Goal: Information Seeking & Learning: Learn about a topic

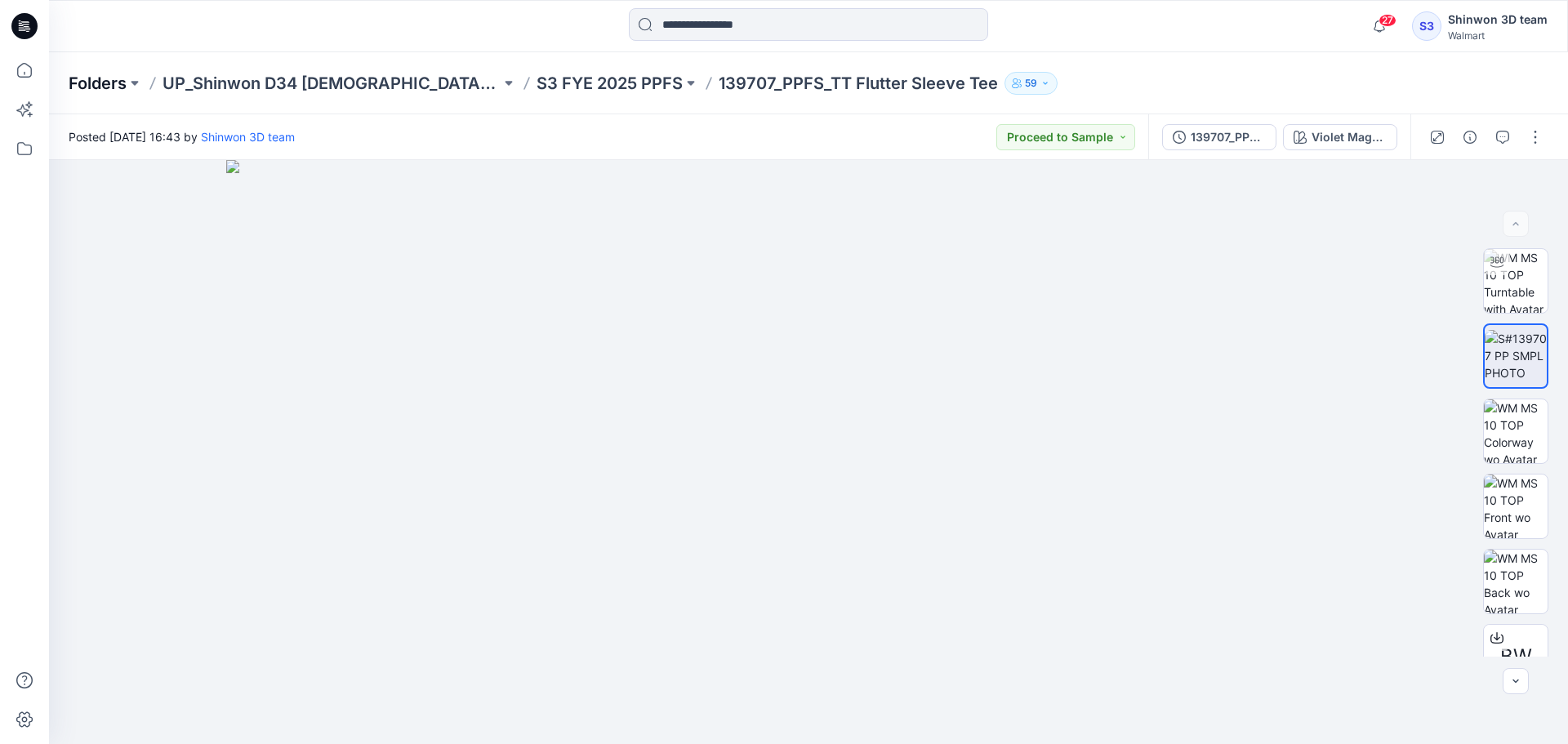
click at [110, 80] on p "Folders" at bounding box center [97, 82] width 58 height 23
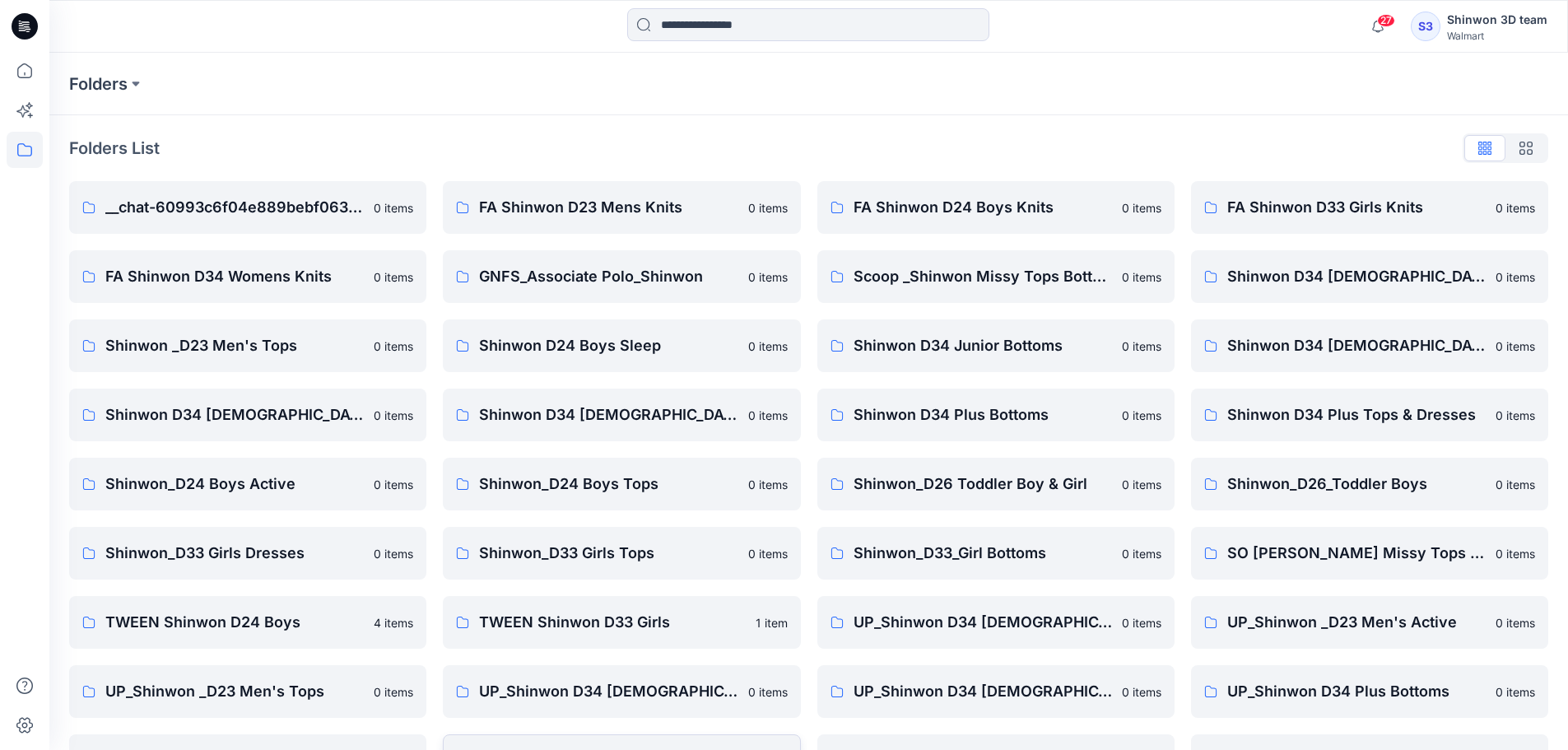
scroll to position [264, 0]
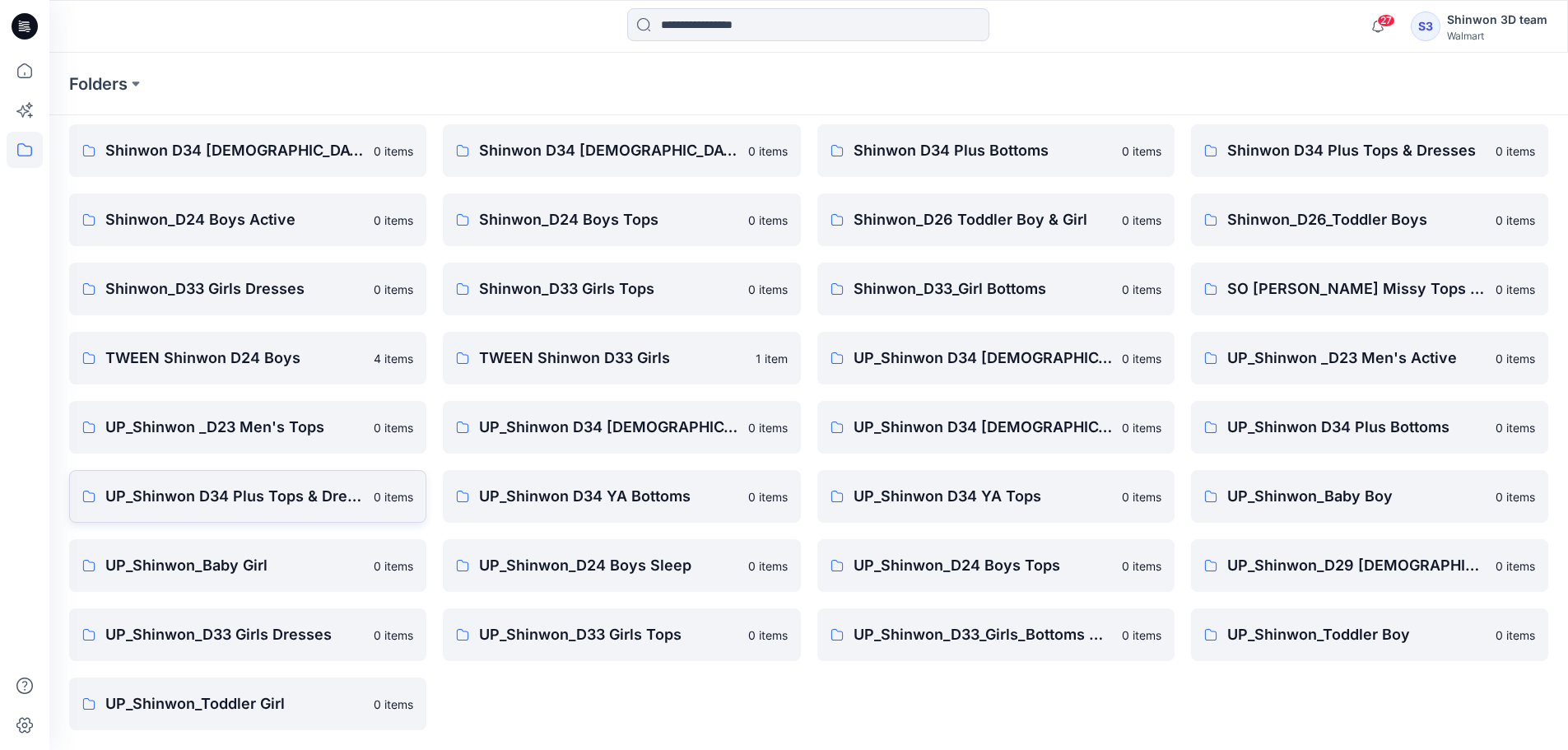
click at [260, 497] on p "UP_Shinwon D34 Plus Tops & Dresses" at bounding box center [234, 496] width 258 height 23
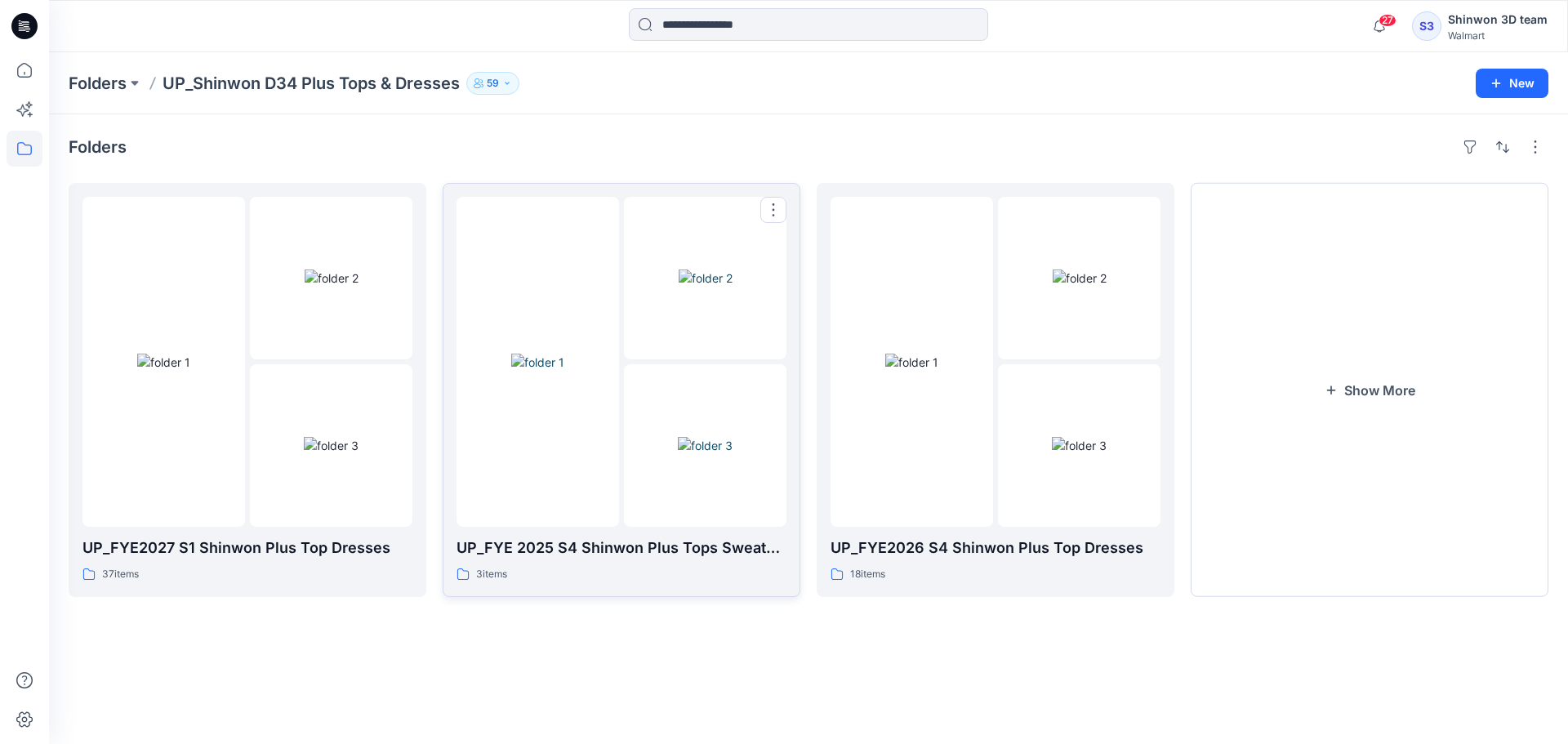
click at [620, 578] on div "3 items" at bounding box center [621, 574] width 330 height 17
click at [358, 533] on div "UP_FYE2027 S1 Shinwon Plus Top Dresses 37 items" at bounding box center [247, 391] width 330 height 387
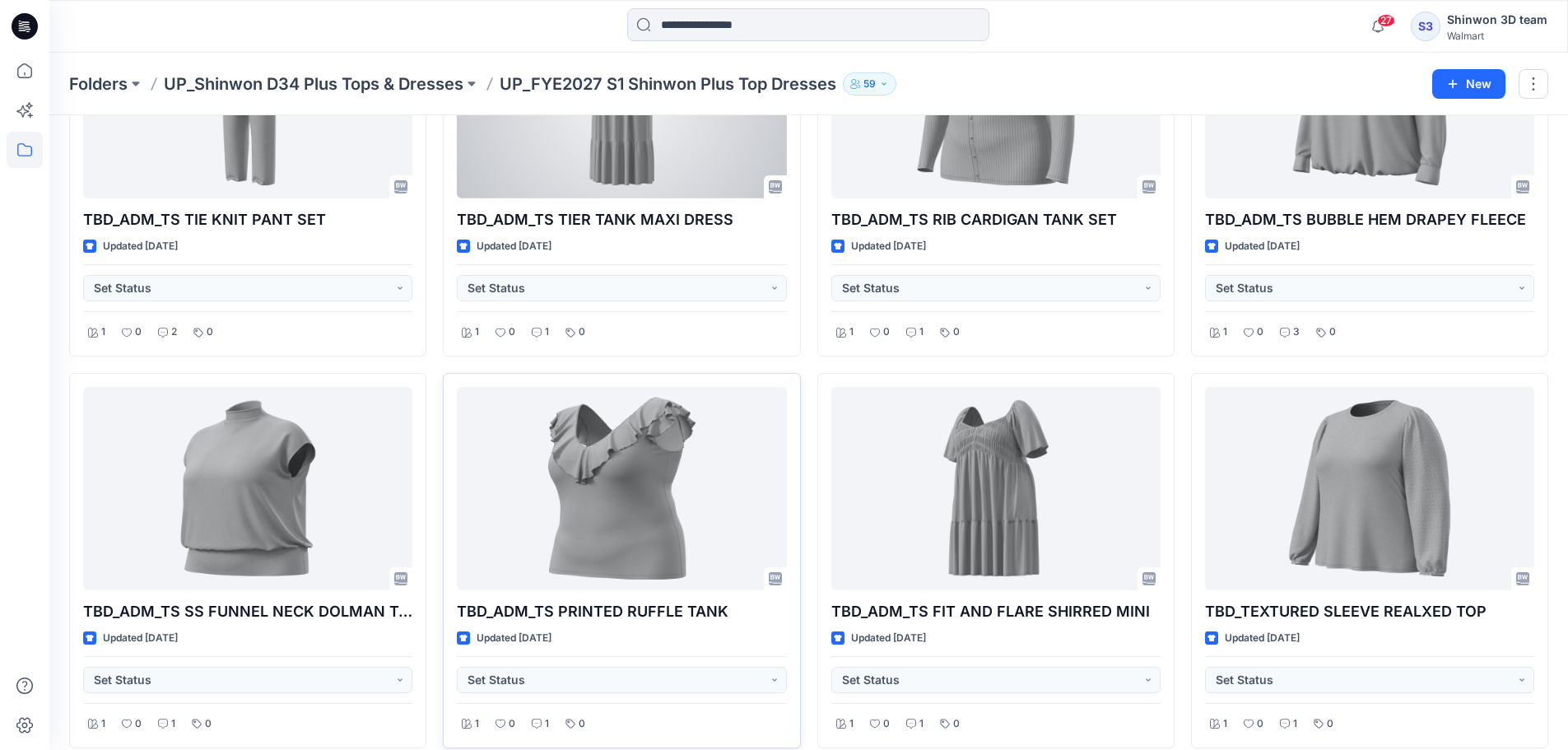
scroll to position [3023, 0]
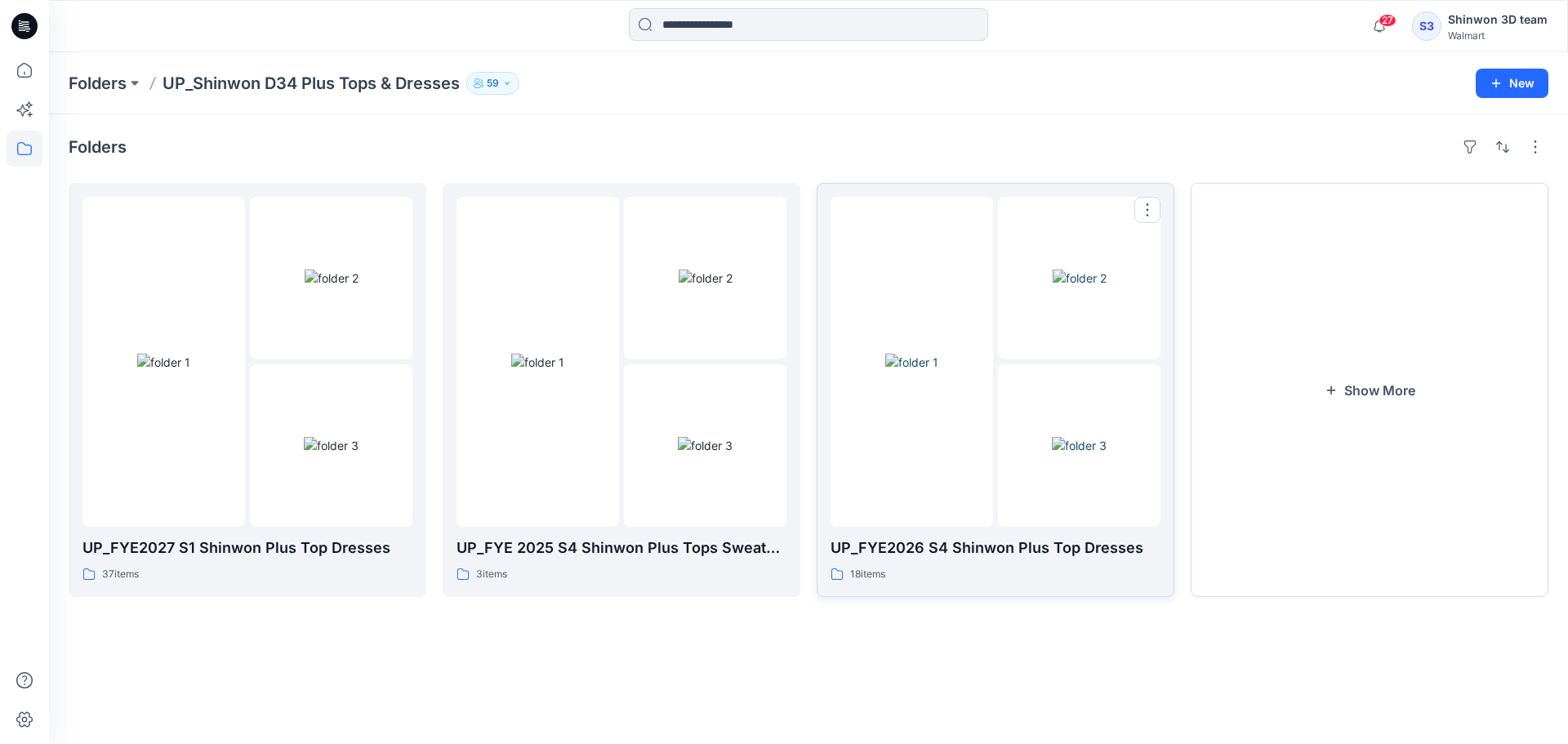
click at [960, 558] on p "UP_FYE2026 S4 Shinwon Plus Top Dresses" at bounding box center [995, 548] width 330 height 23
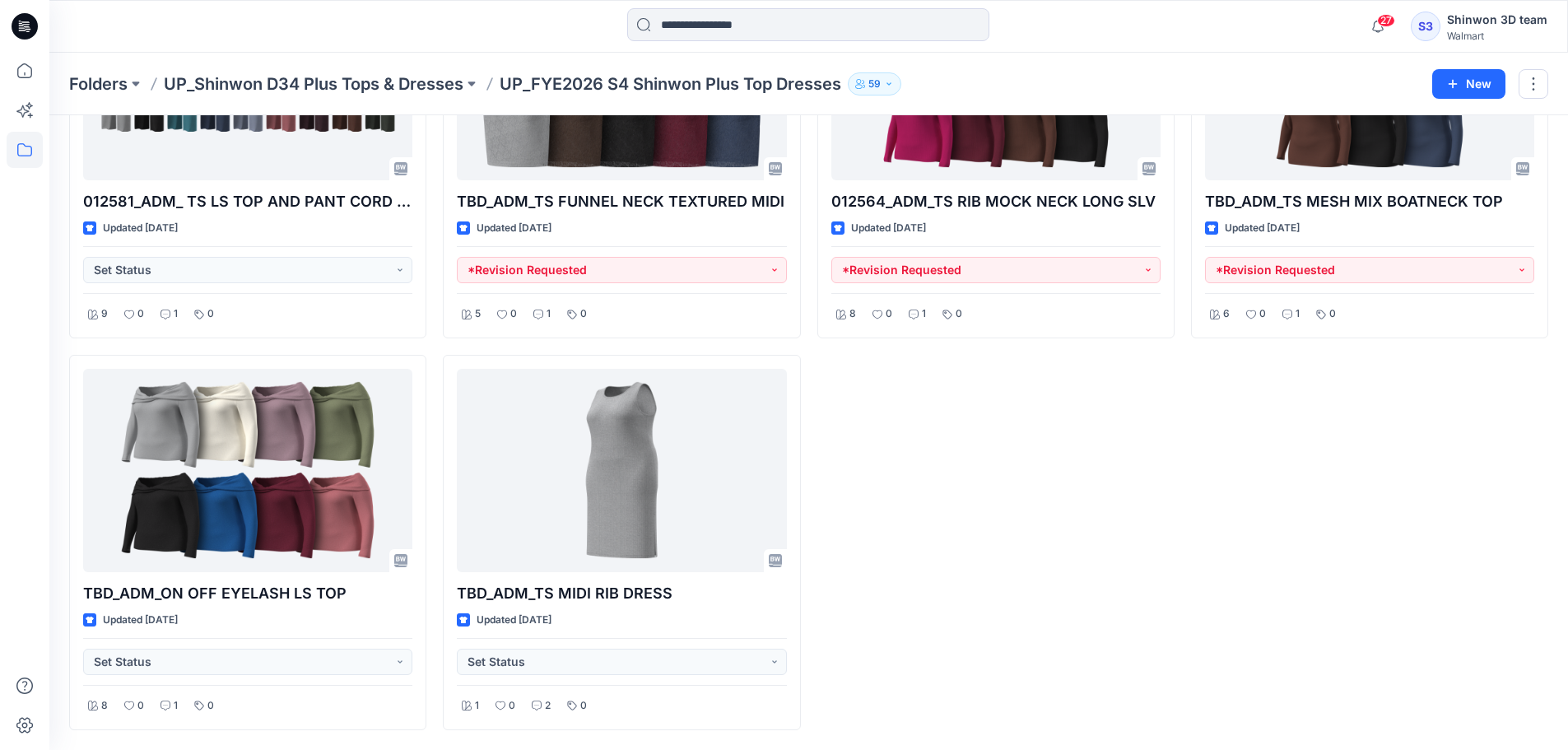
scroll to position [1176, 0]
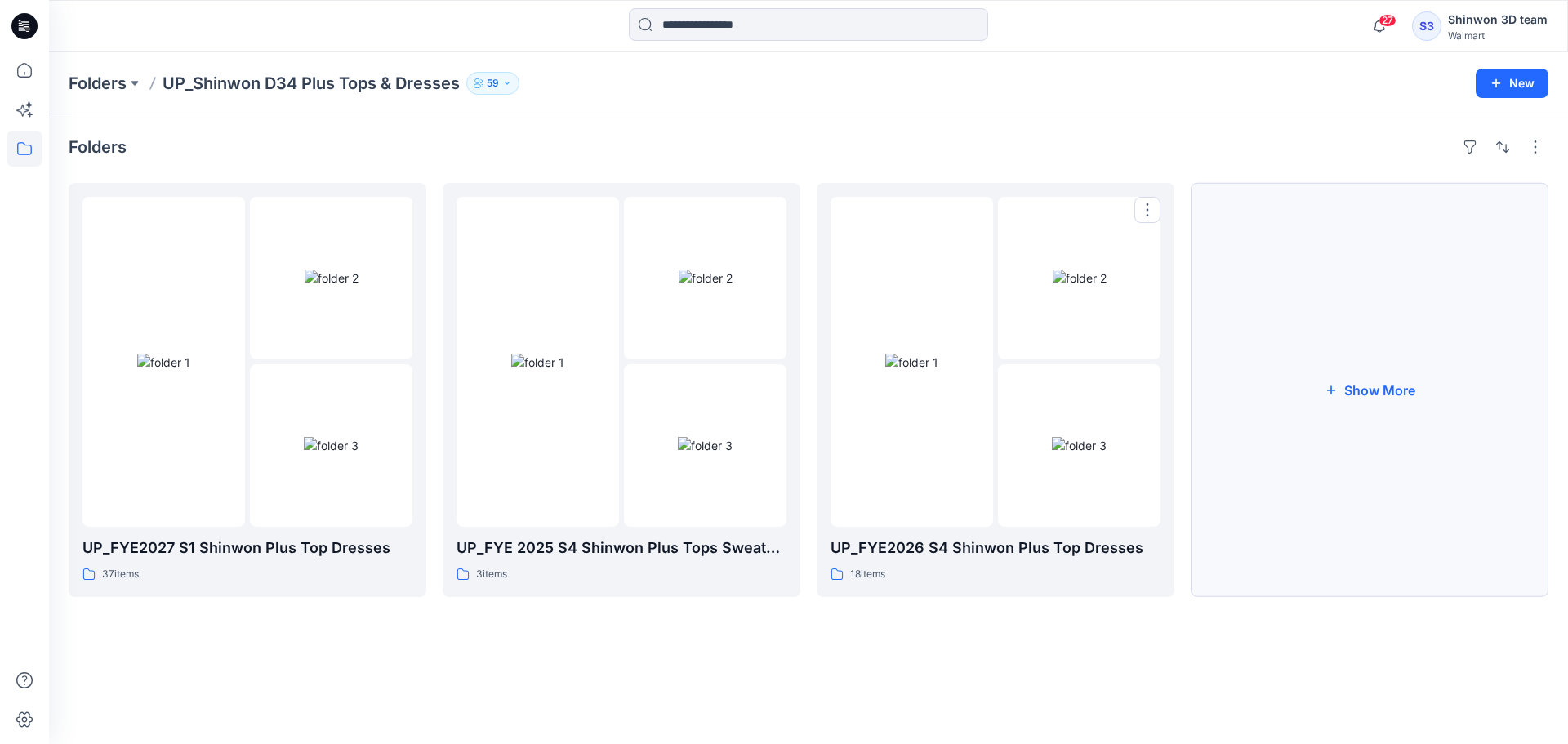
click at [1357, 464] on button "Show More" at bounding box center [1369, 390] width 357 height 414
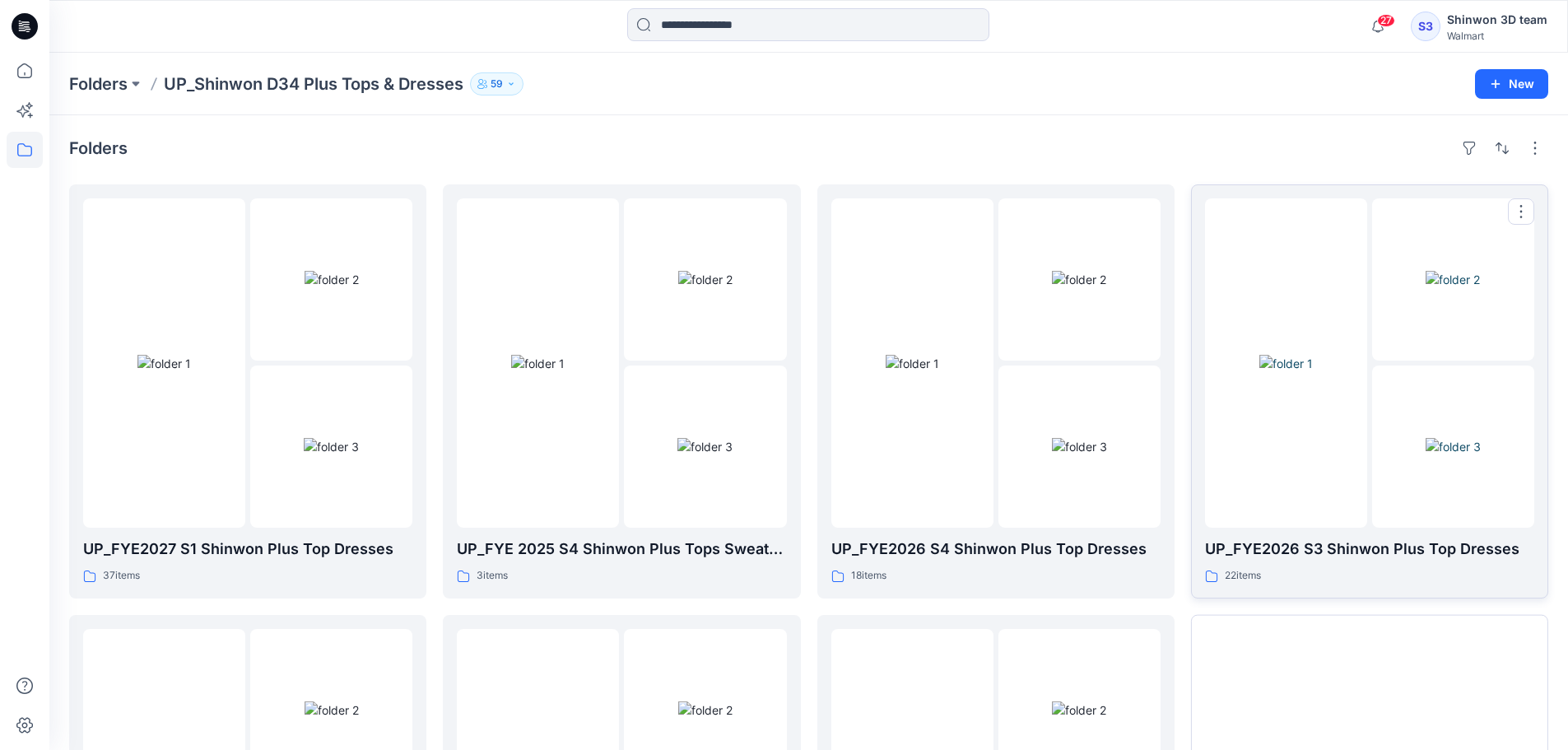
click at [1291, 567] on div "22 items" at bounding box center [1369, 575] width 329 height 17
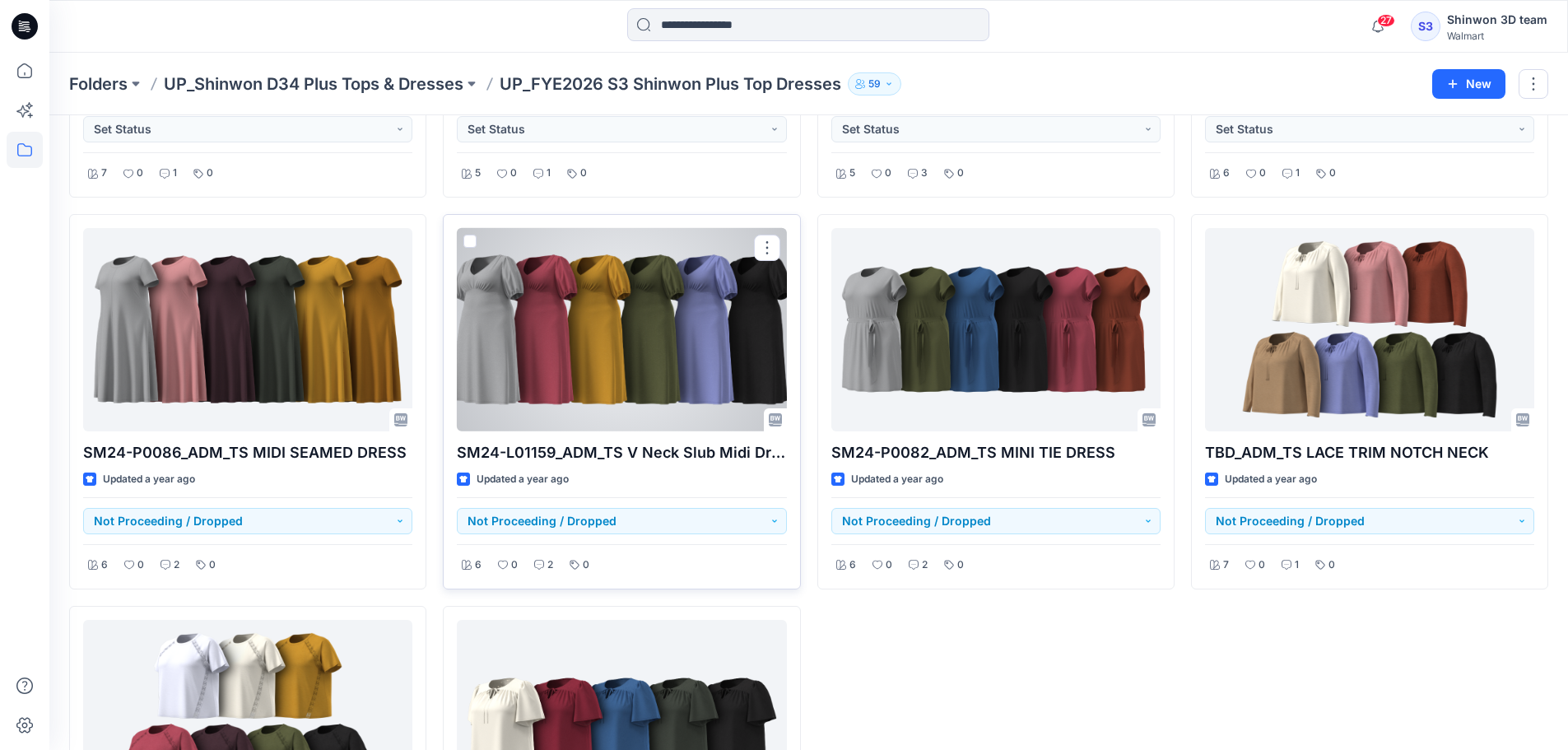
scroll to position [1788, 0]
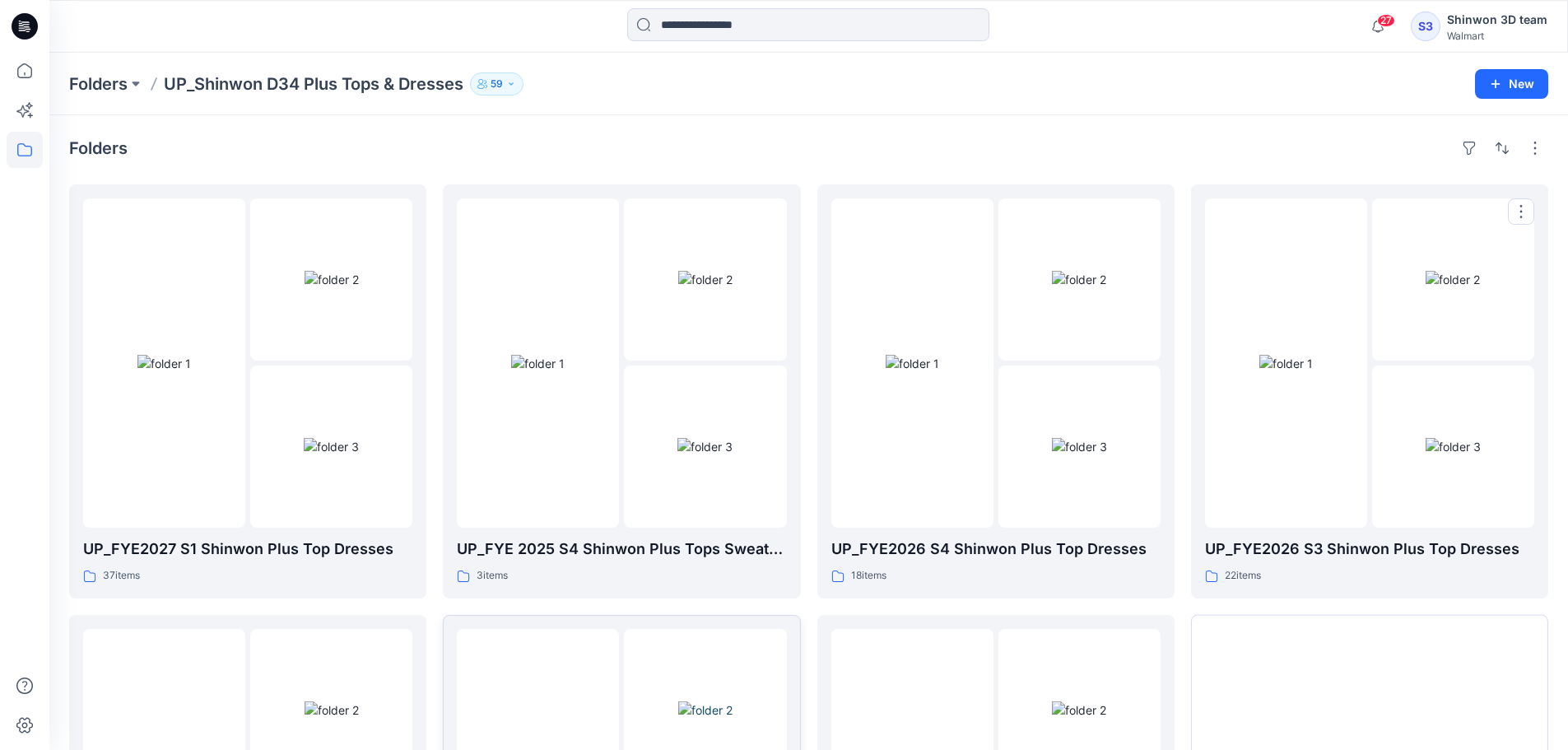
scroll to position [220, 0]
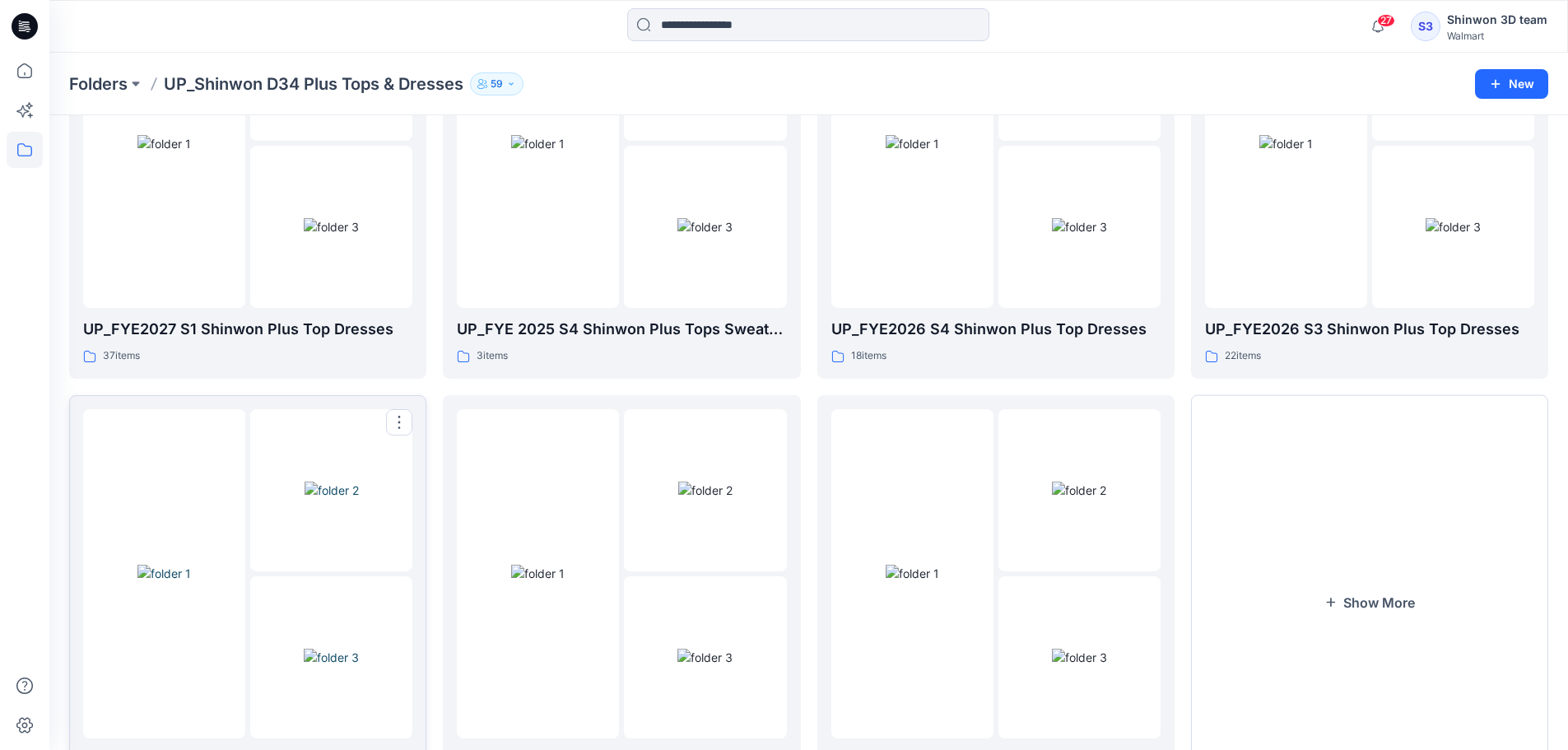
click at [337, 499] on img at bounding box center [331, 490] width 54 height 17
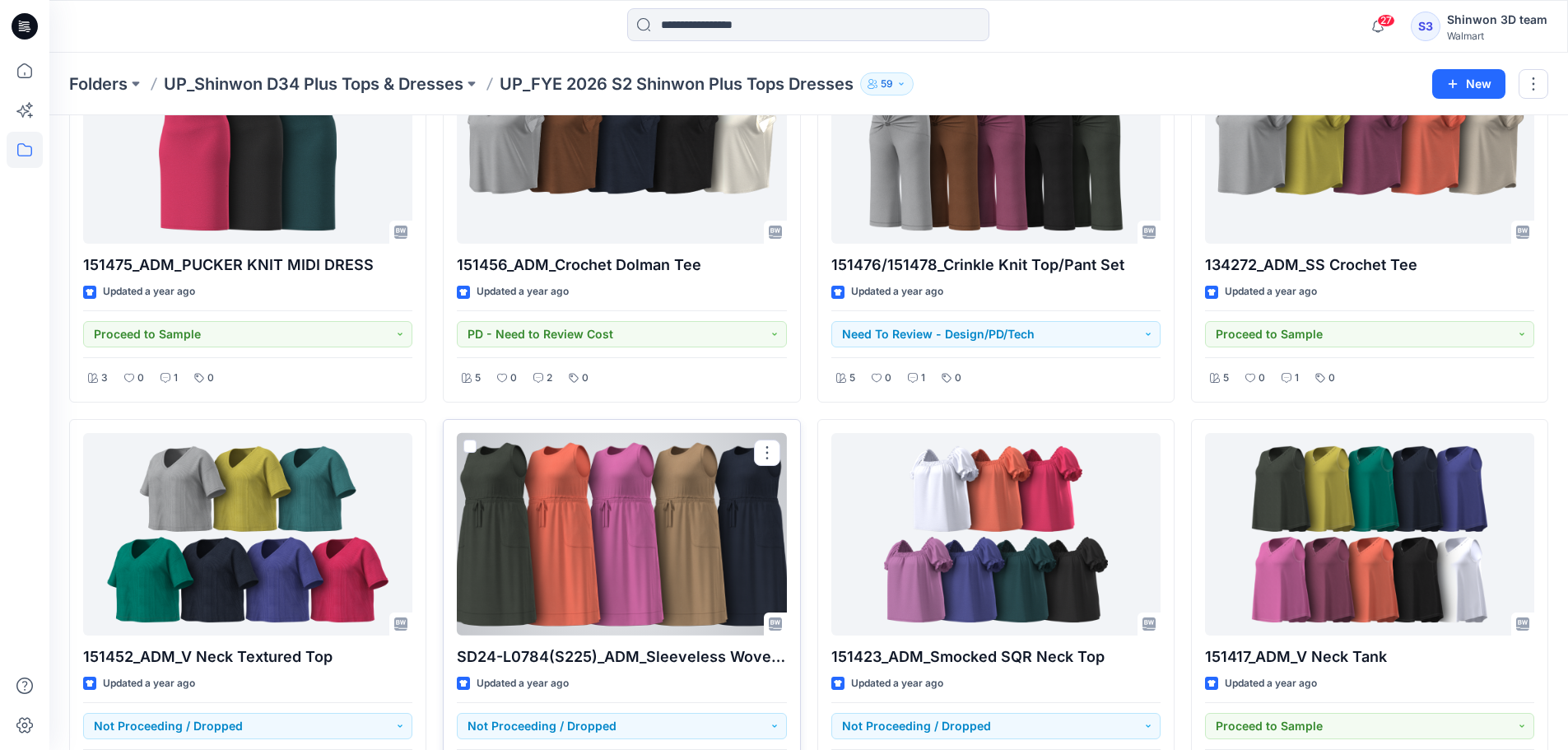
scroll to position [672, 0]
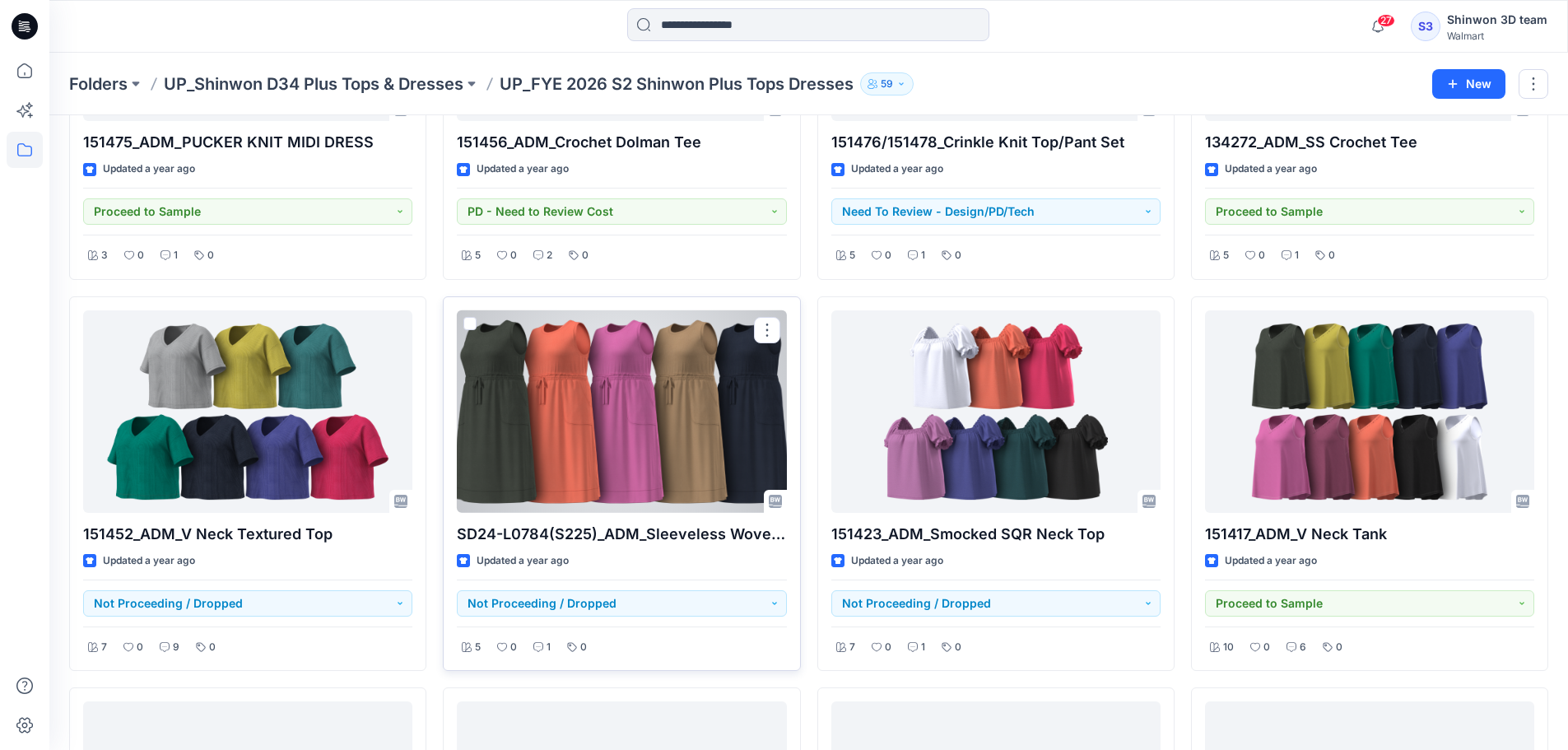
click at [642, 429] on div at bounding box center [621, 413] width 329 height 204
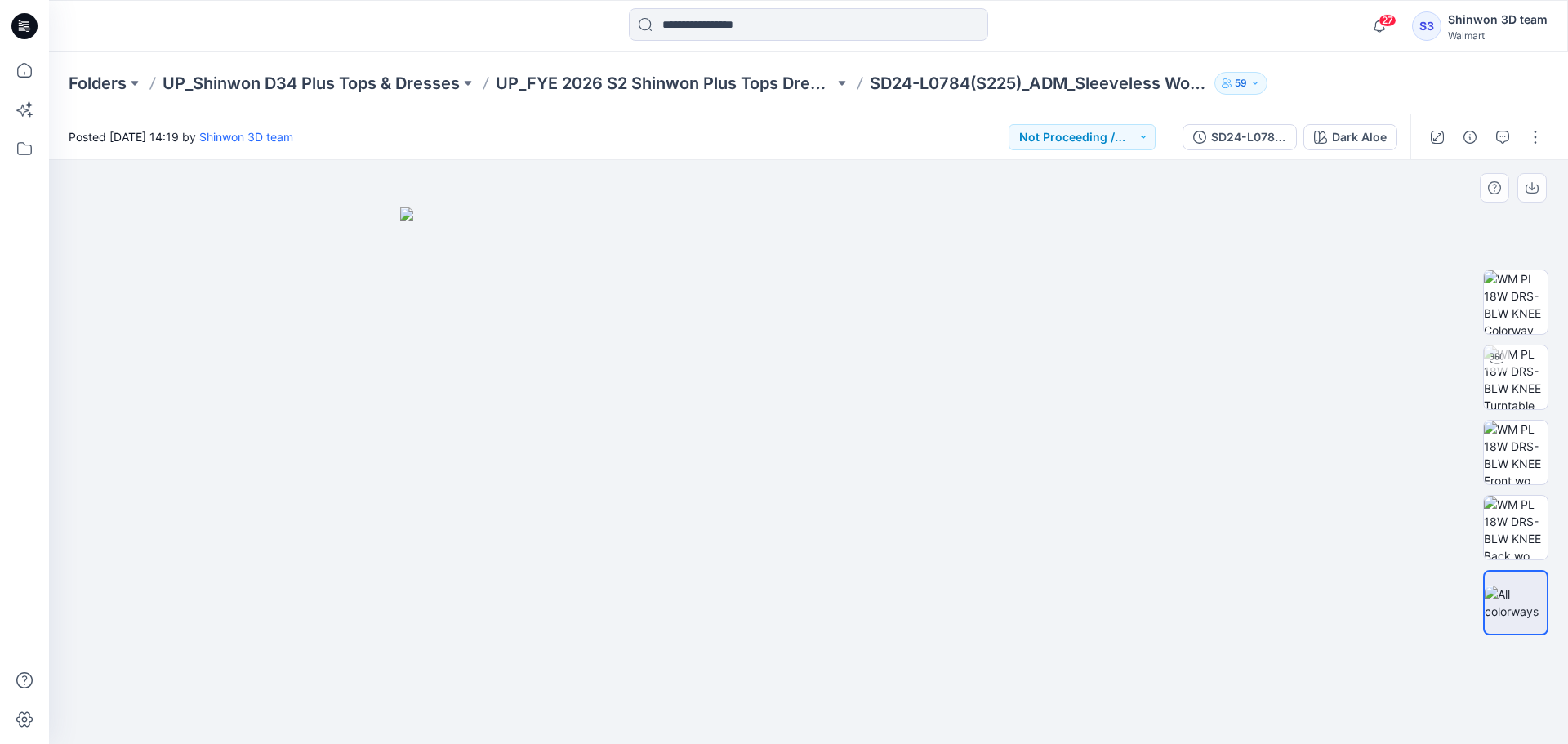
click at [1553, 360] on div at bounding box center [1515, 452] width 105 height 408
click at [1522, 375] on img at bounding box center [1515, 377] width 64 height 64
drag, startPoint x: 827, startPoint y: 737, endPoint x: 815, endPoint y: 713, distance: 26.8
click at [809, 723] on div at bounding box center [809, 452] width 1519 height 584
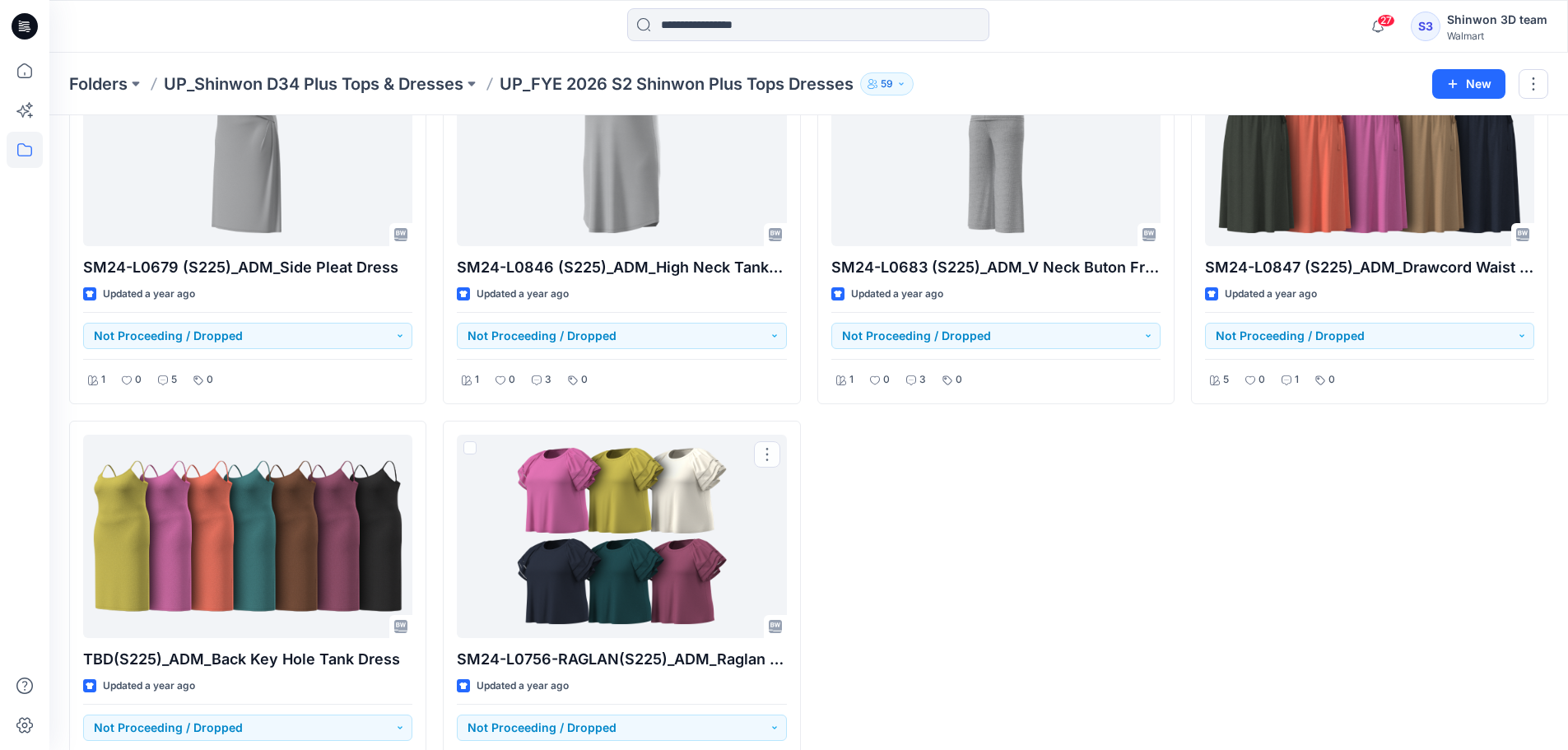
scroll to position [1111, 0]
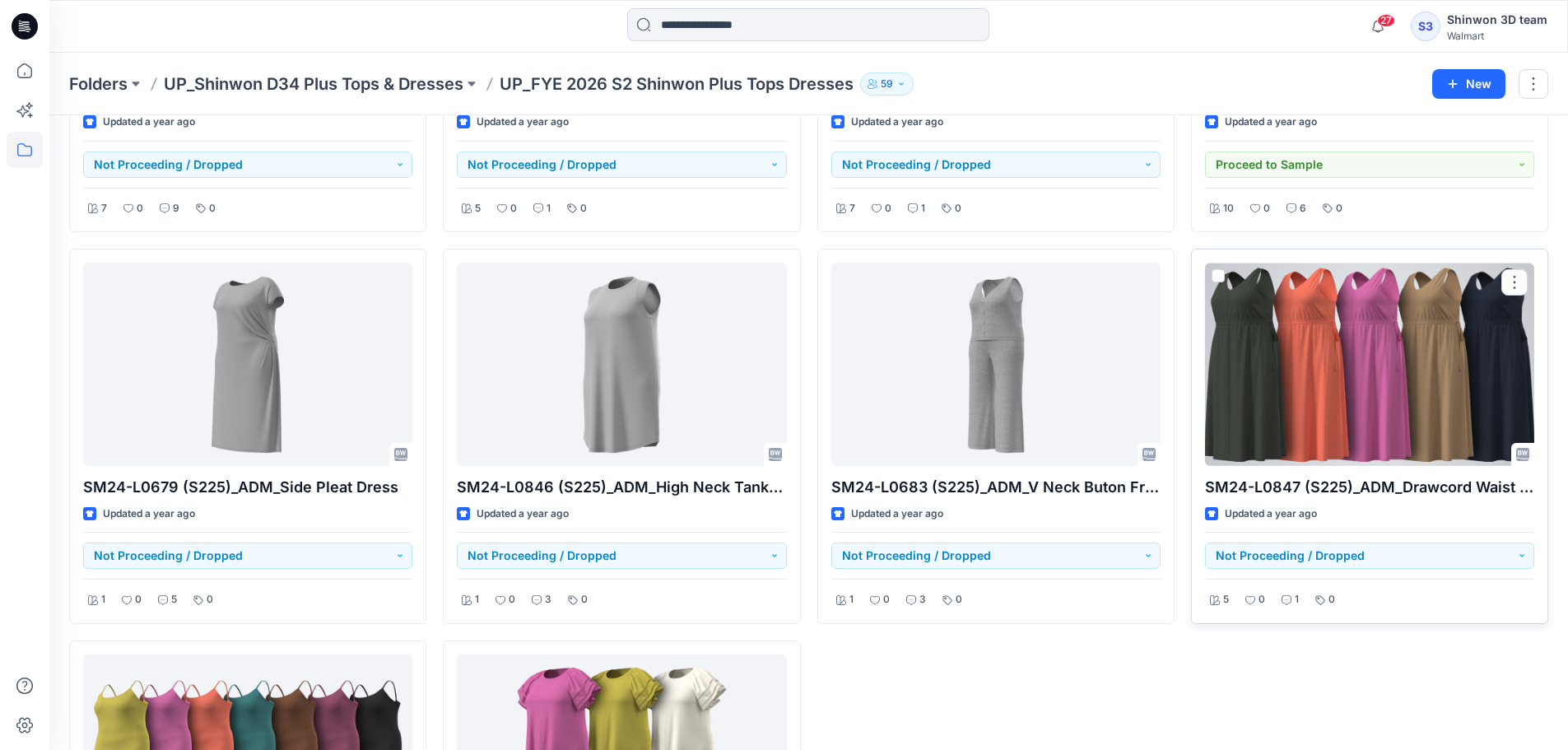
click at [1361, 367] on div at bounding box center [1369, 364] width 329 height 204
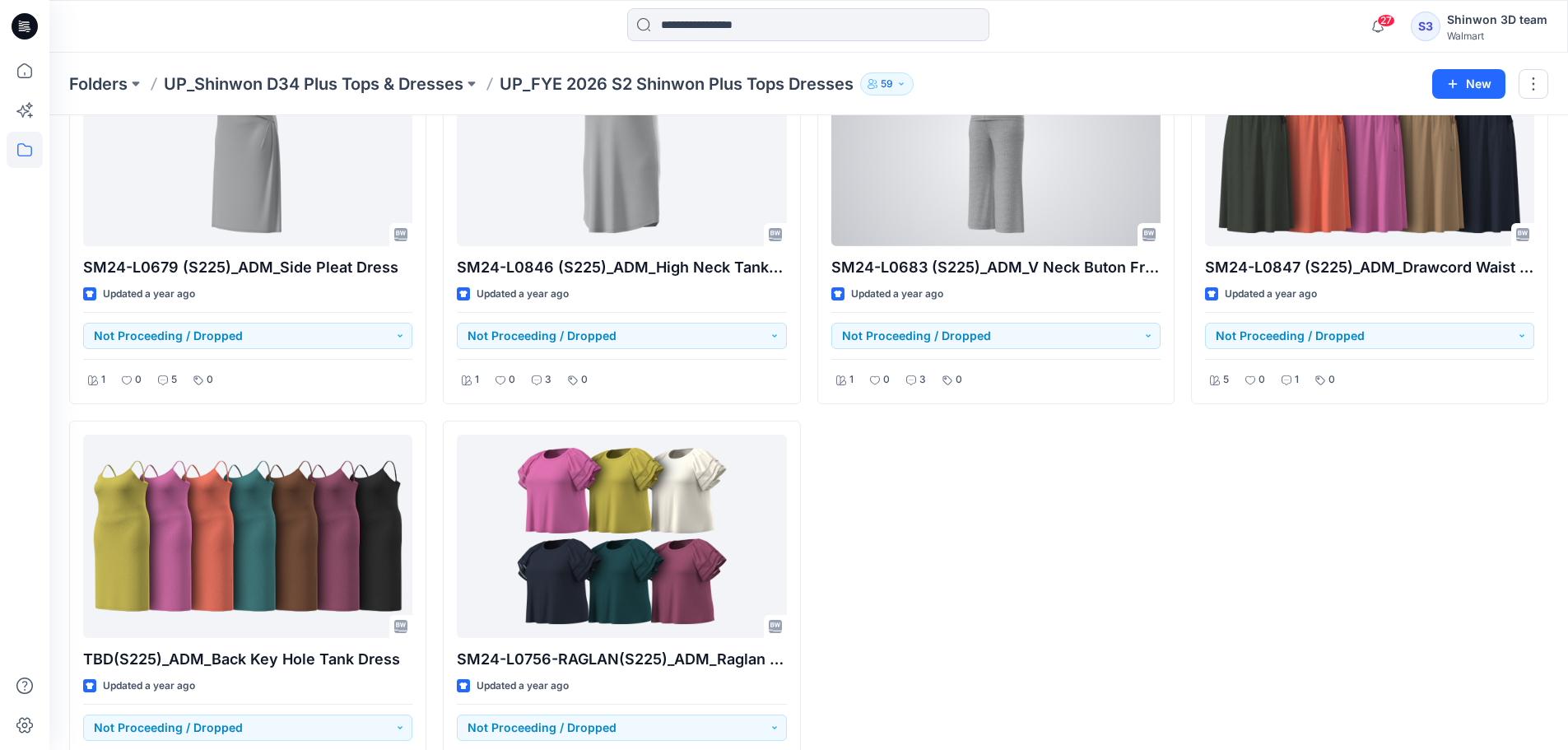
scroll to position [1396, 0]
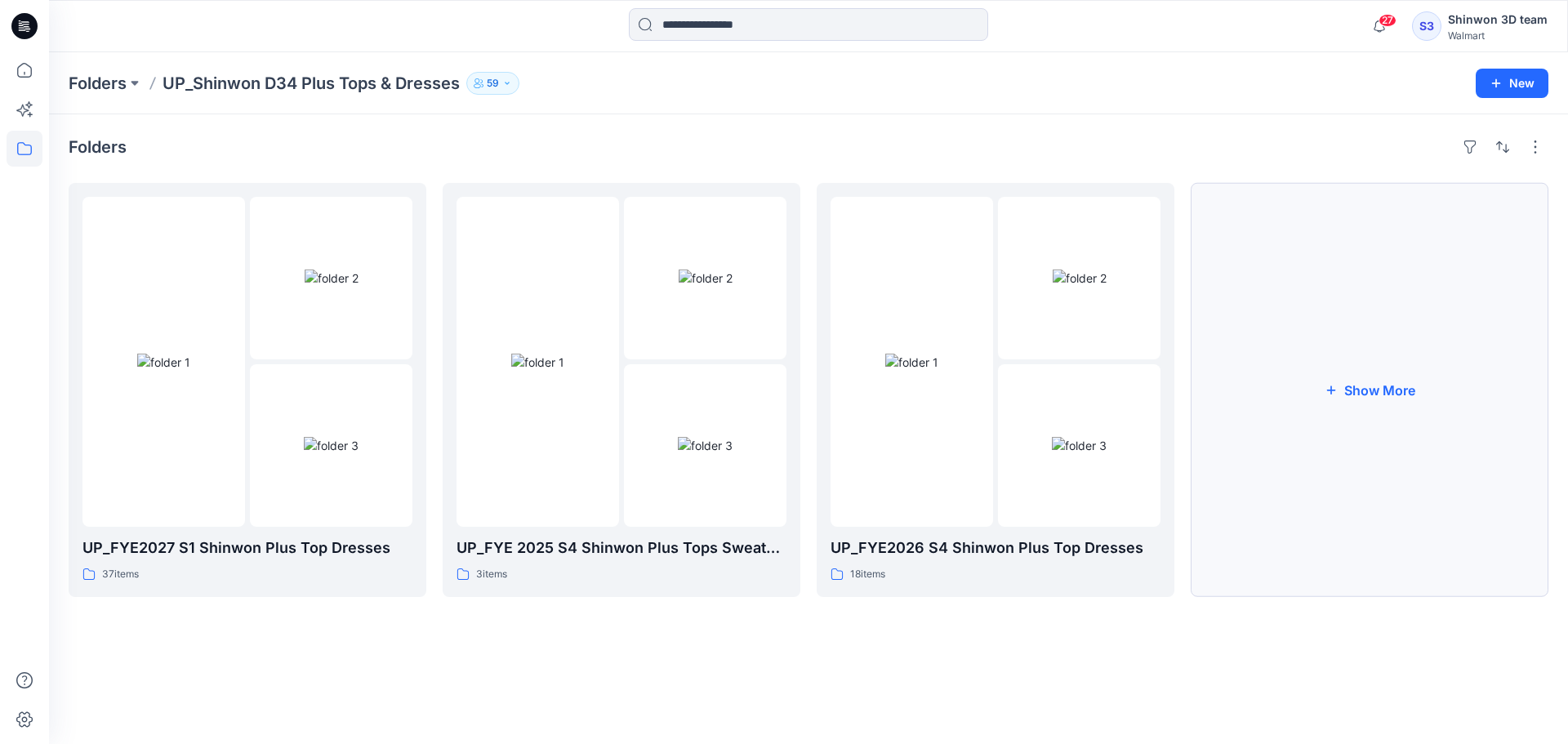
click at [1288, 532] on button "Show More" at bounding box center [1369, 390] width 357 height 414
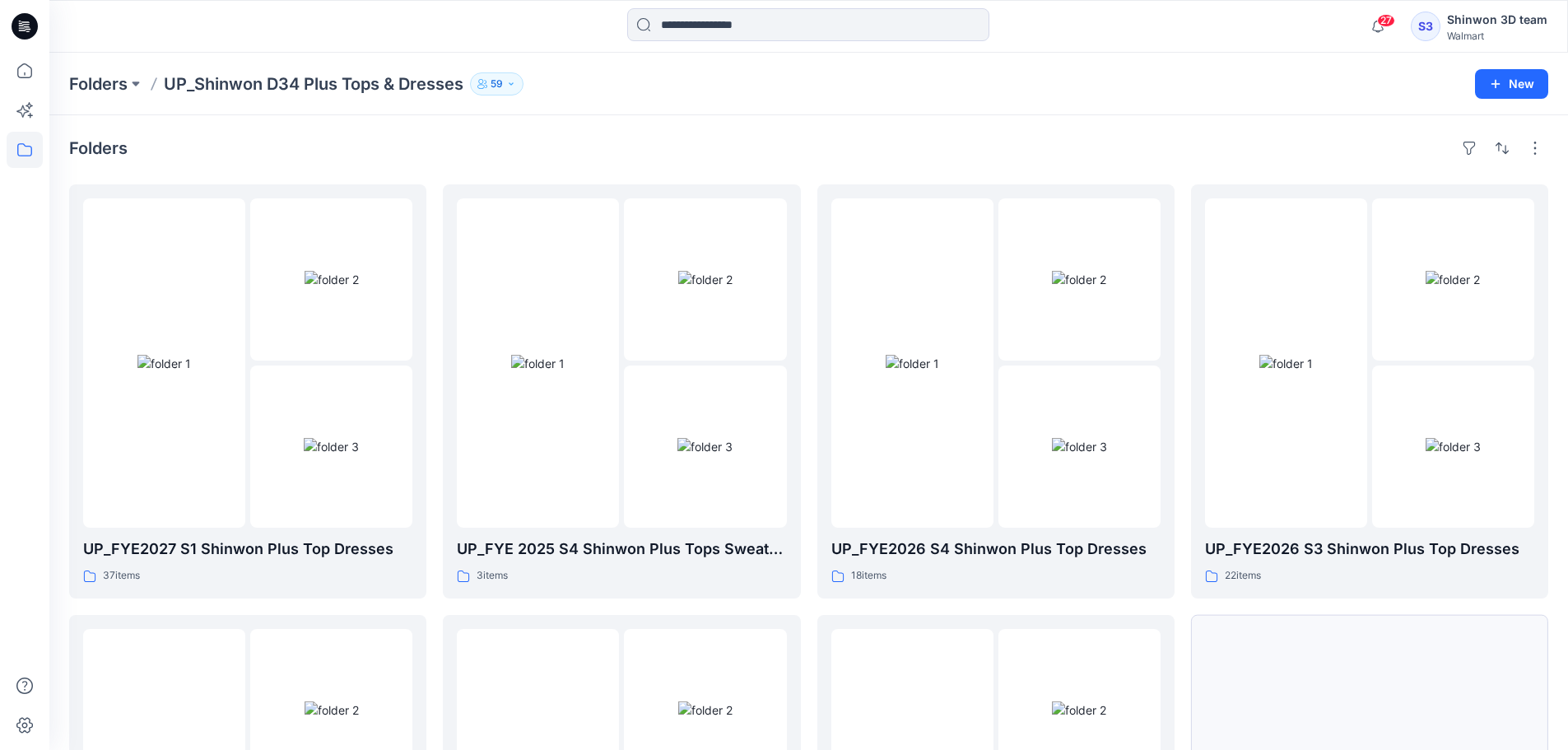
scroll to position [326, 0]
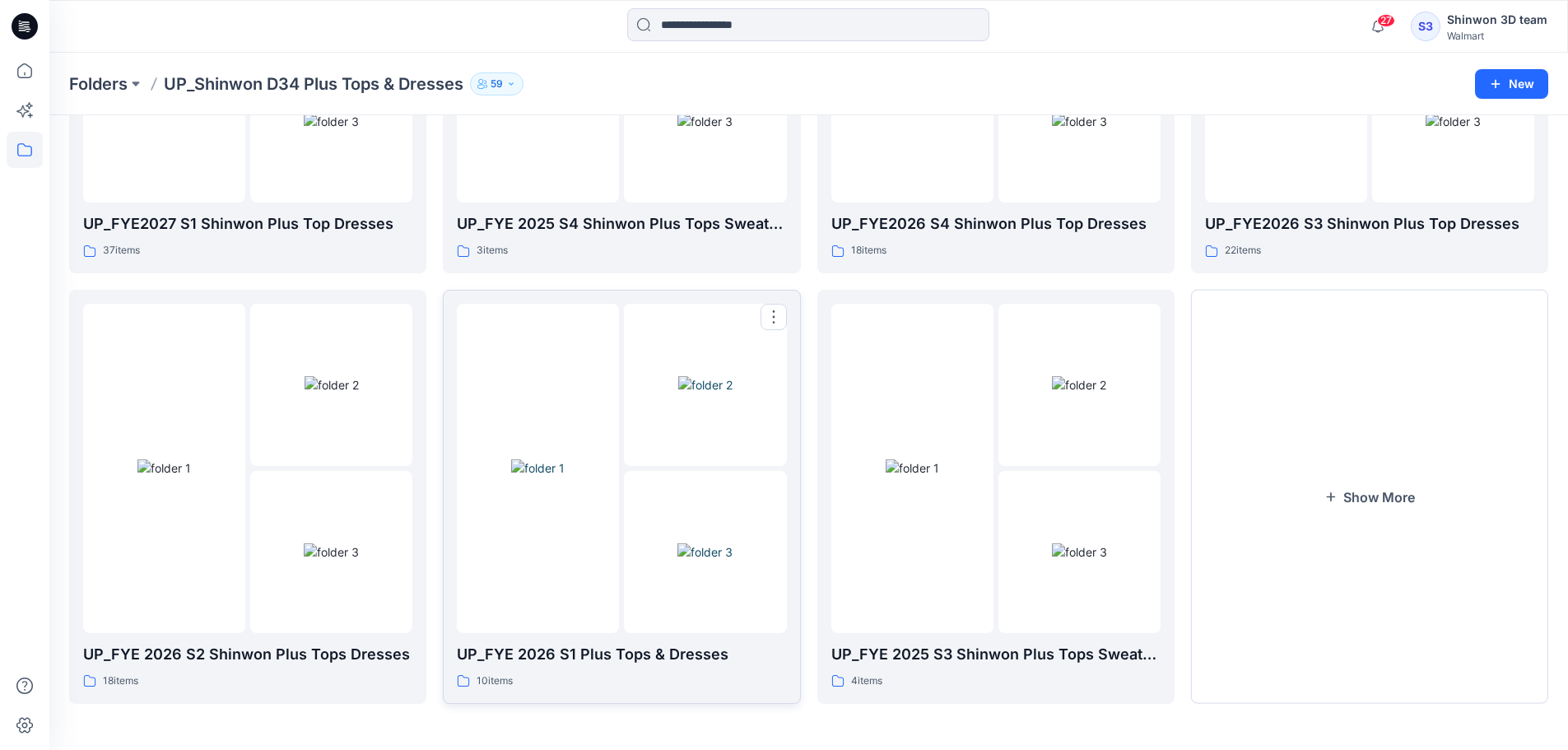
click at [682, 543] on img at bounding box center [705, 551] width 55 height 17
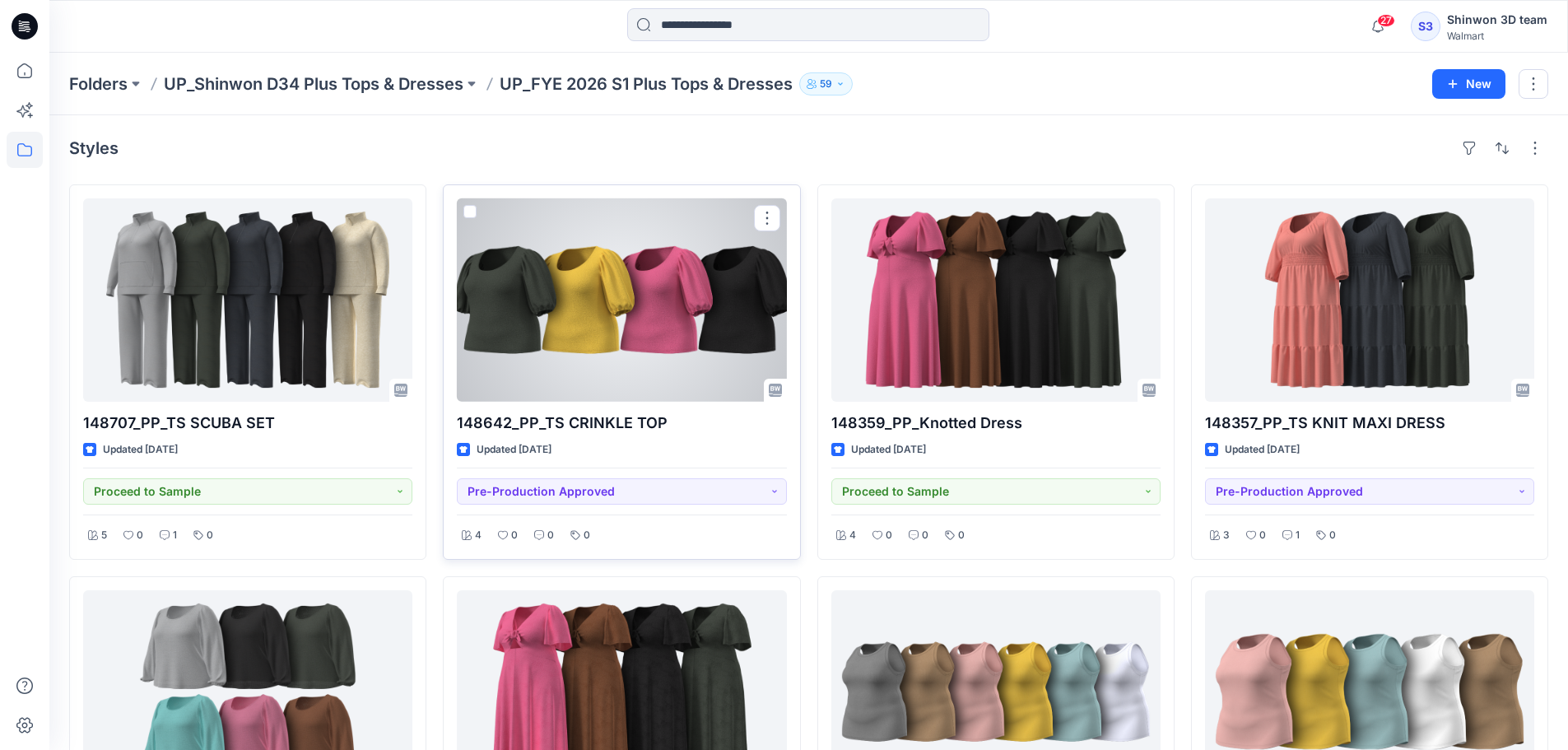
scroll to position [439, 0]
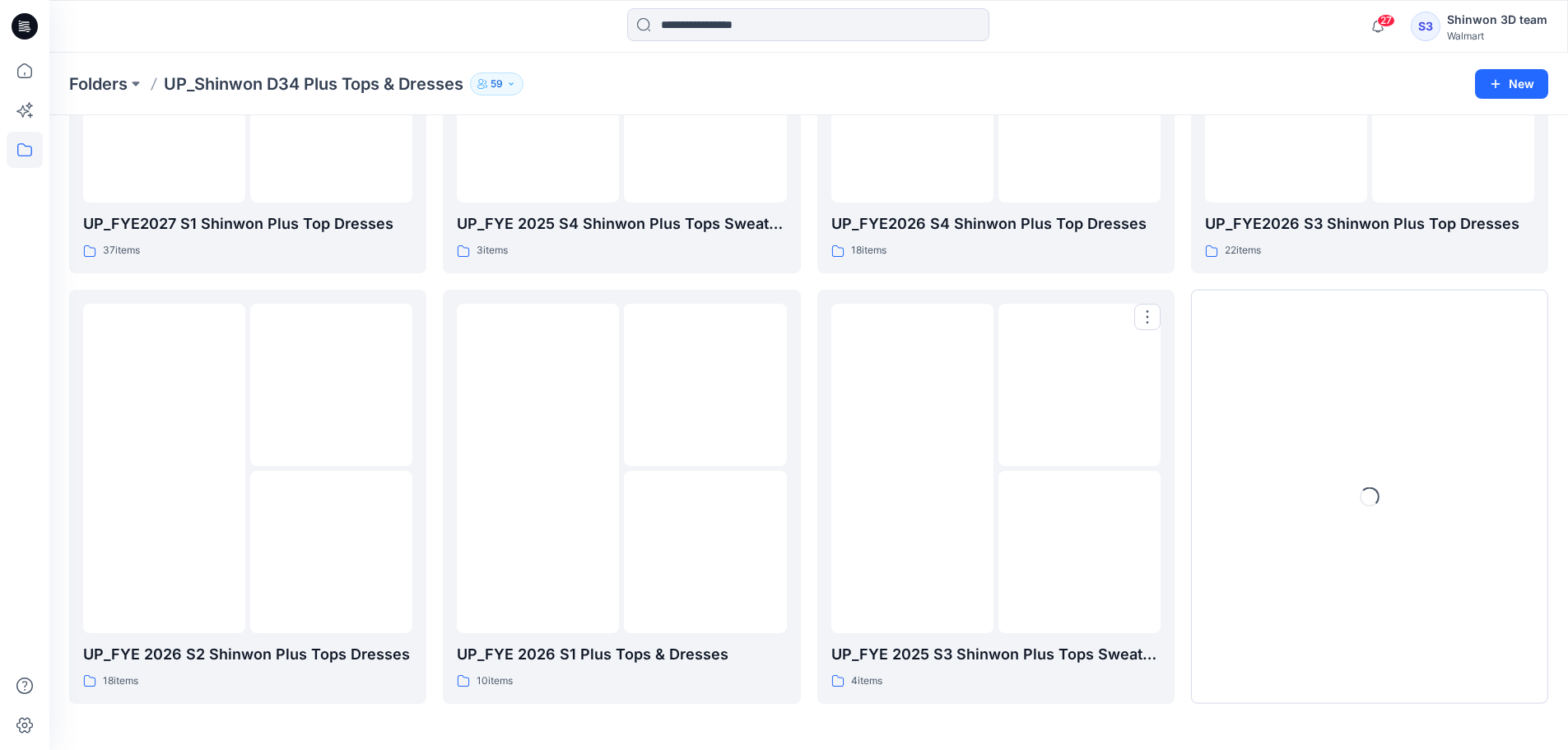
scroll to position [326, 0]
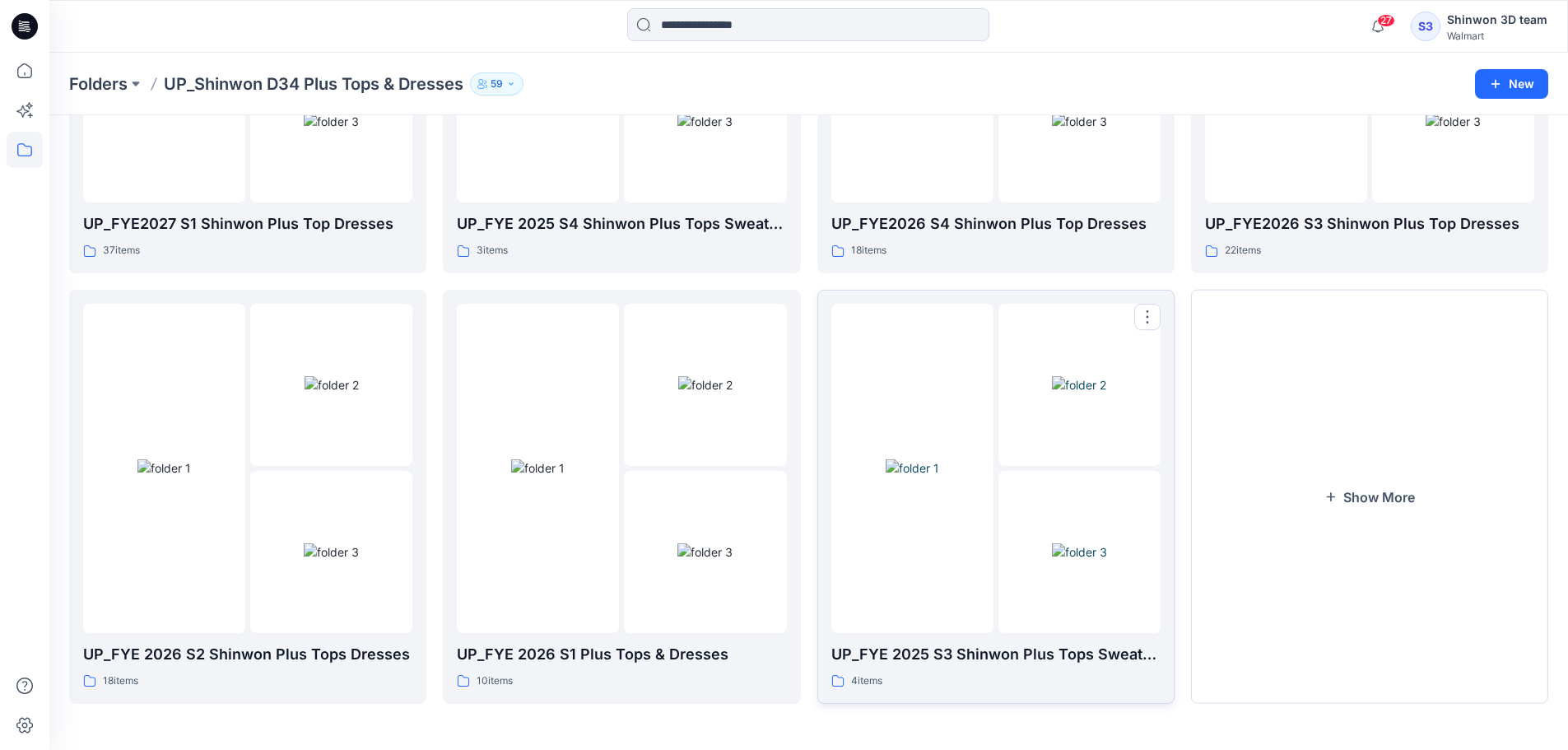
click at [939, 477] on img at bounding box center [912, 467] width 53 height 17
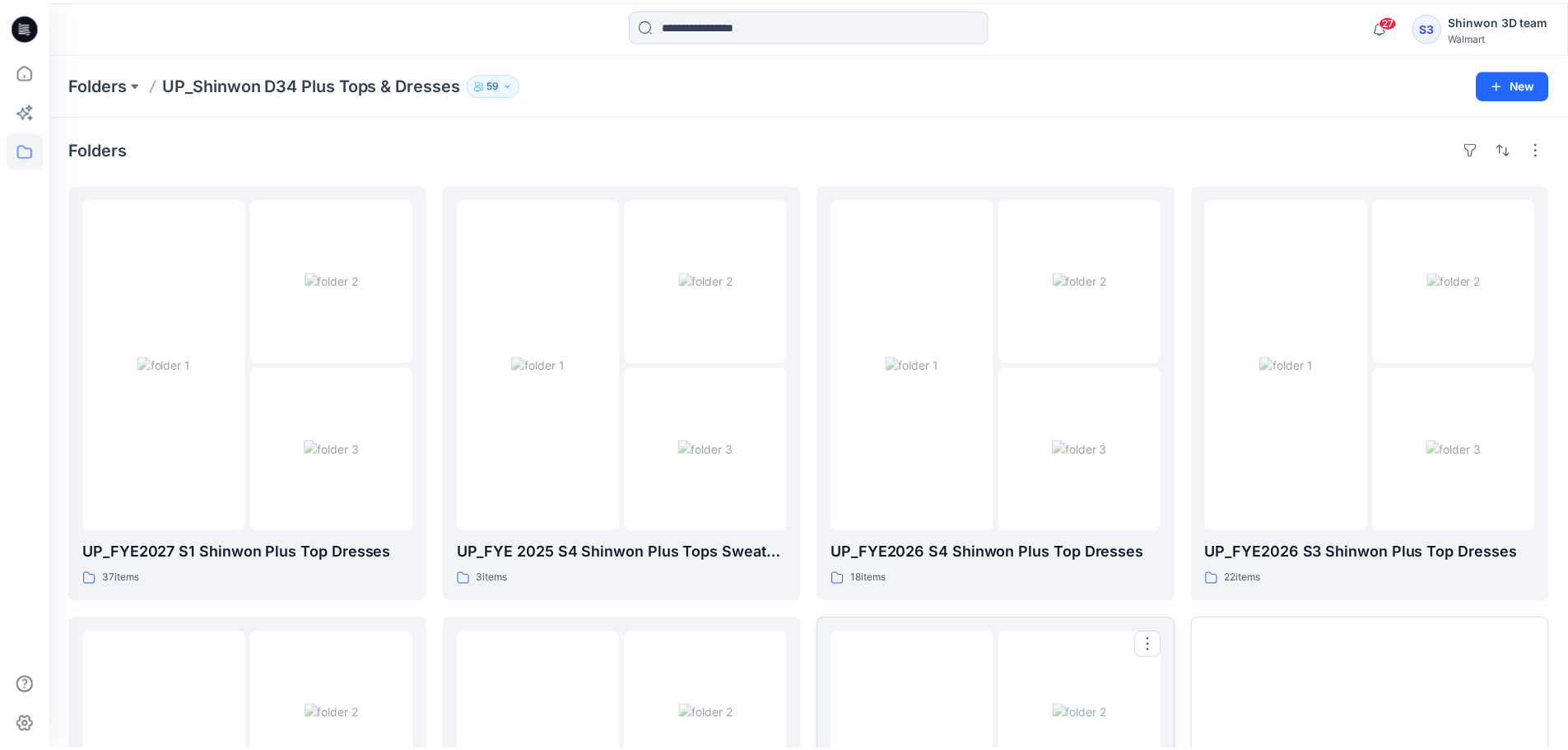
scroll to position [326, 0]
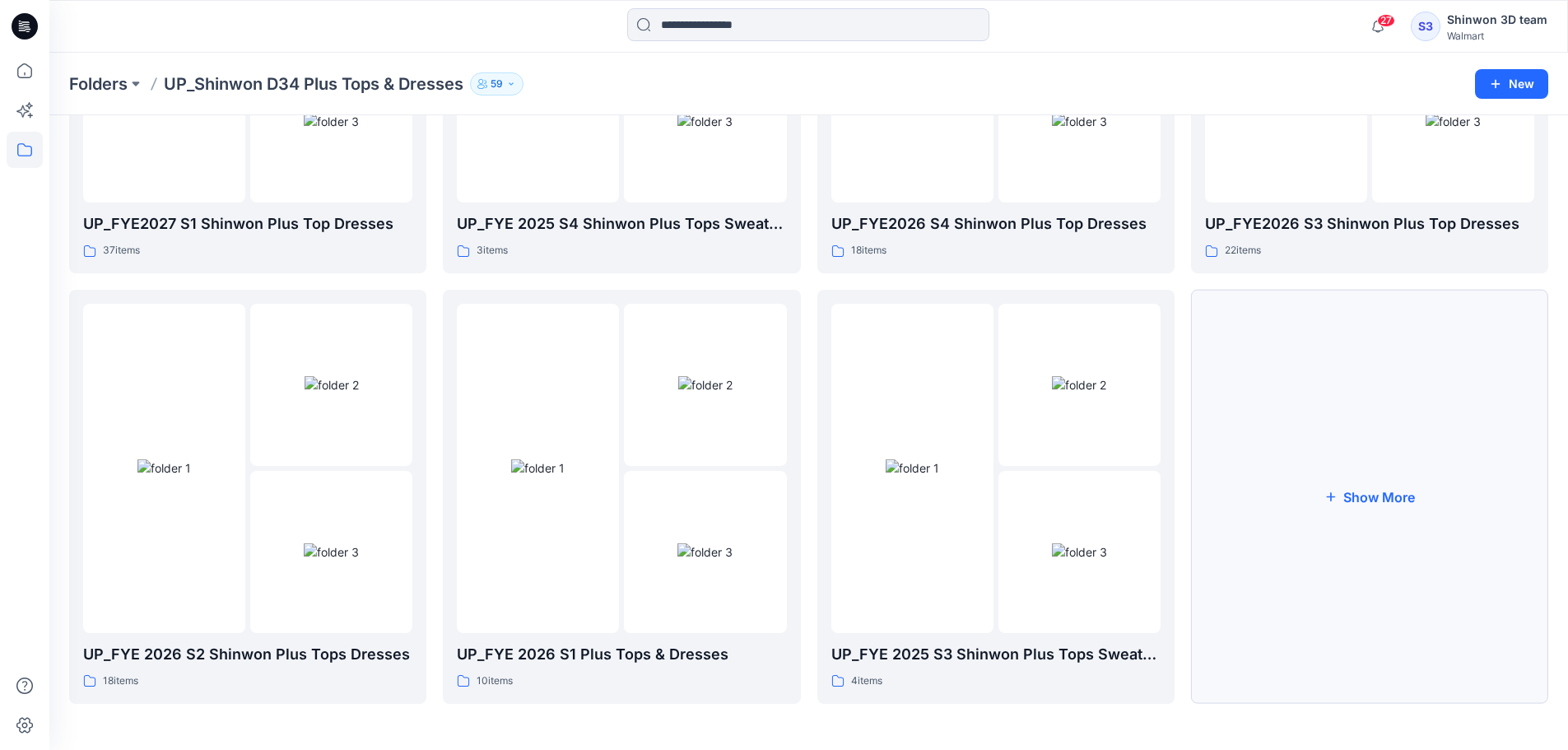
click at [1295, 519] on button "Show More" at bounding box center [1369, 497] width 357 height 415
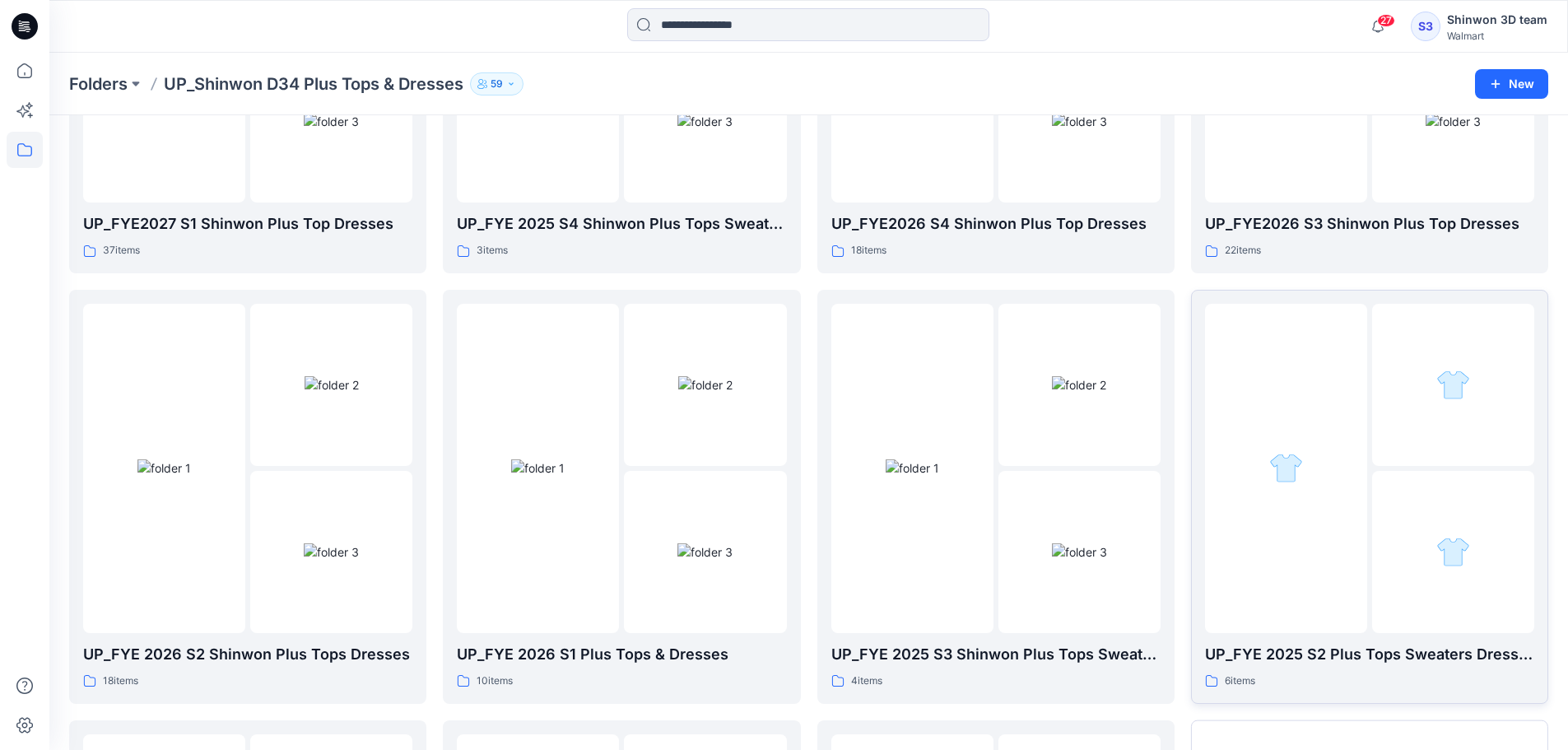
scroll to position [755, 0]
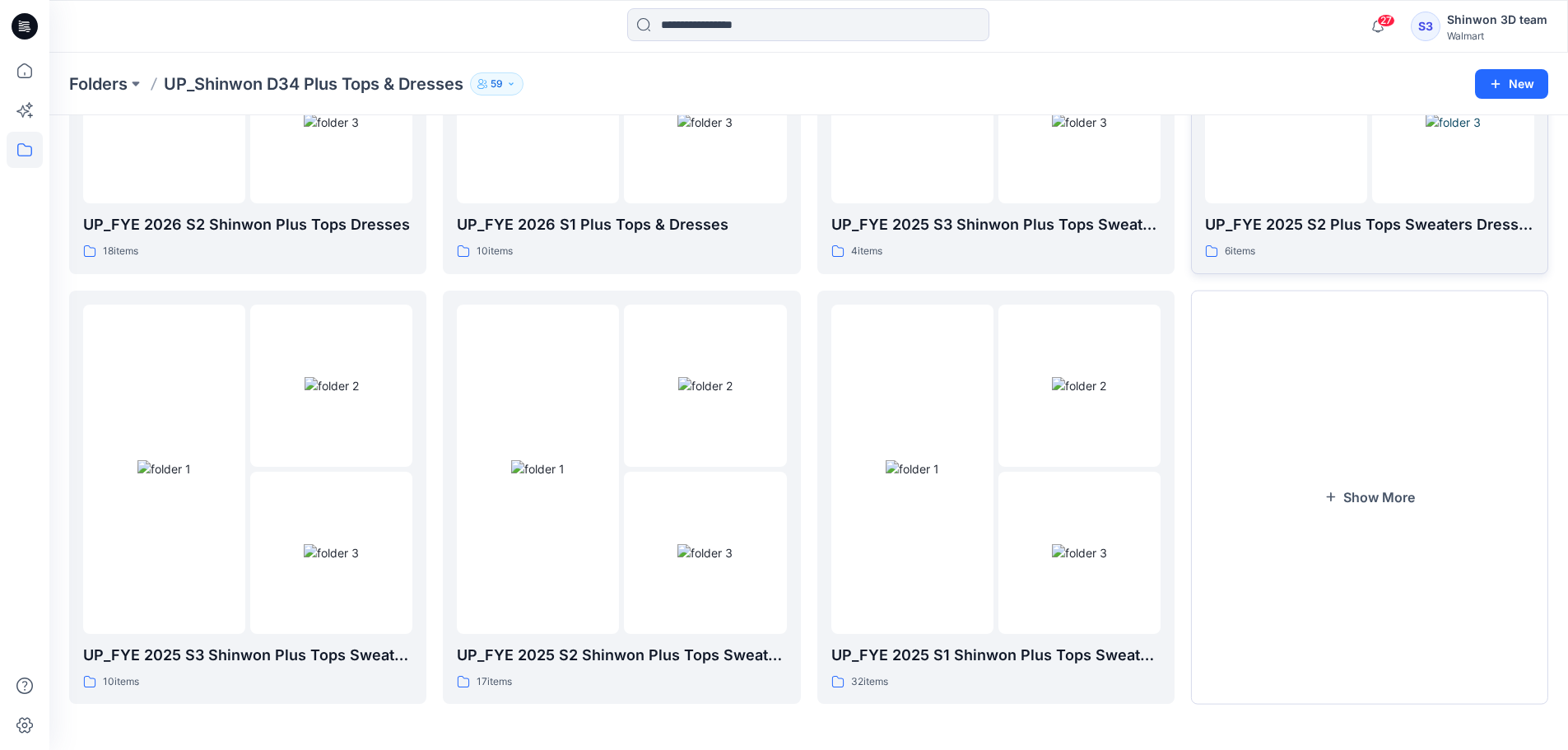
click at [1320, 254] on div "6 items" at bounding box center [1369, 250] width 329 height 17
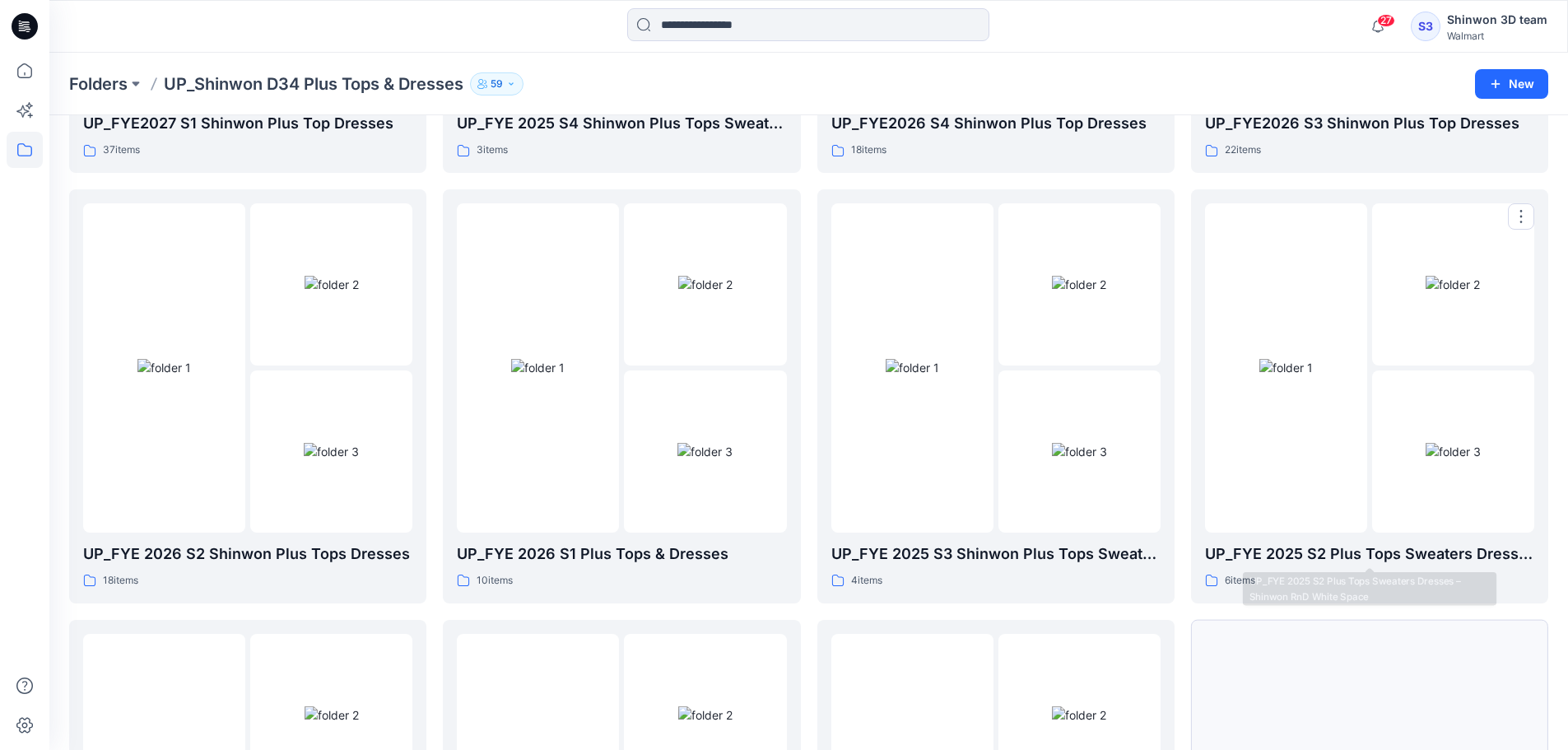
scroll to position [755, 0]
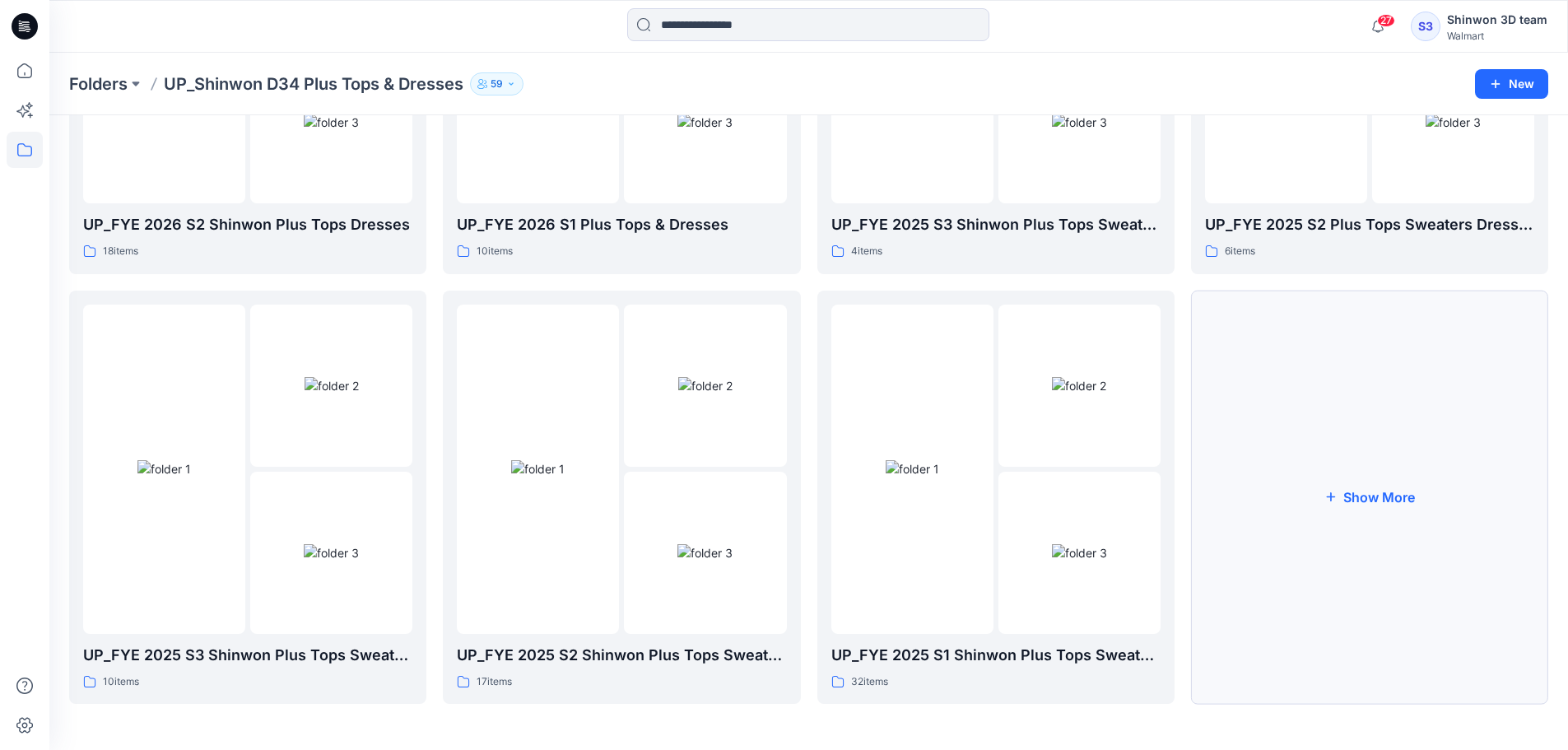
click at [1322, 577] on button "Show More" at bounding box center [1369, 498] width 357 height 415
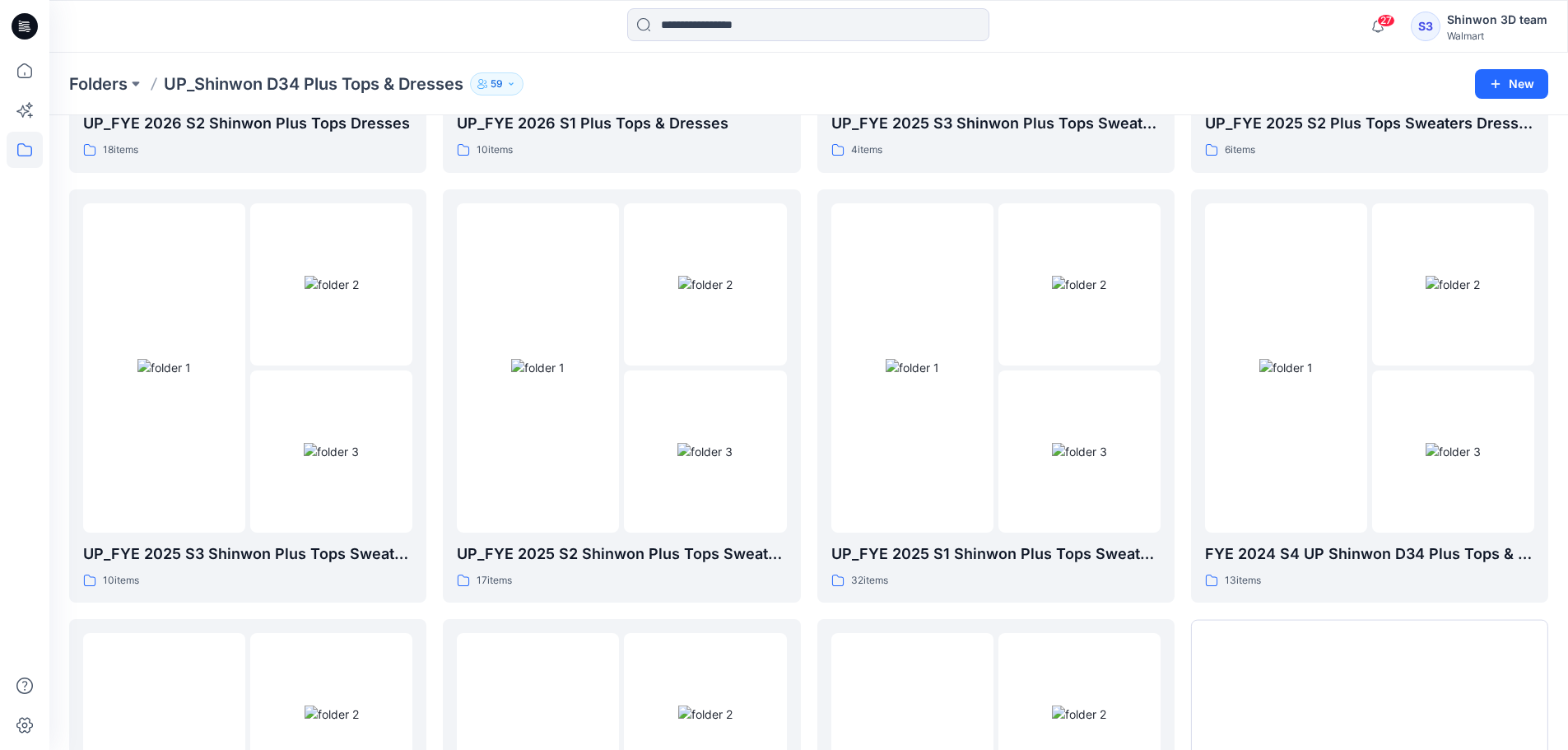
scroll to position [0, 0]
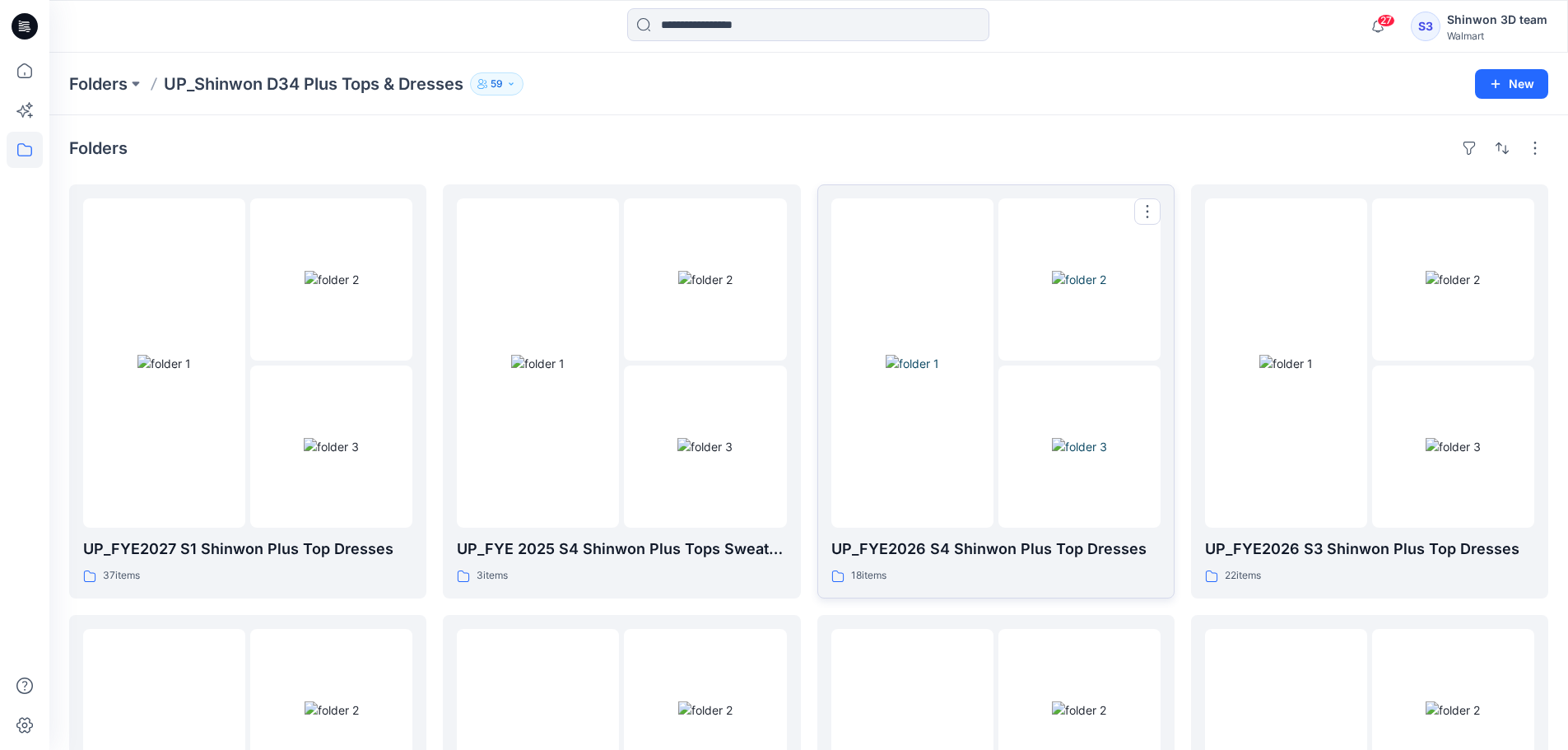
click at [939, 372] on img at bounding box center [912, 363] width 53 height 17
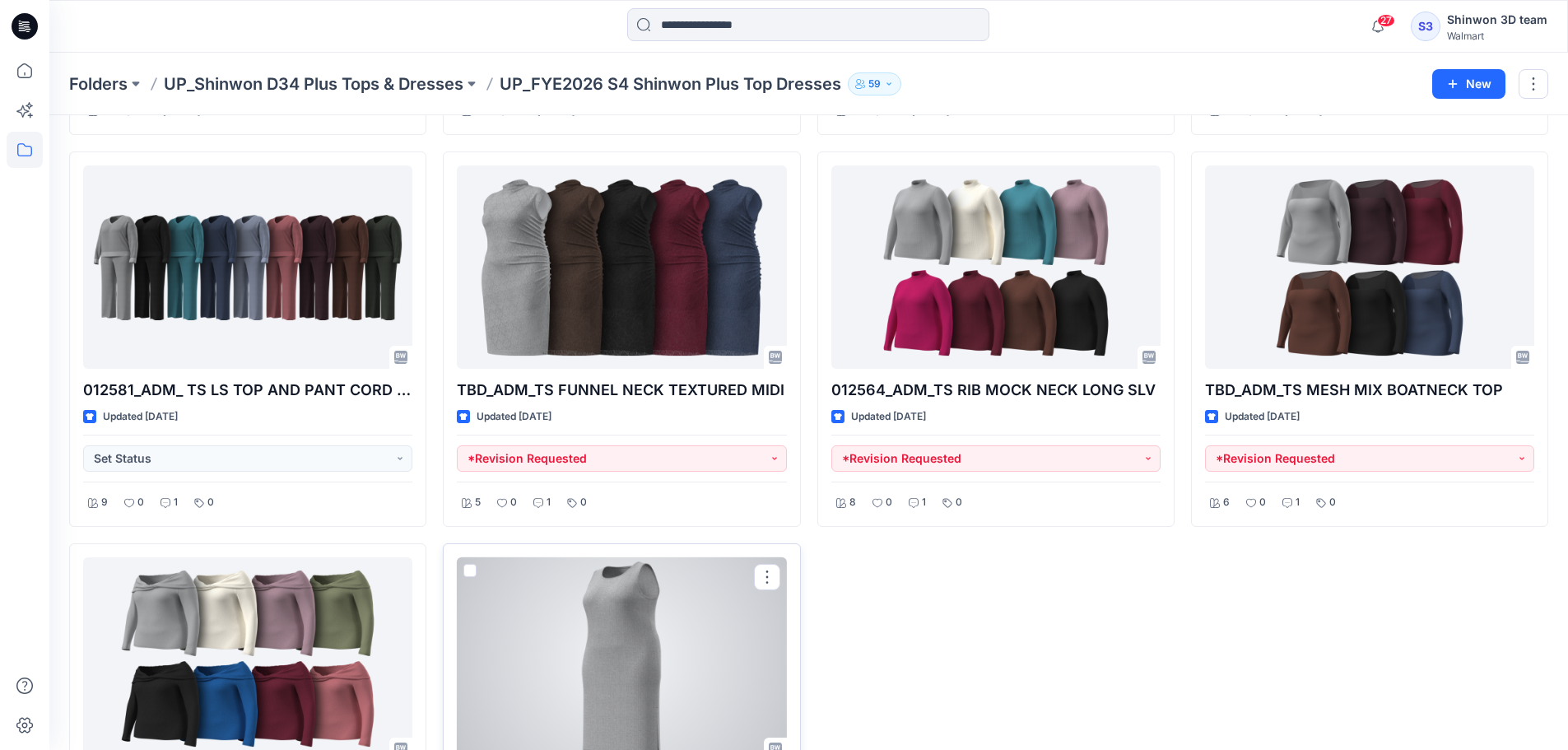
scroll to position [1396, 0]
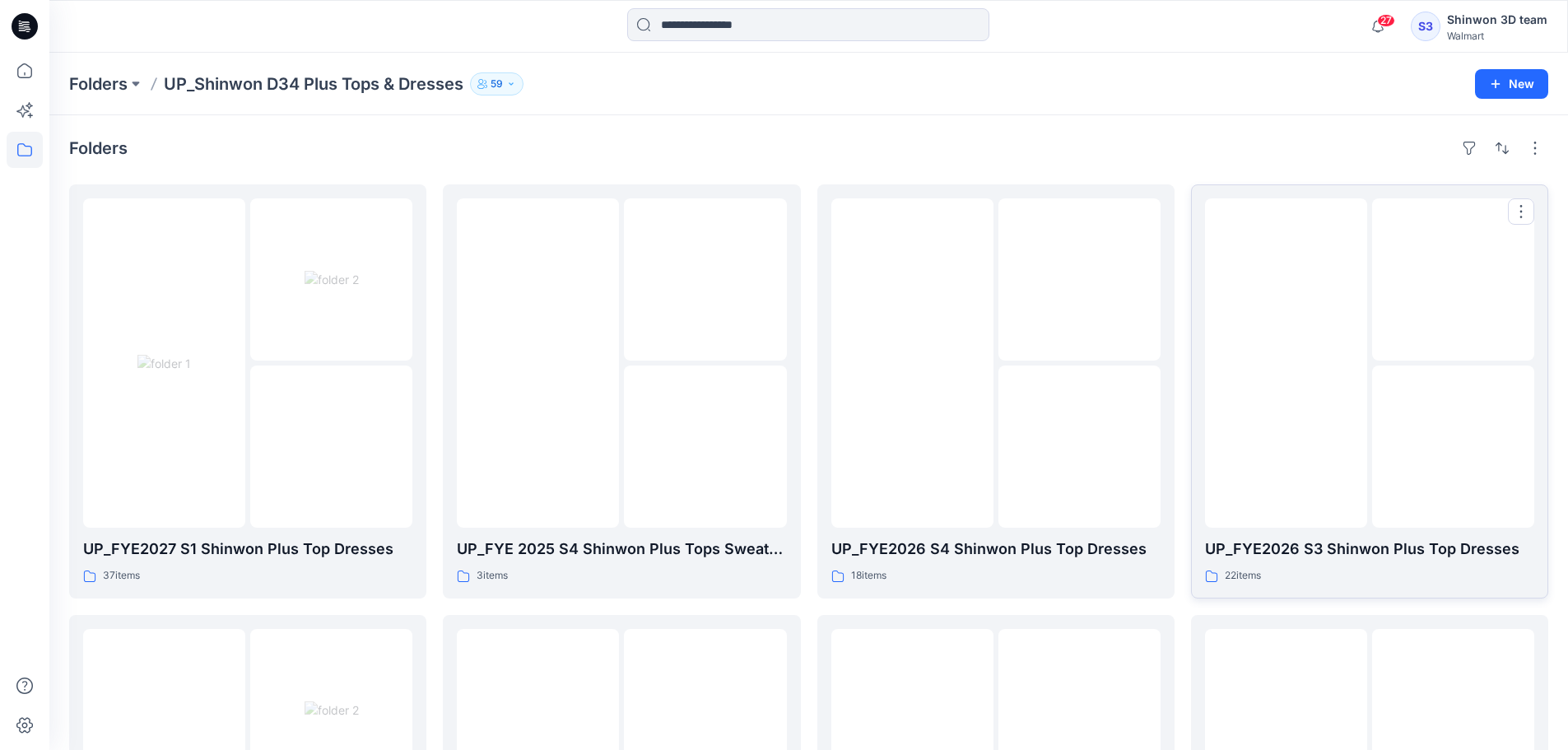
click at [1400, 335] on div at bounding box center [1453, 280] width 162 height 162
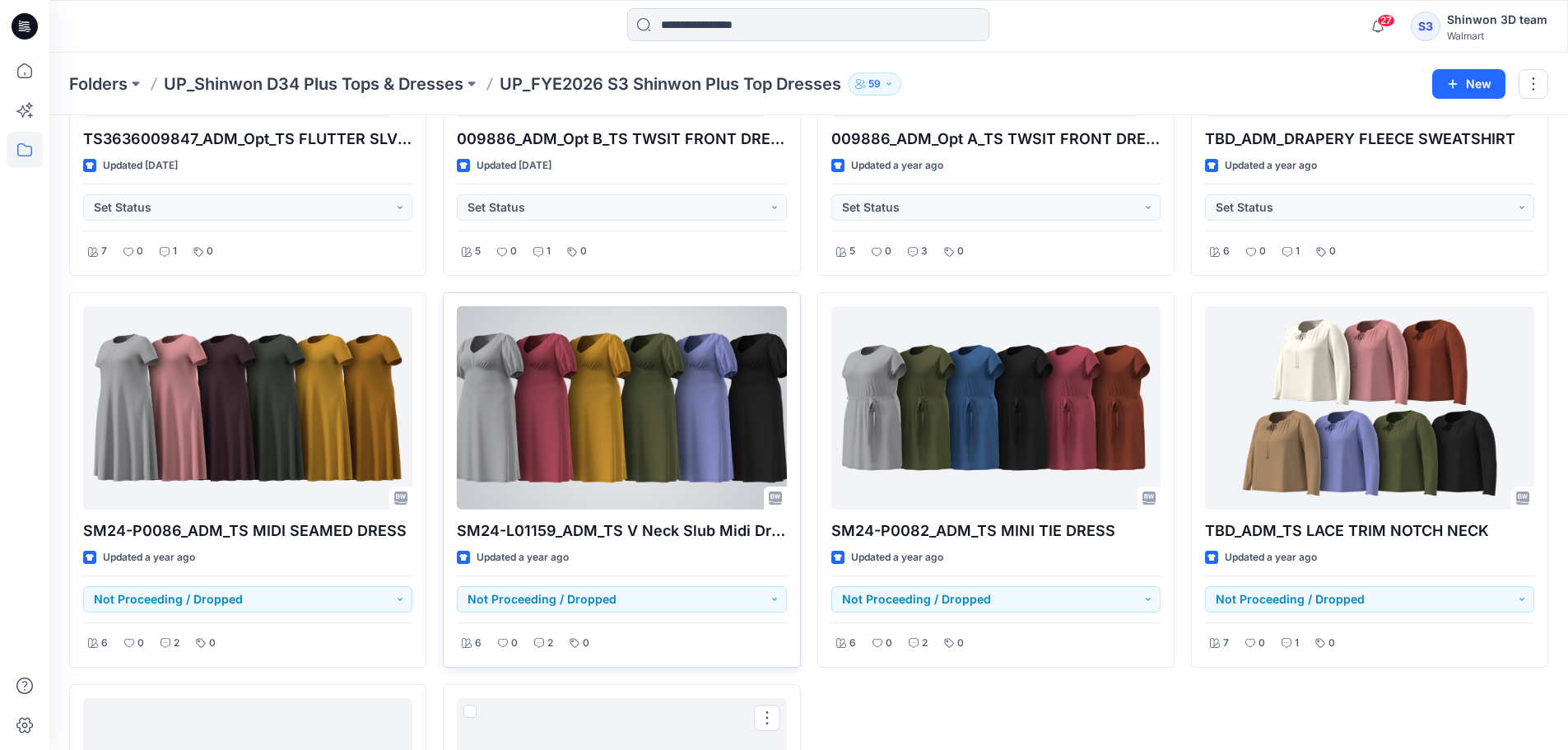
scroll to position [1350, 0]
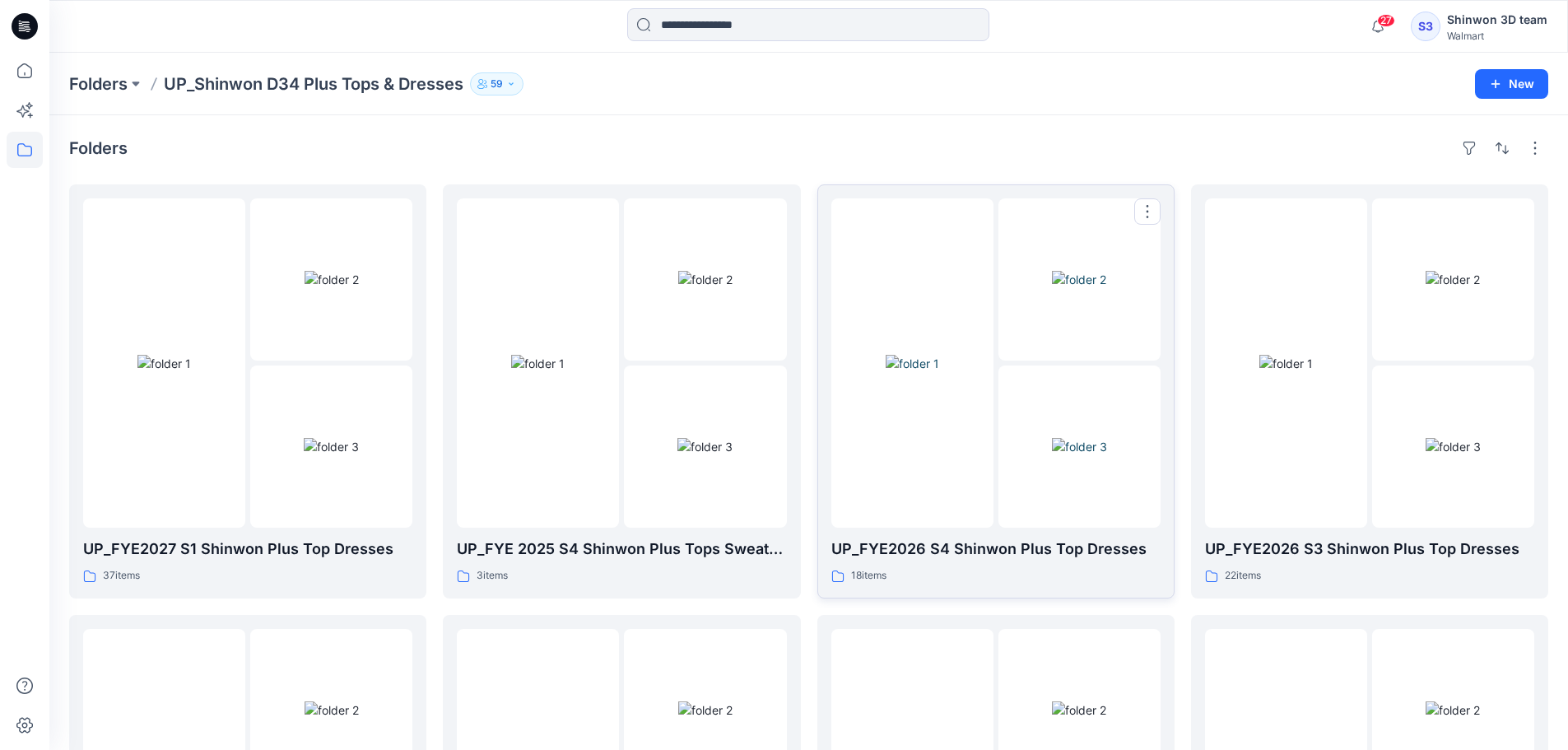
click at [885, 372] on img at bounding box center [912, 363] width 53 height 17
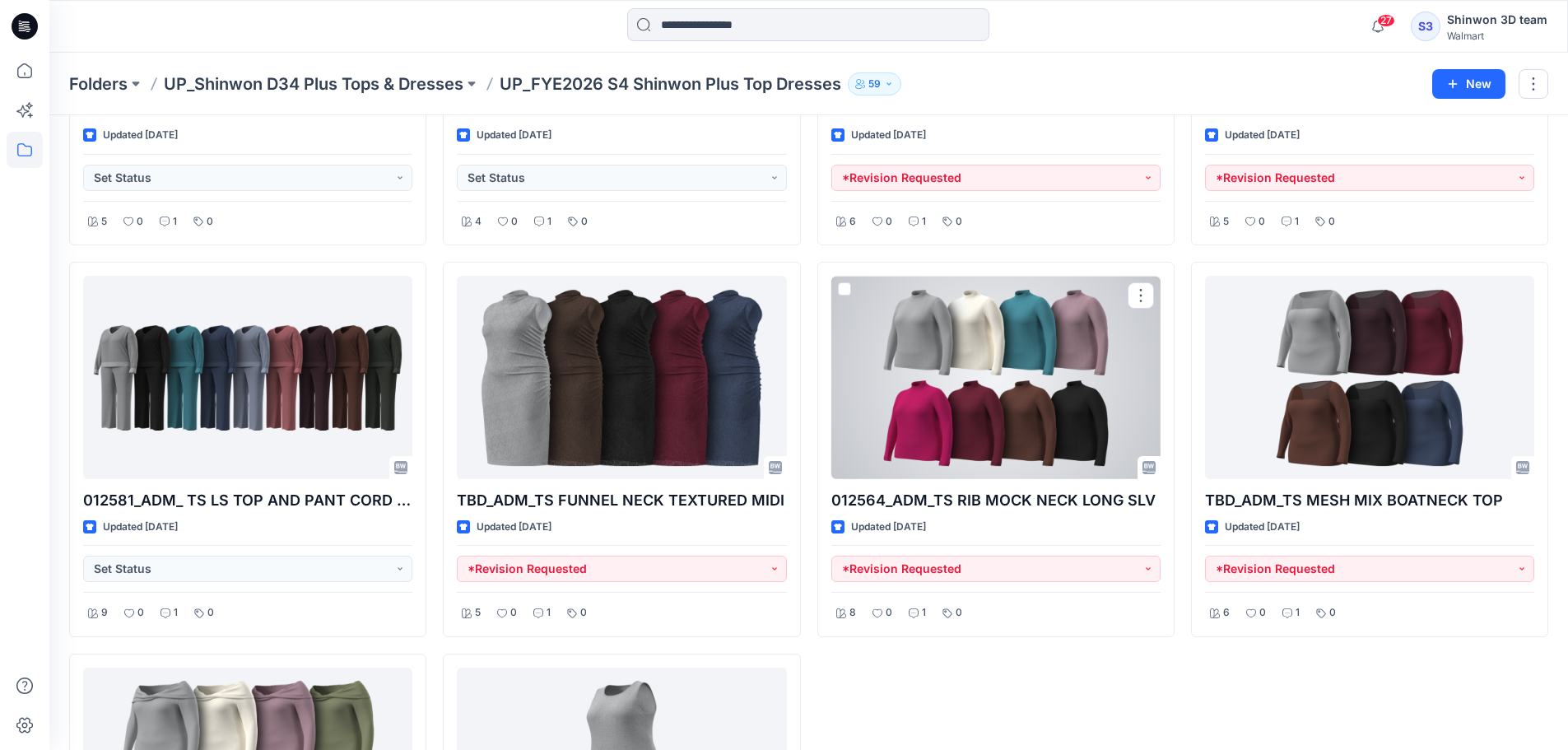
scroll to position [1396, 0]
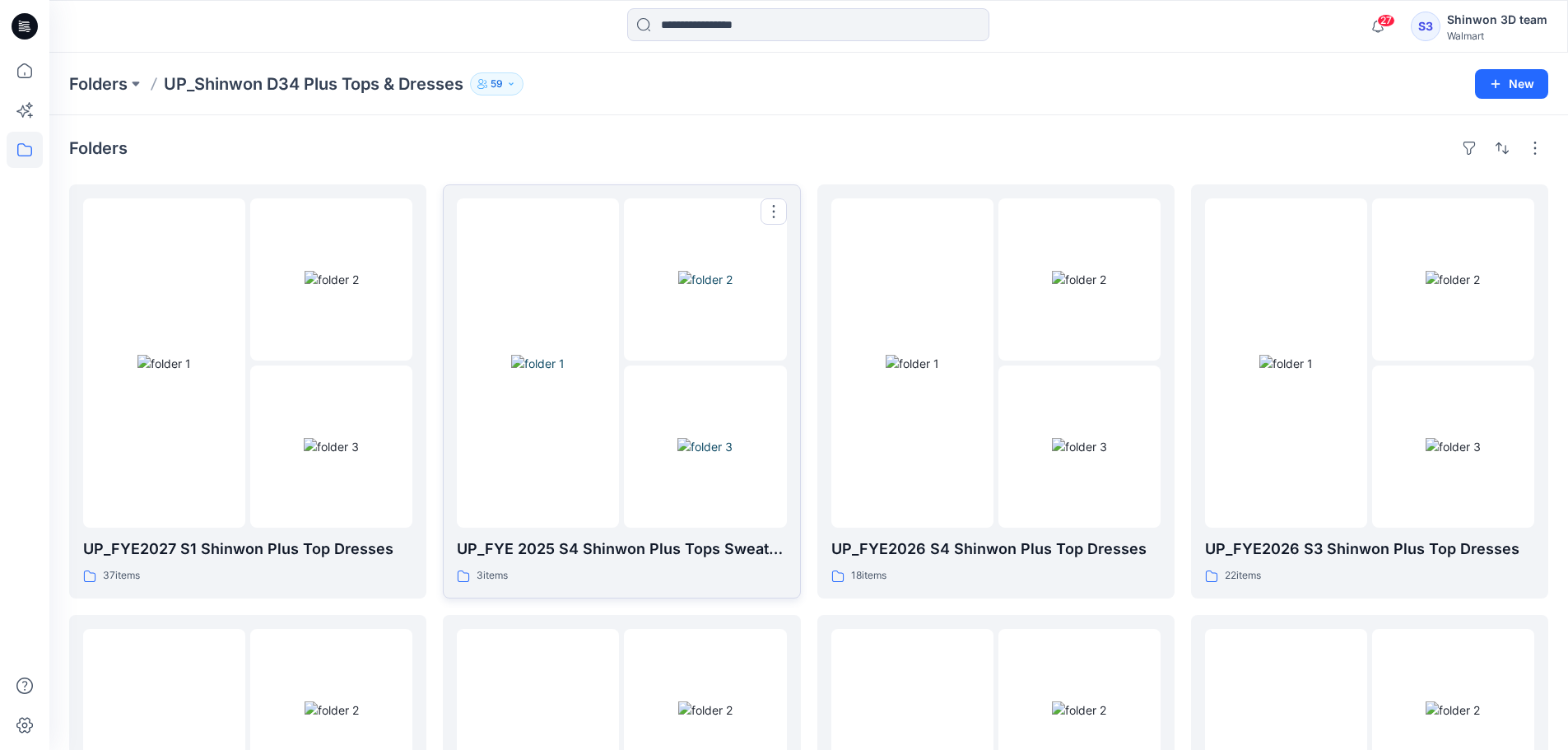
click at [707, 288] on img at bounding box center [705, 279] width 54 height 17
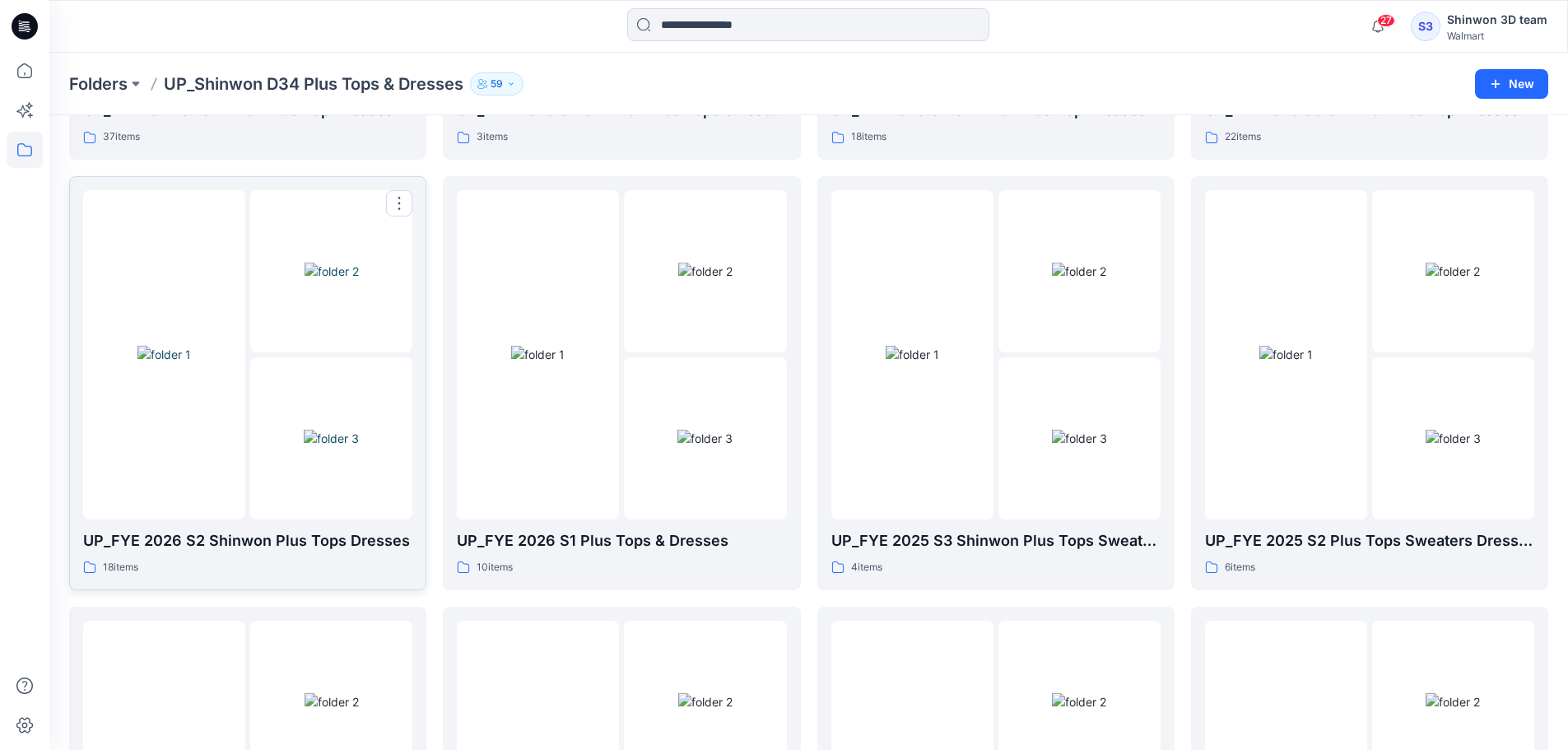
click at [323, 429] on img at bounding box center [331, 437] width 55 height 17
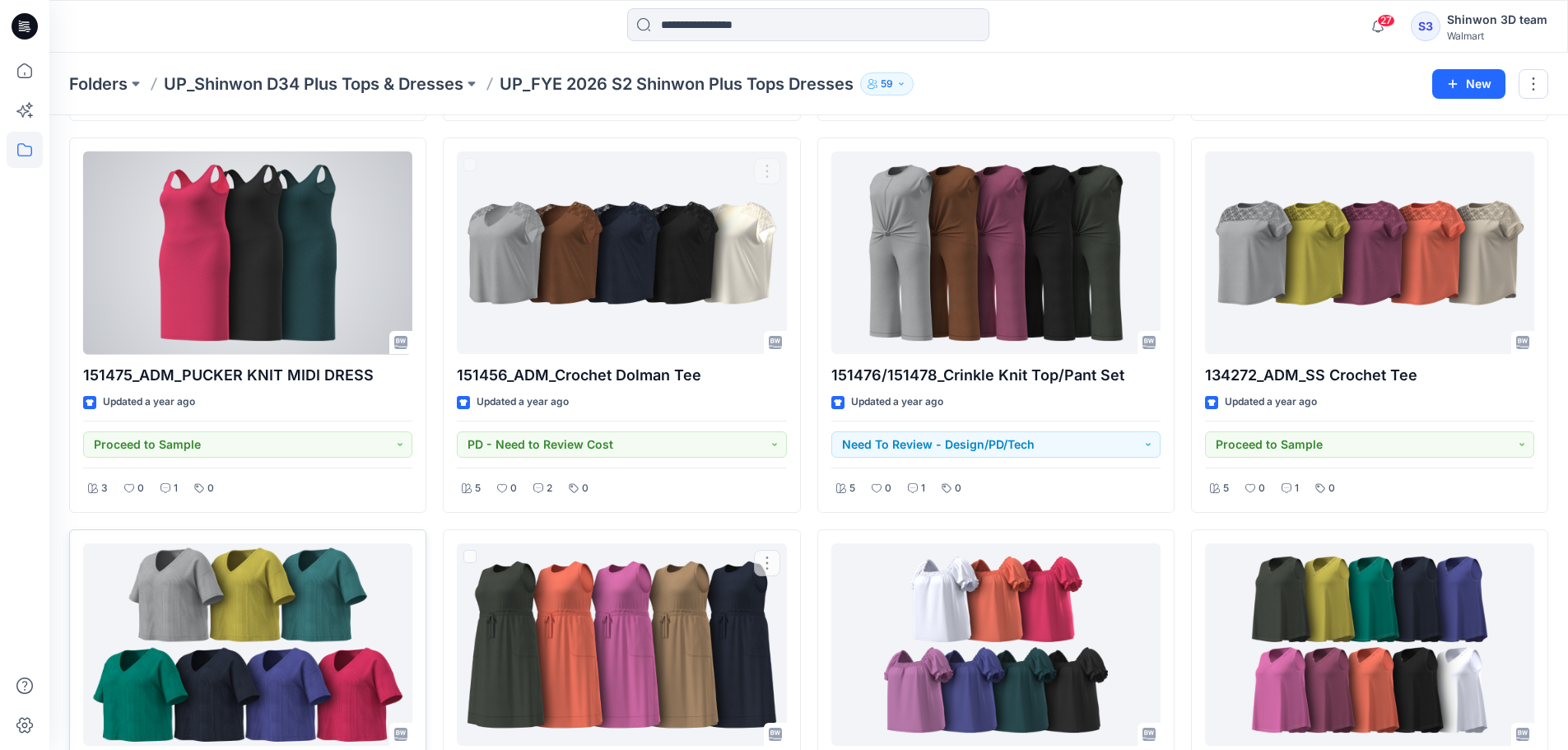
scroll to position [672, 0]
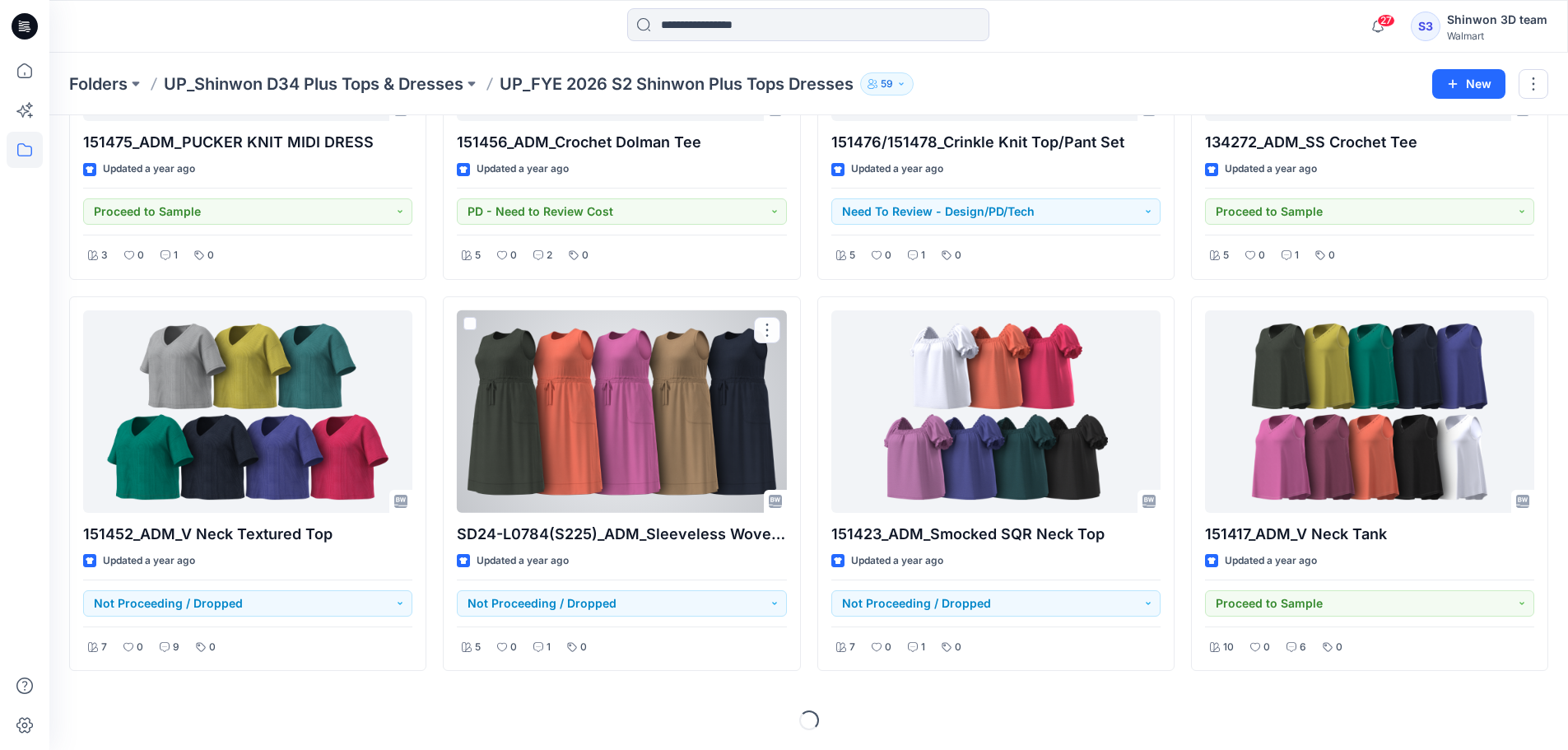
drag, startPoint x: 653, startPoint y: 422, endPoint x: 620, endPoint y: 423, distance: 33.0
click at [653, 422] on div at bounding box center [621, 413] width 329 height 204
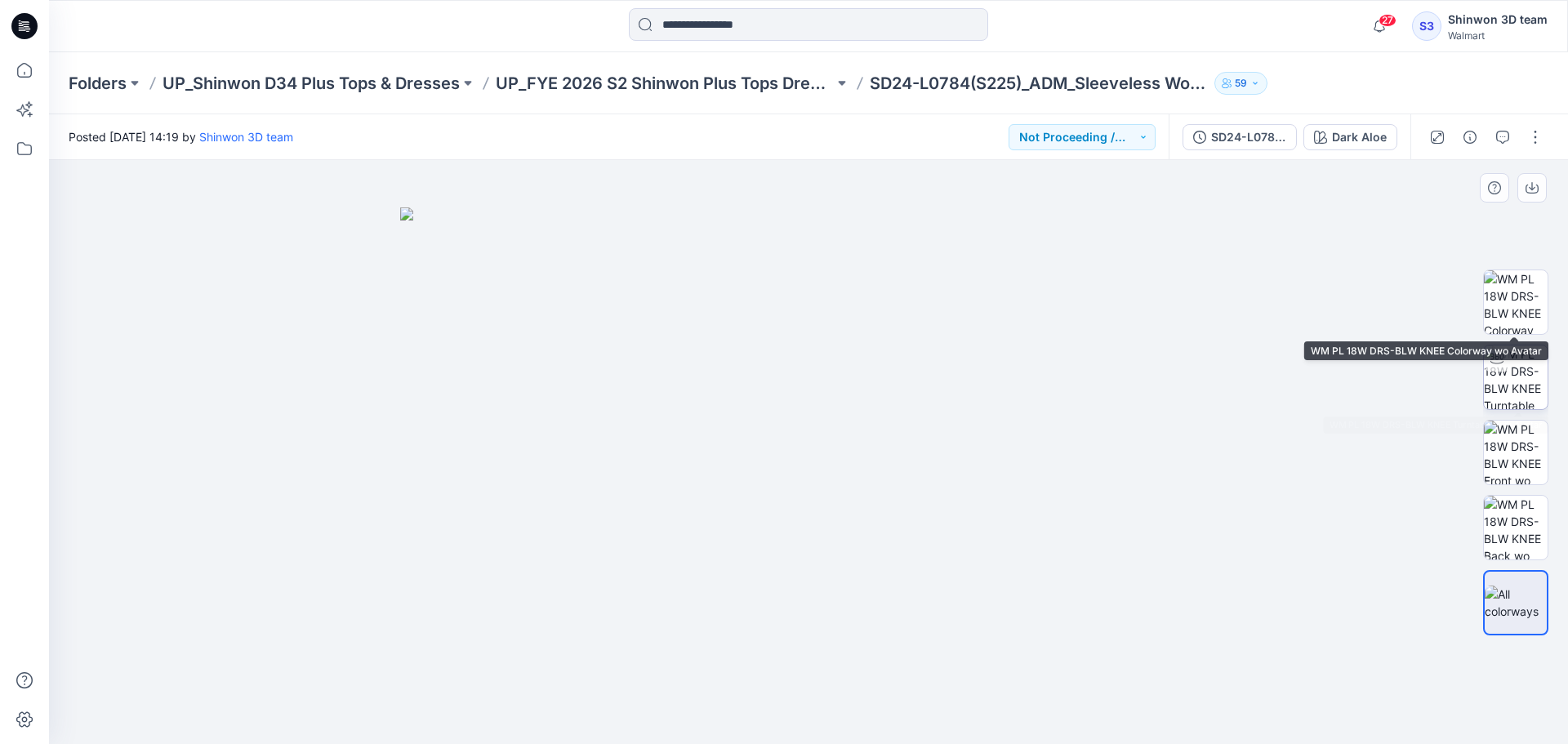
click at [1522, 370] on img at bounding box center [1515, 377] width 64 height 64
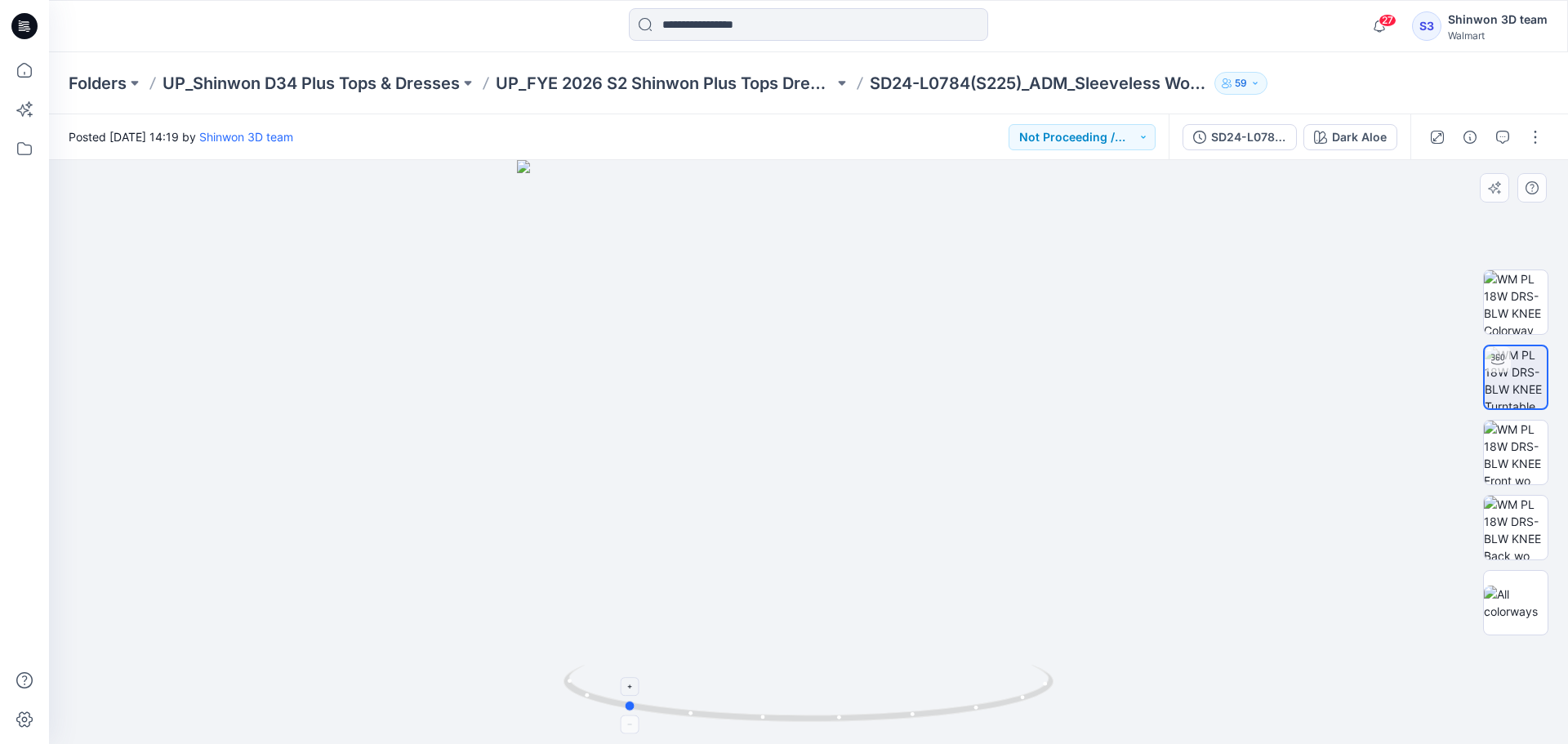
drag, startPoint x: 811, startPoint y: 732, endPoint x: 640, endPoint y: 703, distance: 173.4
click at [637, 710] on icon at bounding box center [810, 695] width 494 height 61
drag, startPoint x: 795, startPoint y: 341, endPoint x: 745, endPoint y: 518, distance: 183.9
click at [742, 494] on img at bounding box center [809, 329] width 1366 height 829
drag, startPoint x: 761, startPoint y: 730, endPoint x: 967, endPoint y: 686, distance: 210.6
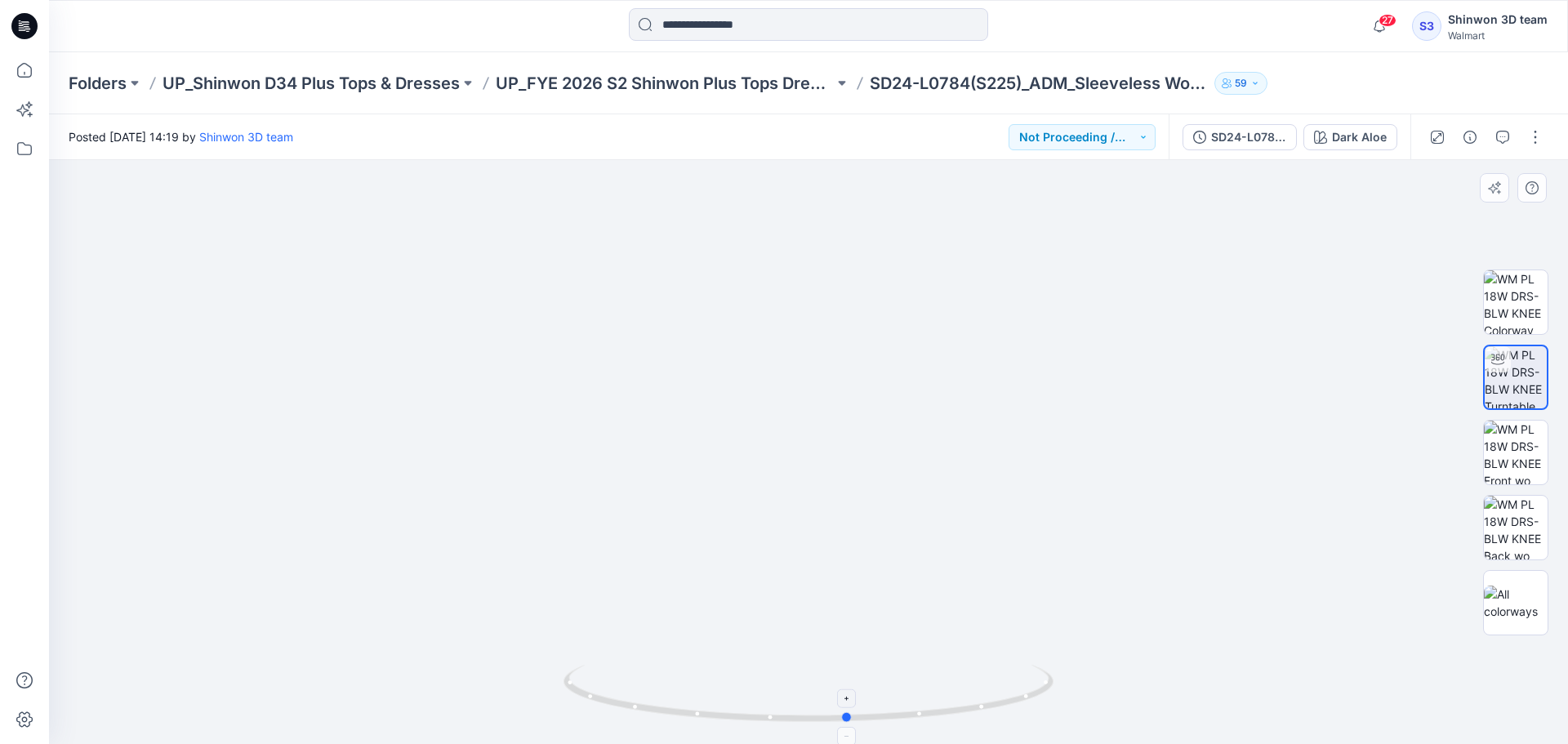
click at [978, 729] on img at bounding box center [808, 704] width 490 height 80
drag, startPoint x: 849, startPoint y: 725, endPoint x: 852, endPoint y: 548, distance: 177.0
click at [873, 722] on icon at bounding box center [810, 695] width 494 height 61
drag, startPoint x: 833, startPoint y: 723, endPoint x: 1259, endPoint y: 117, distance: 740.8
click at [745, 719] on icon at bounding box center [810, 695] width 494 height 61
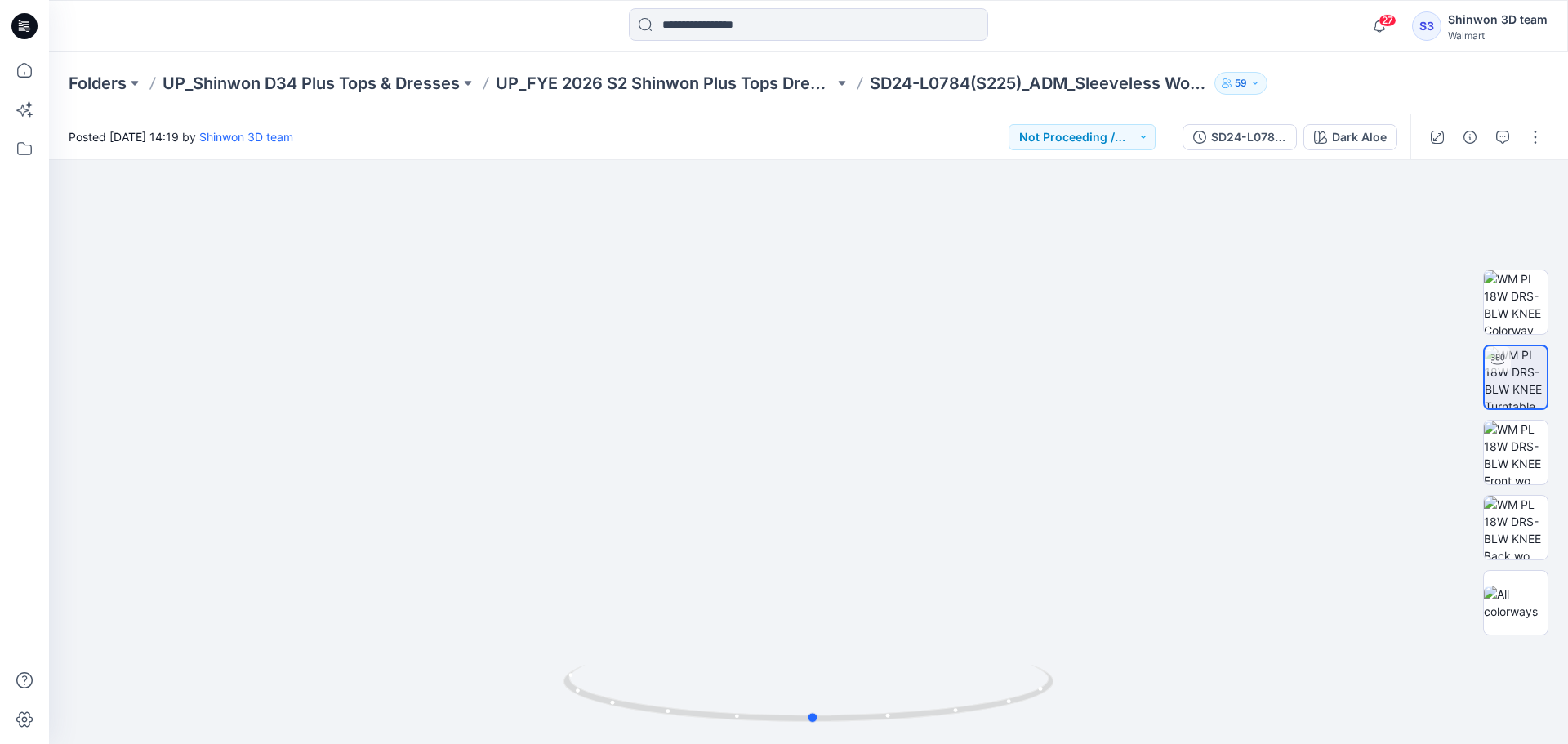
drag, startPoint x: 750, startPoint y: 711, endPoint x: 865, endPoint y: 746, distance: 120.2
click at [865, 743] on html "27 Notifications Your style TBD_WA POCKET TEE is ready 1 hours ago Your style T…" at bounding box center [784, 372] width 1568 height 744
drag, startPoint x: 725, startPoint y: 505, endPoint x: 893, endPoint y: 351, distance: 227.9
click at [700, 503] on img at bounding box center [807, 294] width 1523 height 898
click at [688, 82] on p "UP_FYE 2026 S2 Shinwon Plus Tops Dresses" at bounding box center [664, 82] width 338 height 23
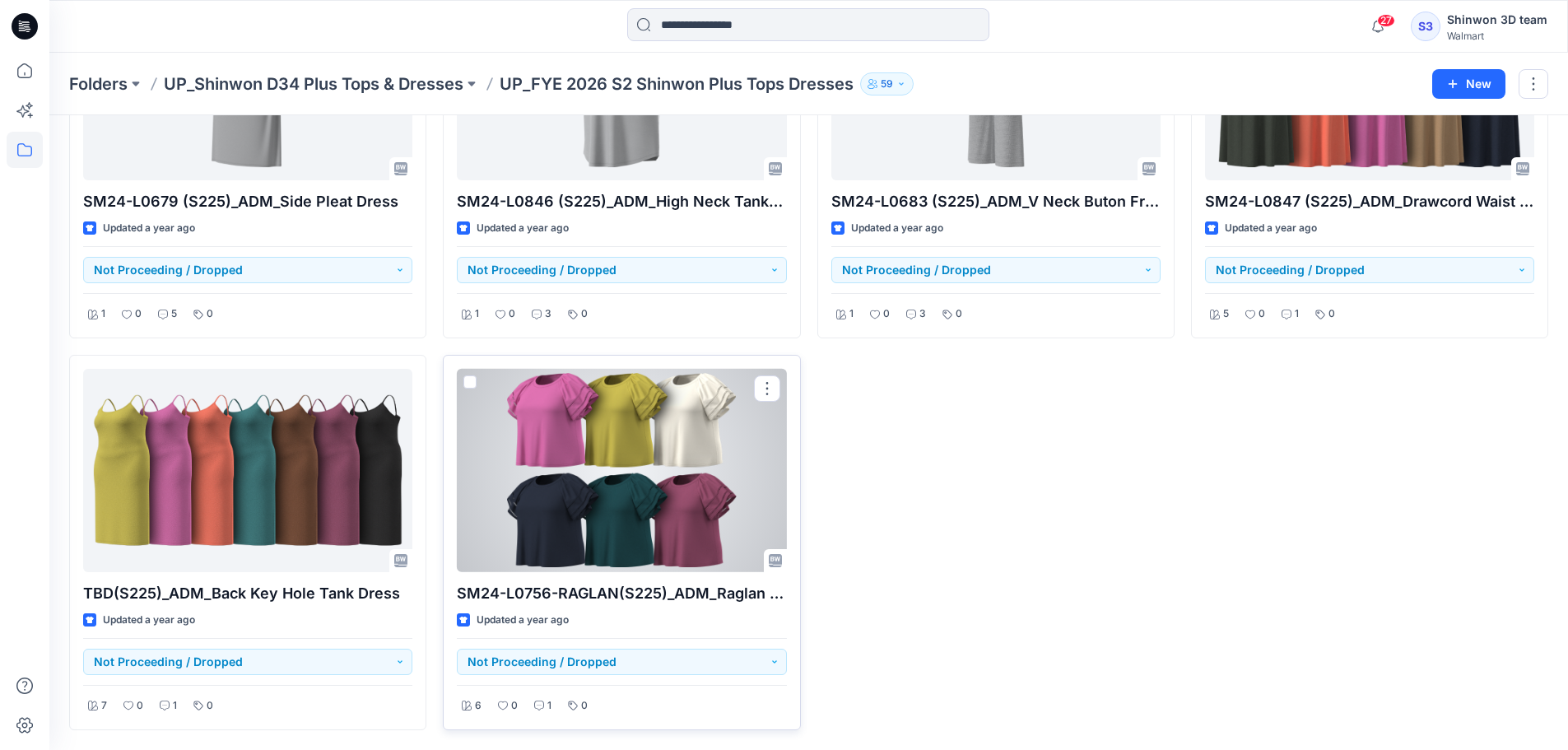
scroll to position [1176, 0]
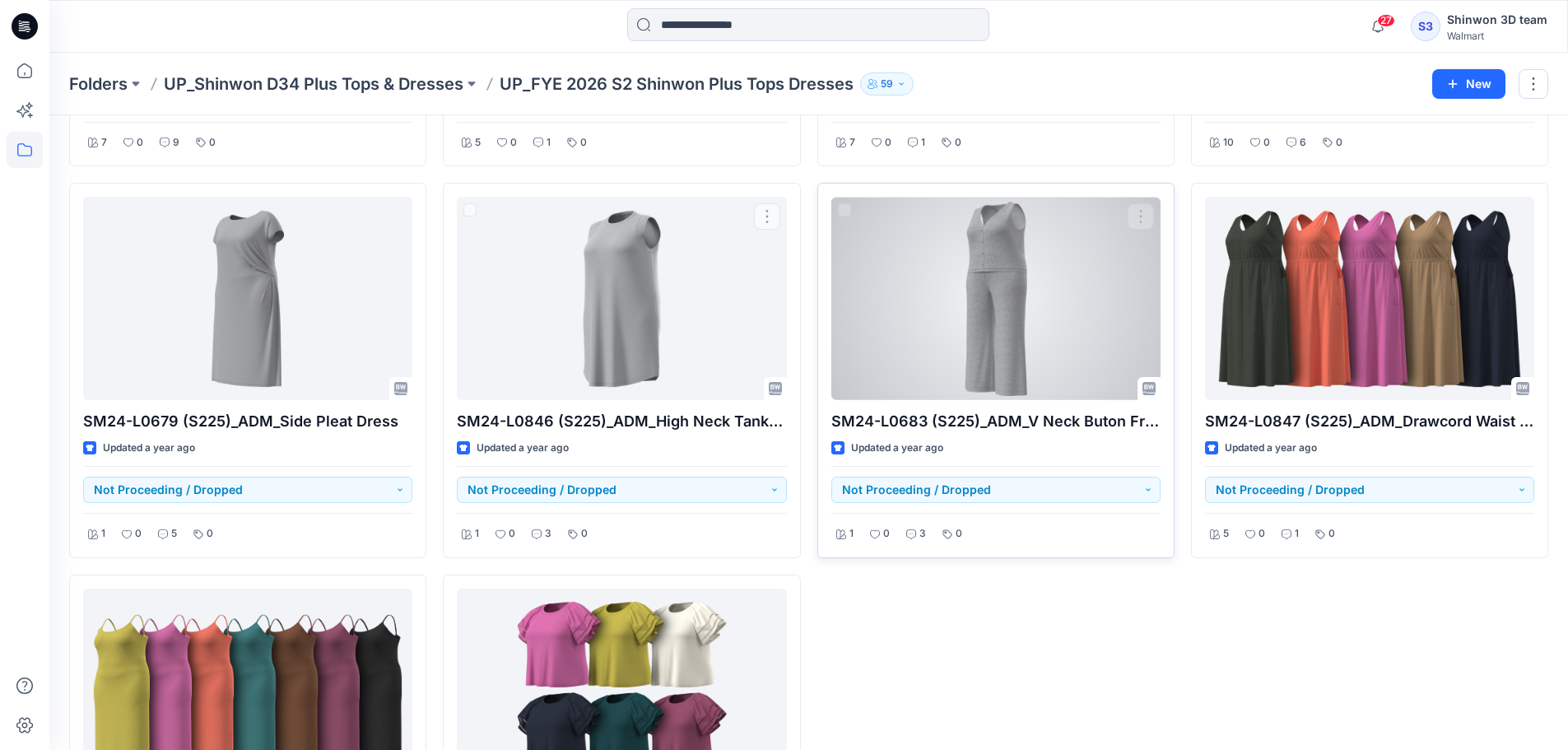
click at [1160, 312] on div "SM24-L0683 (S225)_ADM_V Neck Buton Front Top Updated a year ago Not Proceeding …" at bounding box center [995, 370] width 357 height 375
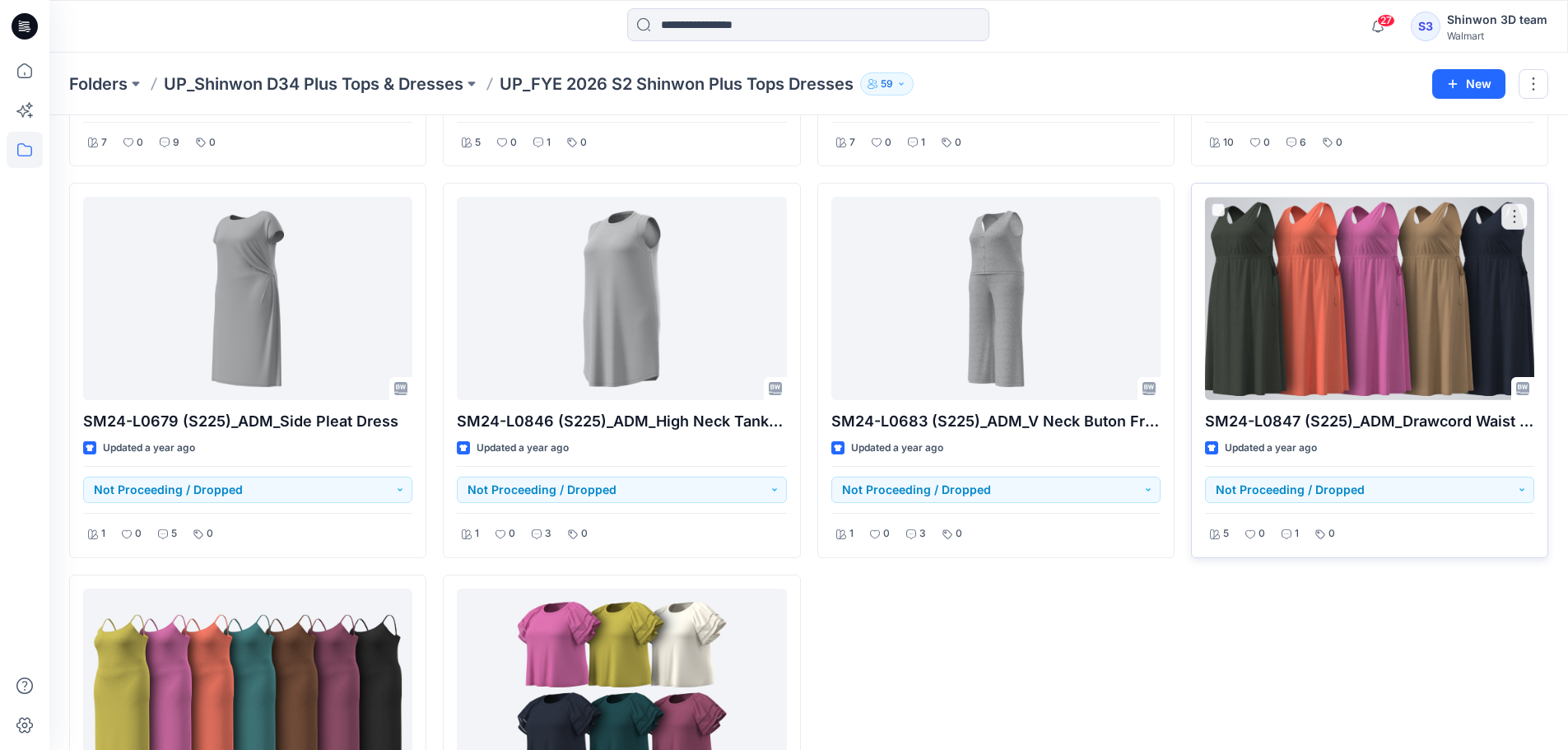
click at [1301, 299] on div at bounding box center [1369, 299] width 329 height 204
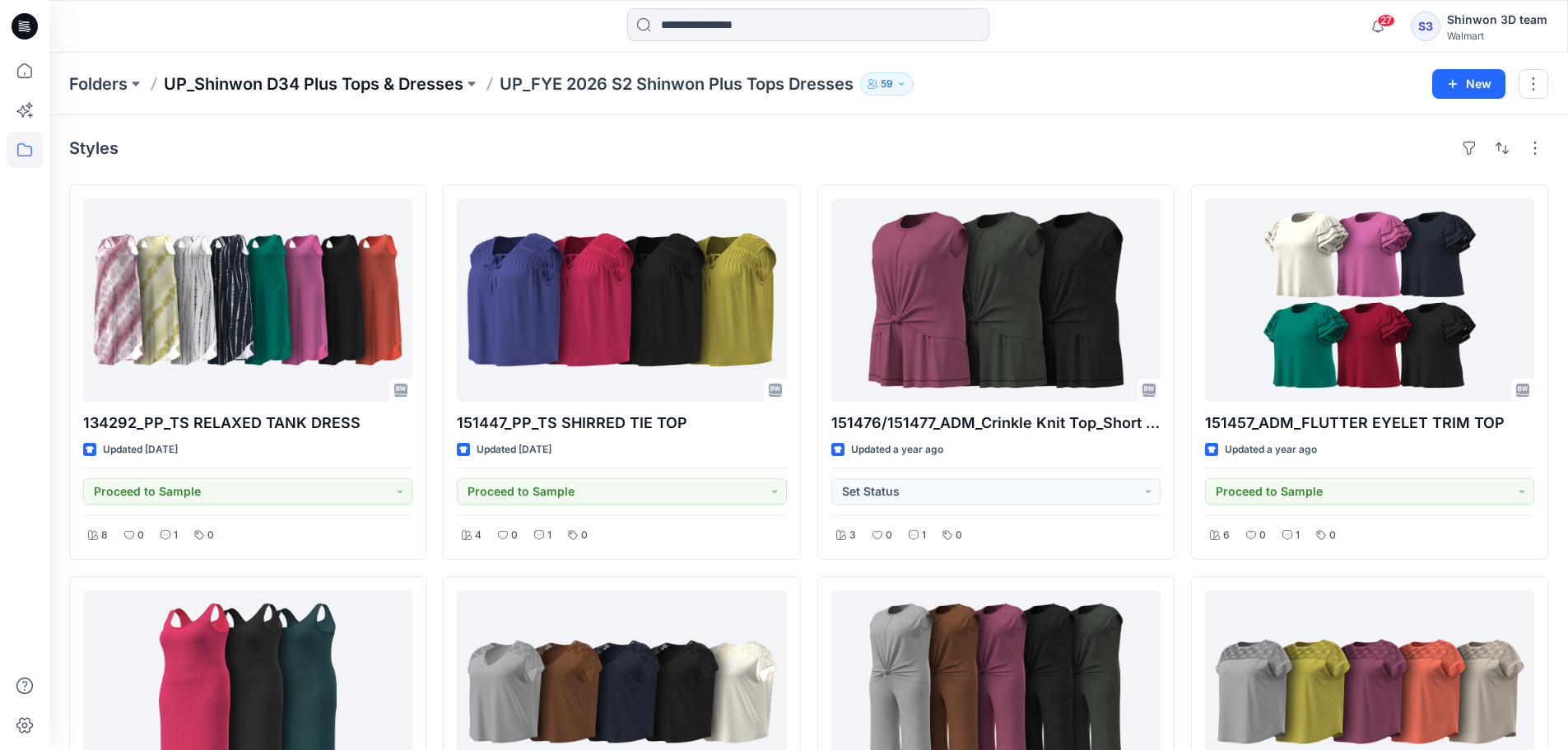
click at [392, 81] on p "UP_Shinwon D34 Plus Tops & Dresses" at bounding box center [314, 83] width 300 height 23
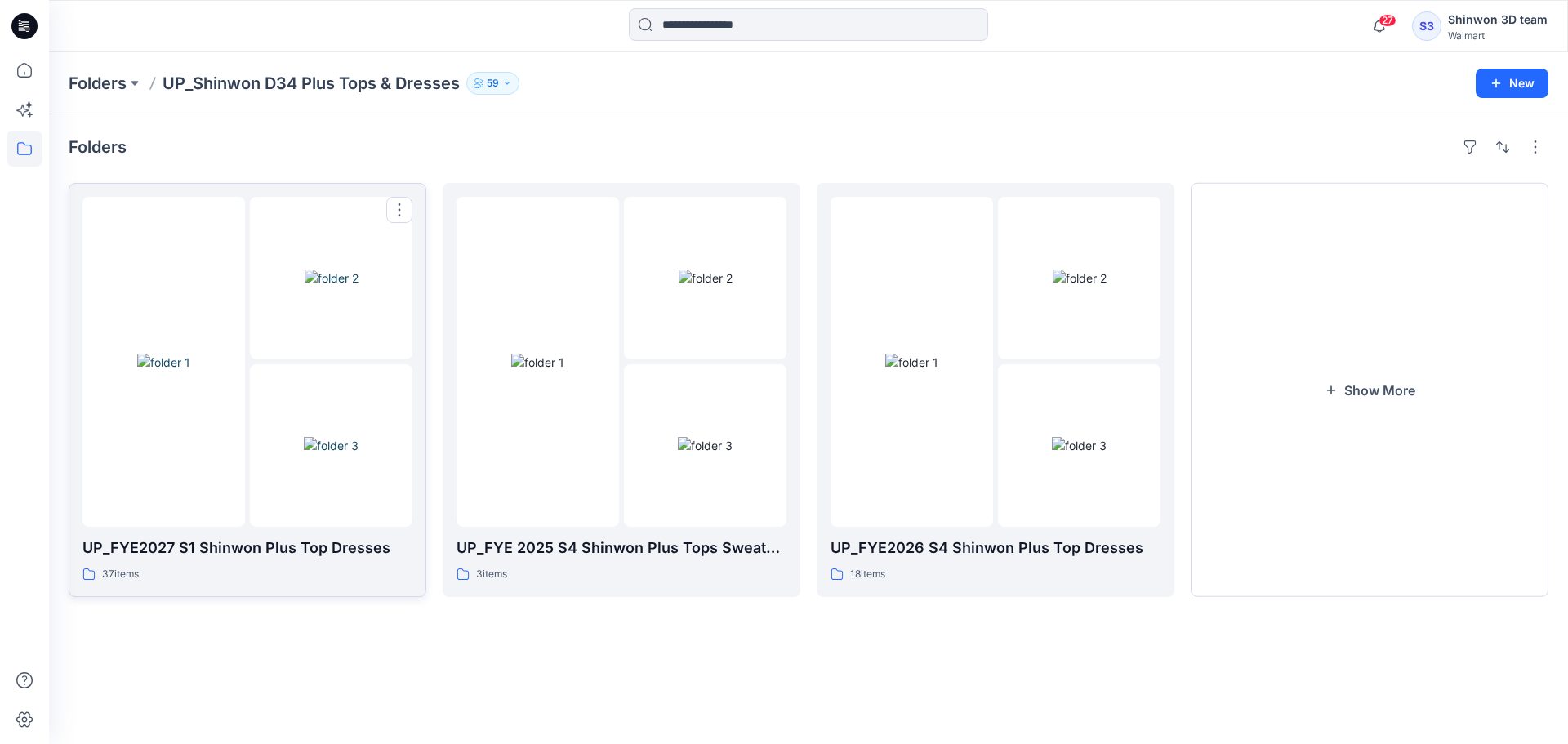
click at [358, 437] on img at bounding box center [332, 445] width 55 height 17
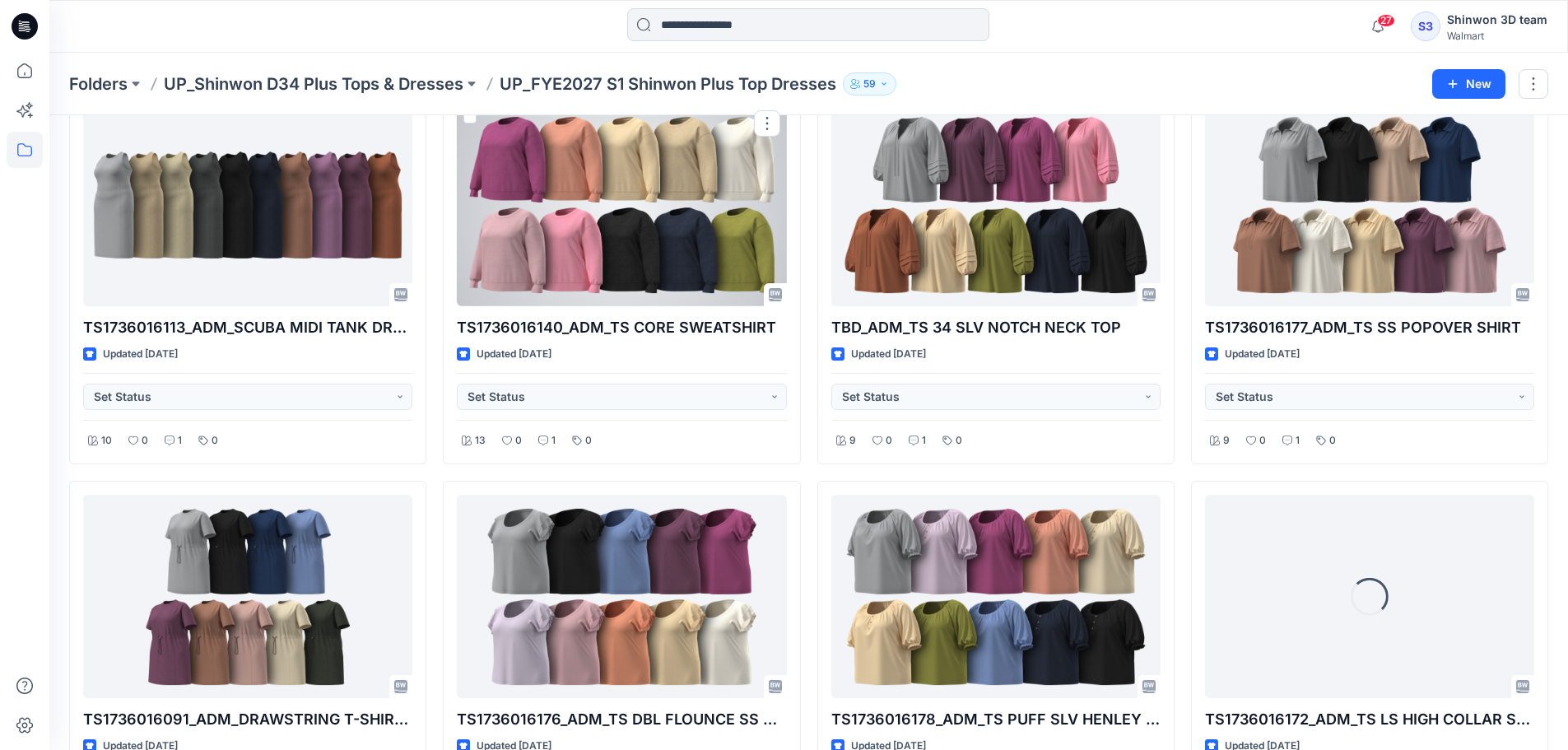
scroll to position [988, 0]
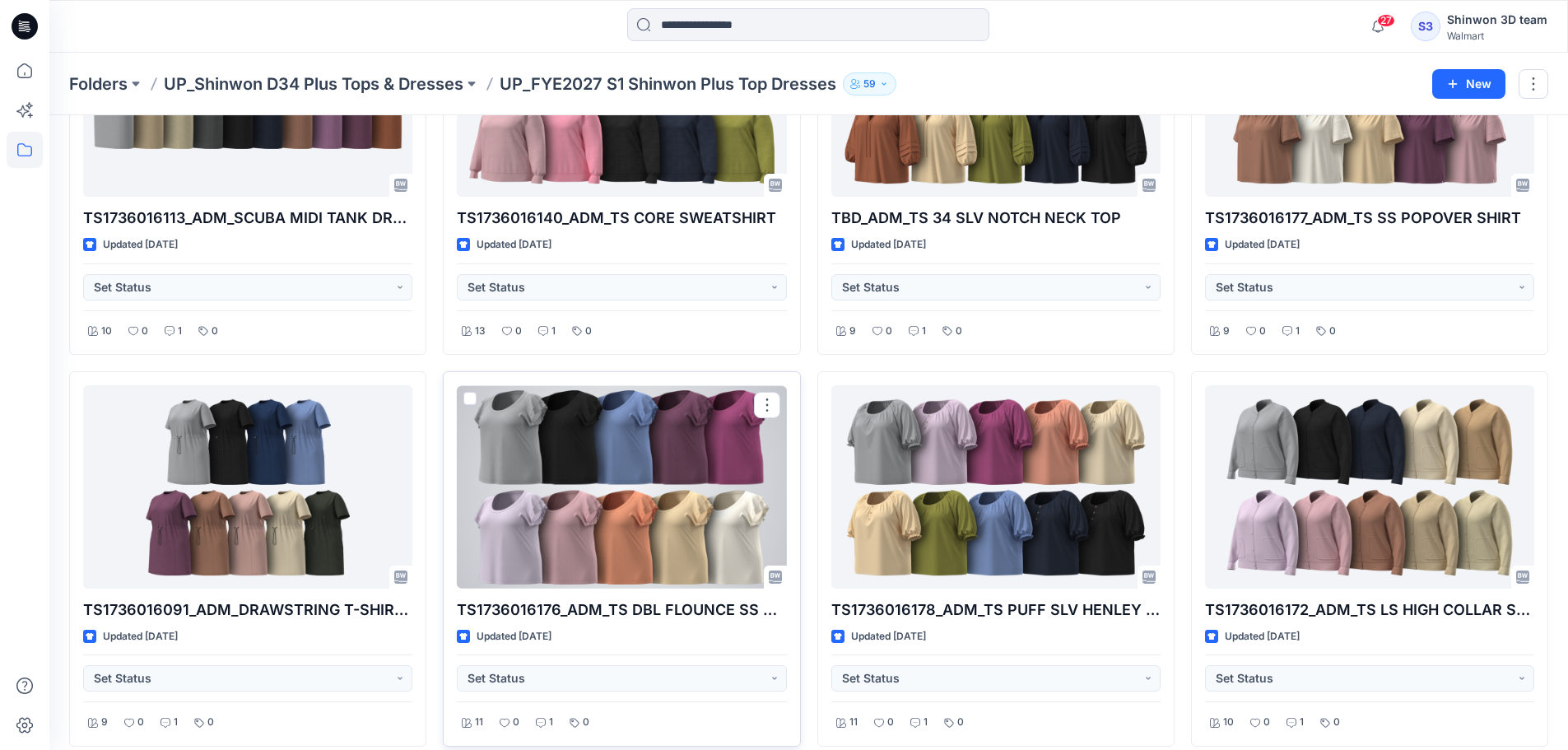
click at [605, 424] on div at bounding box center [621, 487] width 329 height 204
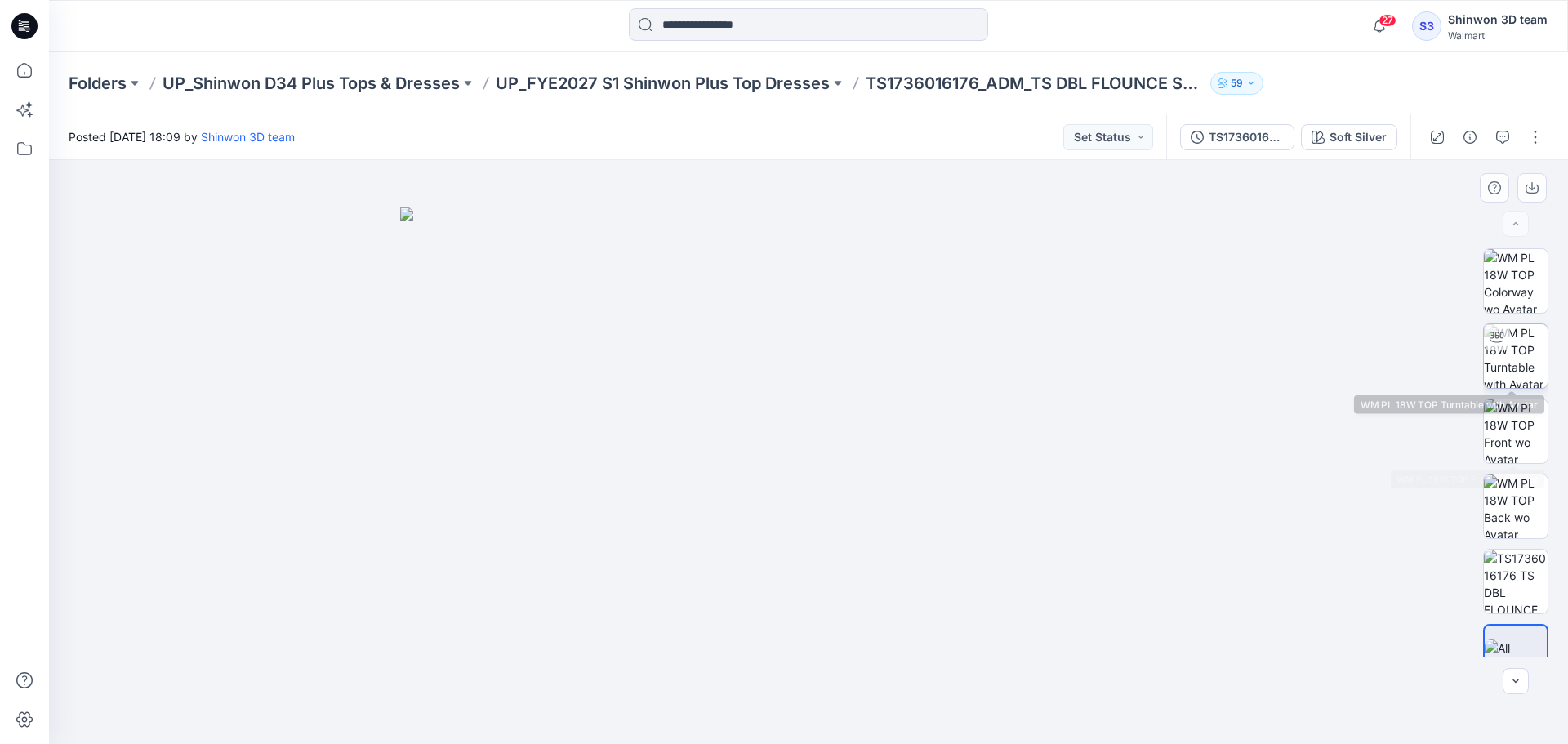
click at [1523, 344] on img at bounding box center [1515, 355] width 64 height 64
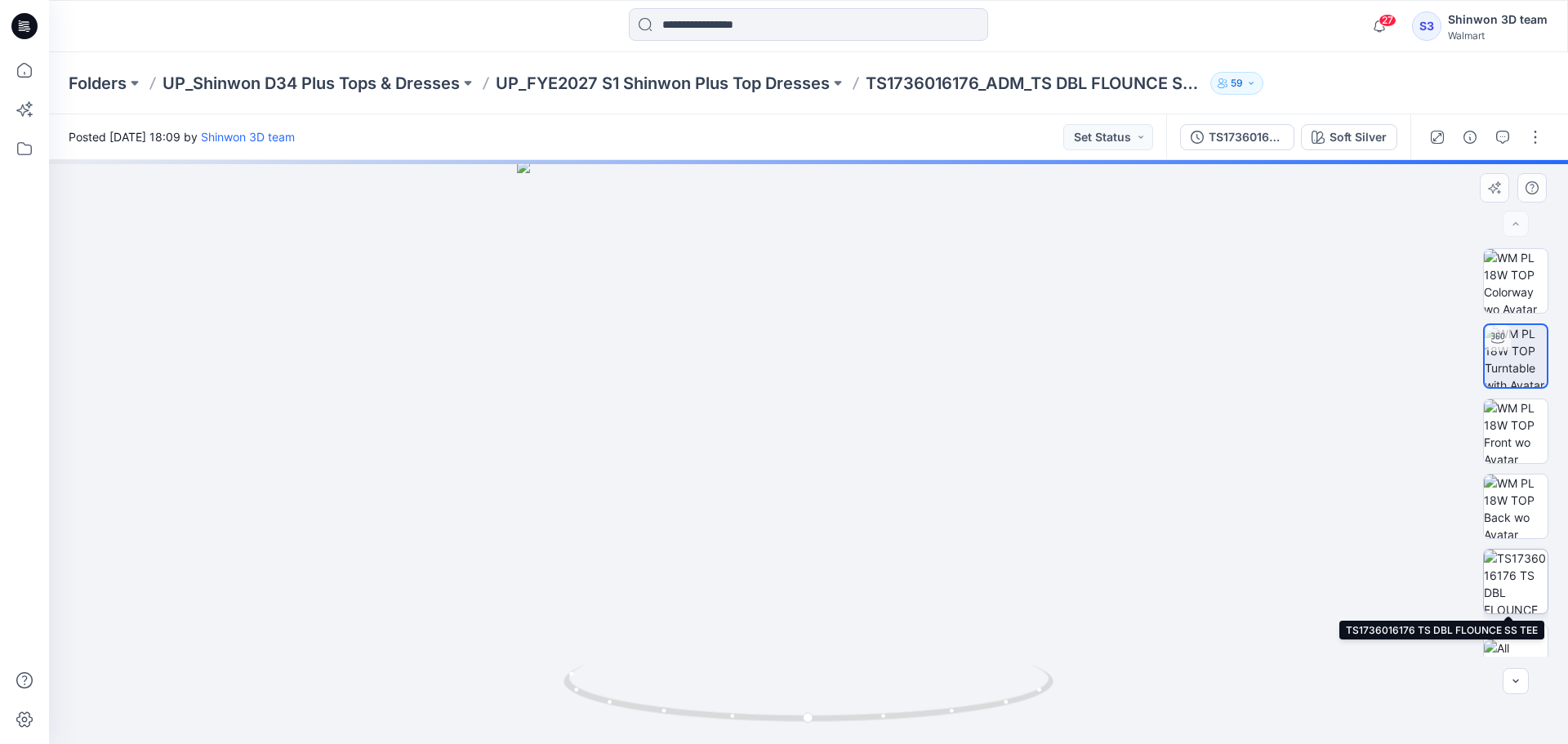
click at [1530, 559] on img at bounding box center [1515, 581] width 64 height 64
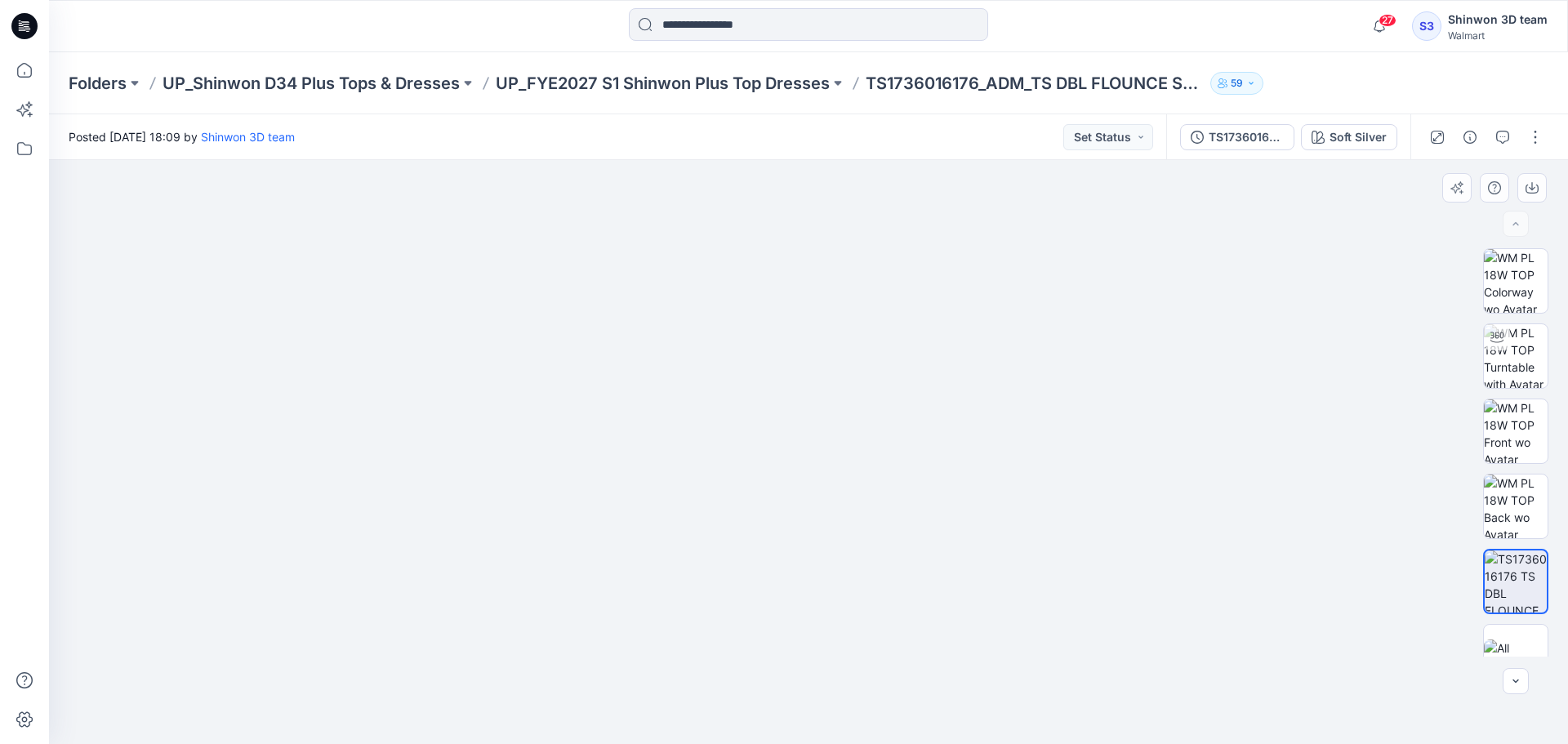
click at [892, 240] on img at bounding box center [809, 434] width 891 height 620
drag, startPoint x: 590, startPoint y: 383, endPoint x: 567, endPoint y: 379, distance: 23.3
click at [567, 379] on img at bounding box center [809, 407] width 964 height 673
drag, startPoint x: 589, startPoint y: 396, endPoint x: 601, endPoint y: 459, distance: 64.1
click at [571, 505] on img at bounding box center [809, 452] width 964 height 584
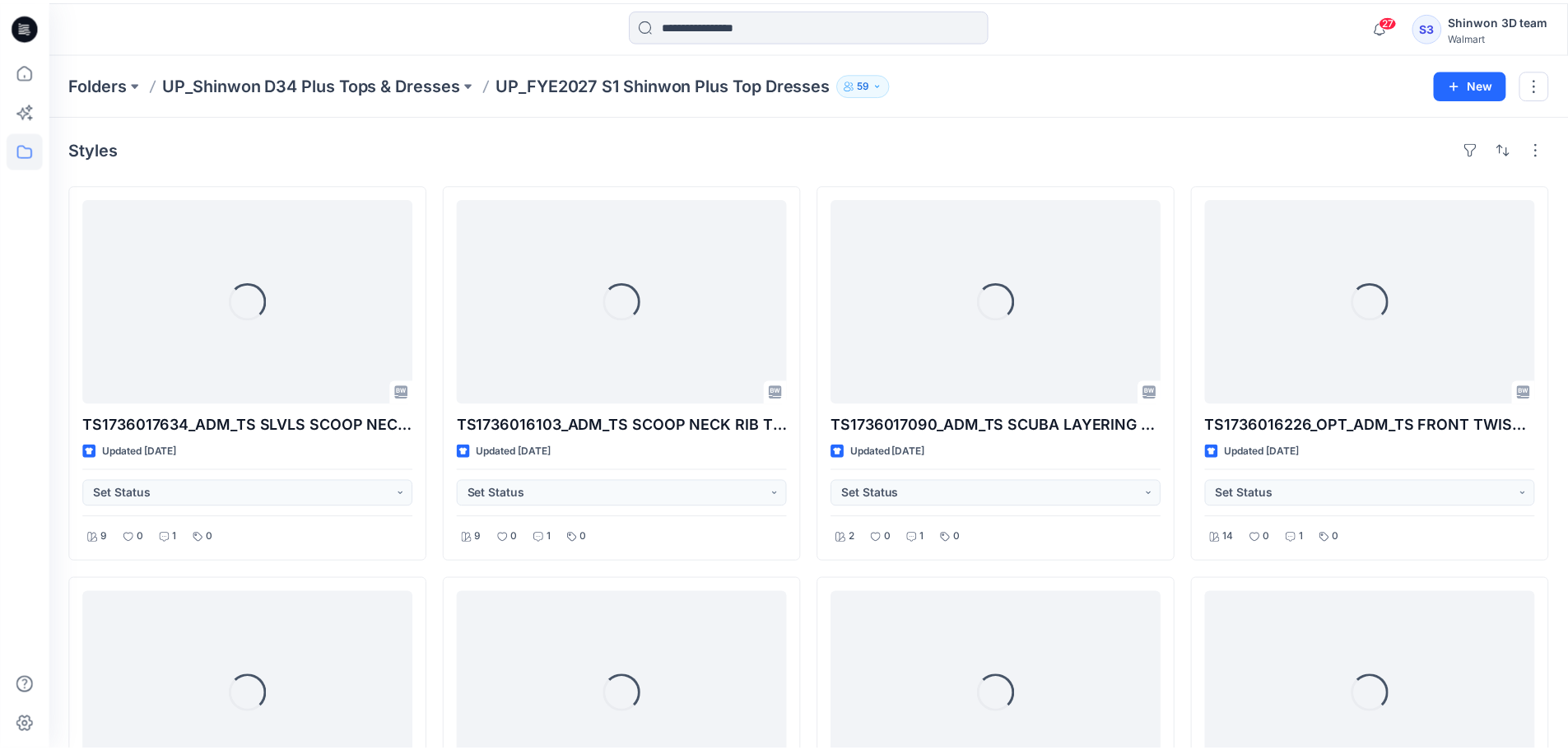
scroll to position [988, 0]
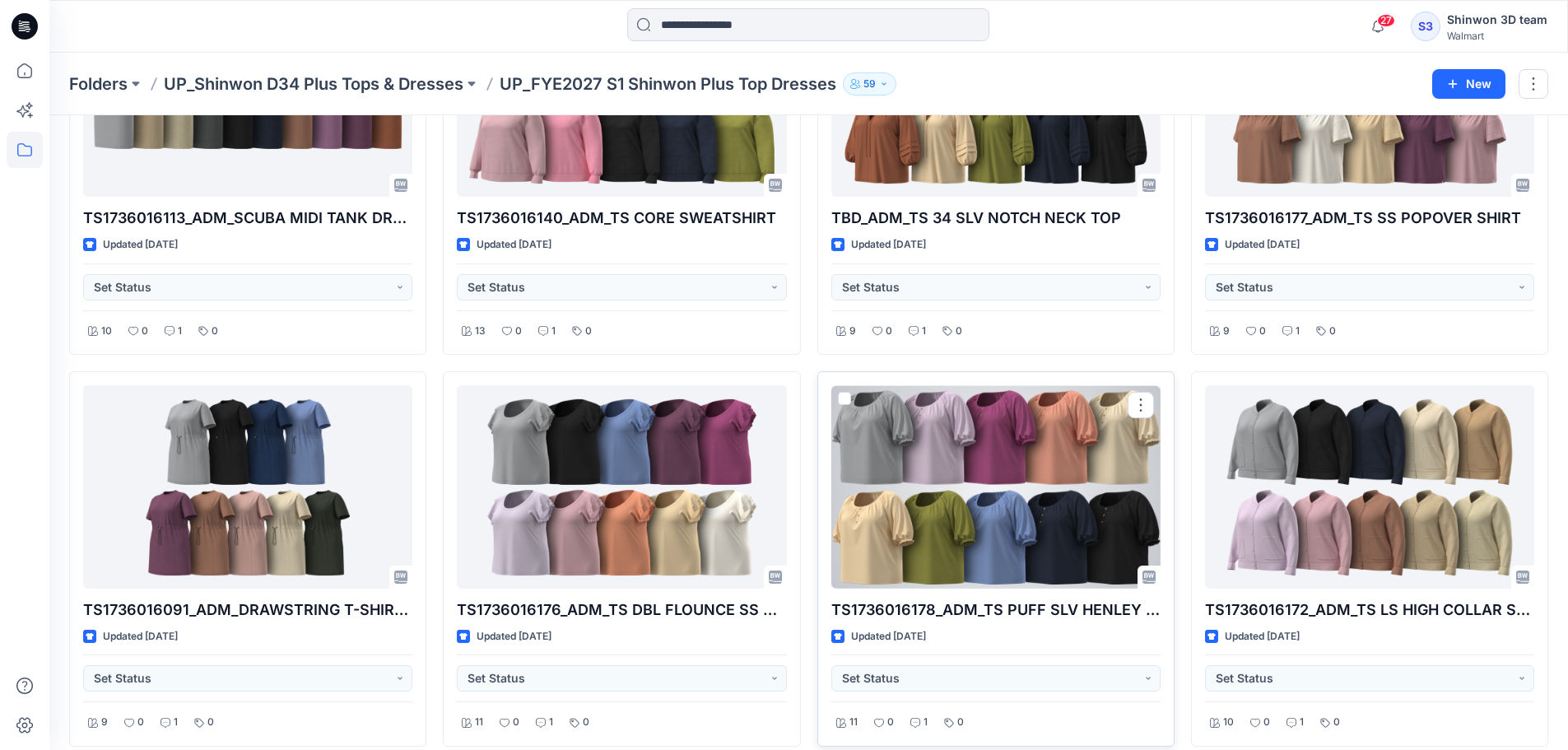
click at [976, 473] on div at bounding box center [995, 487] width 329 height 204
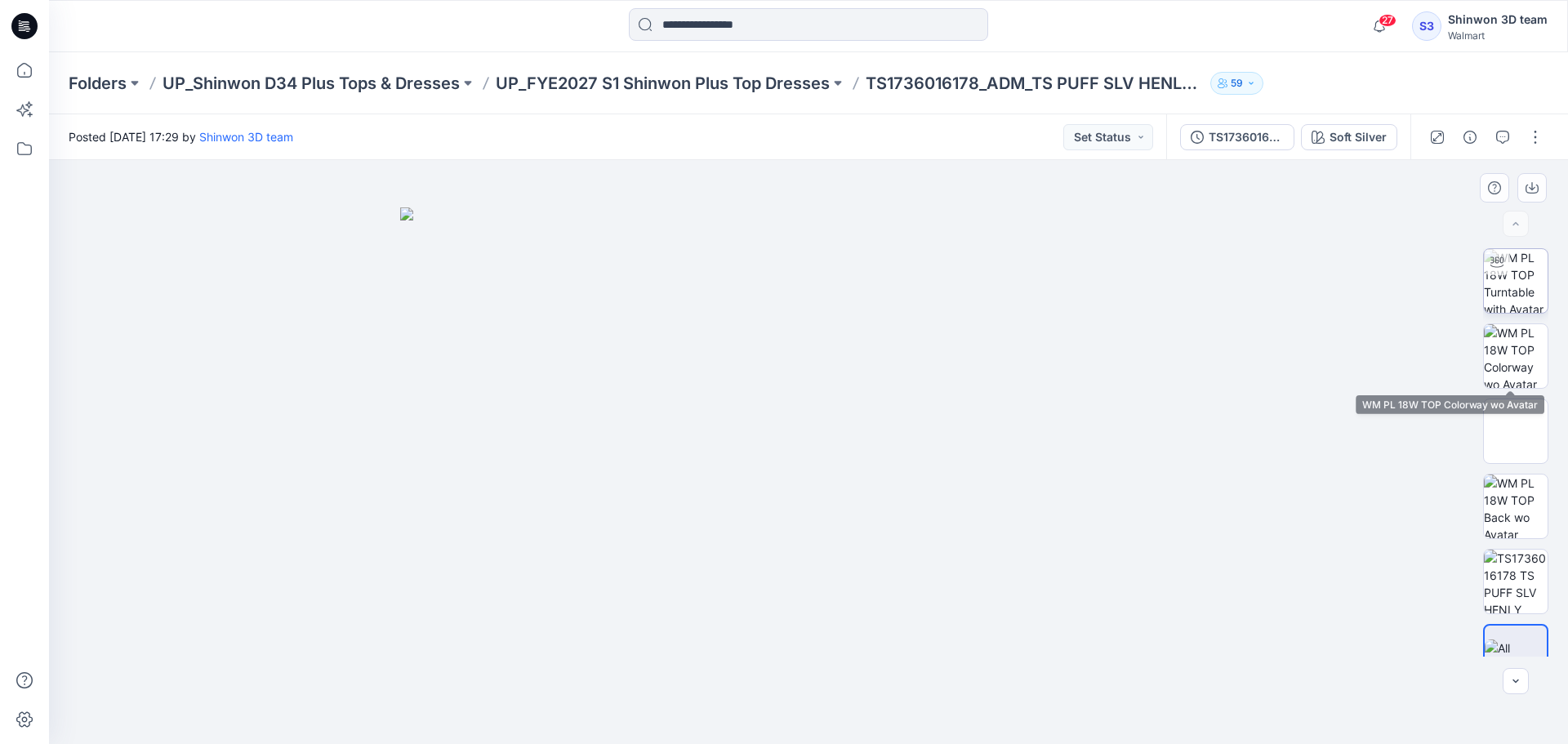
click at [1536, 286] on img at bounding box center [1515, 281] width 64 height 64
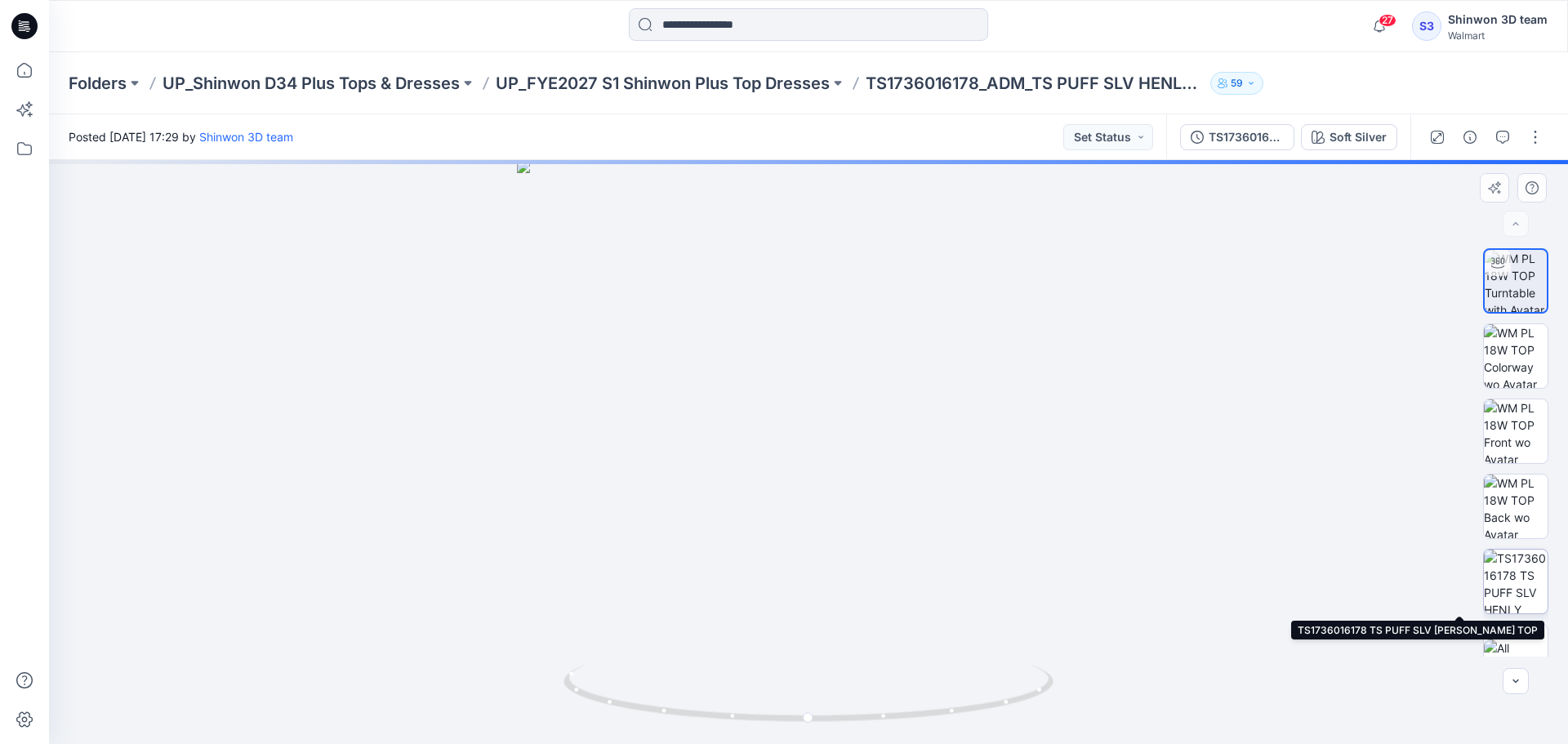
click at [1525, 570] on img at bounding box center [1515, 581] width 64 height 64
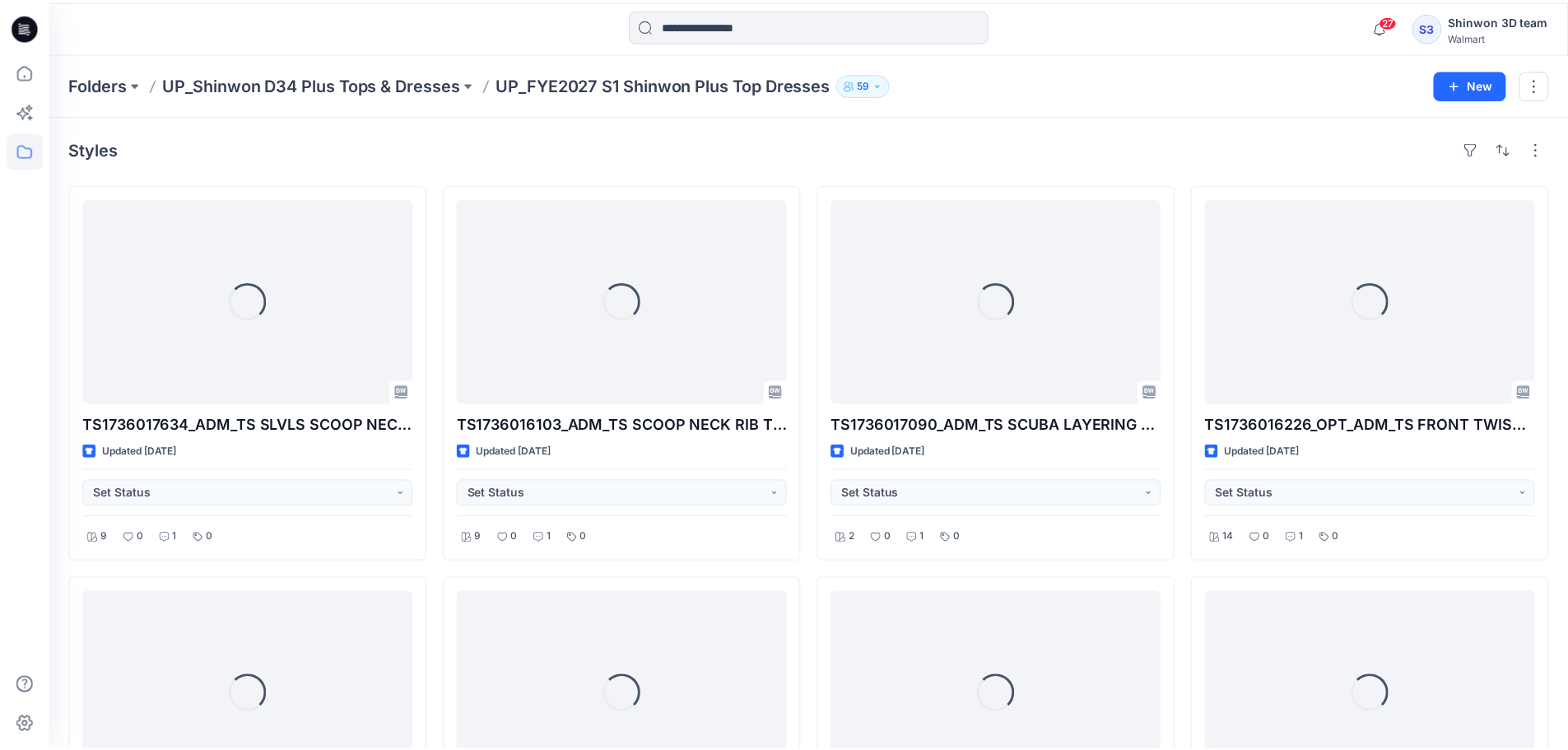
scroll to position [988, 0]
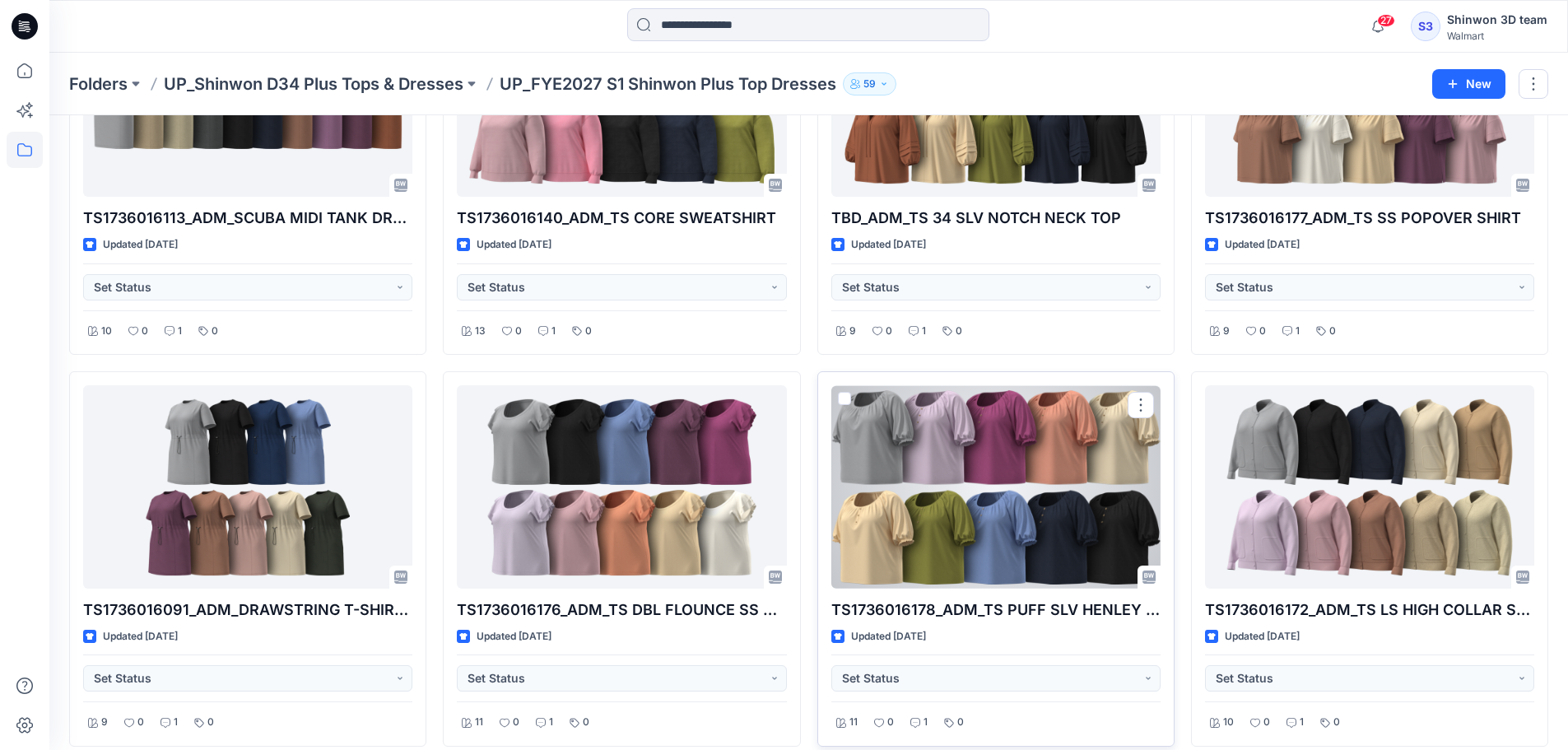
click at [953, 470] on div at bounding box center [995, 487] width 329 height 204
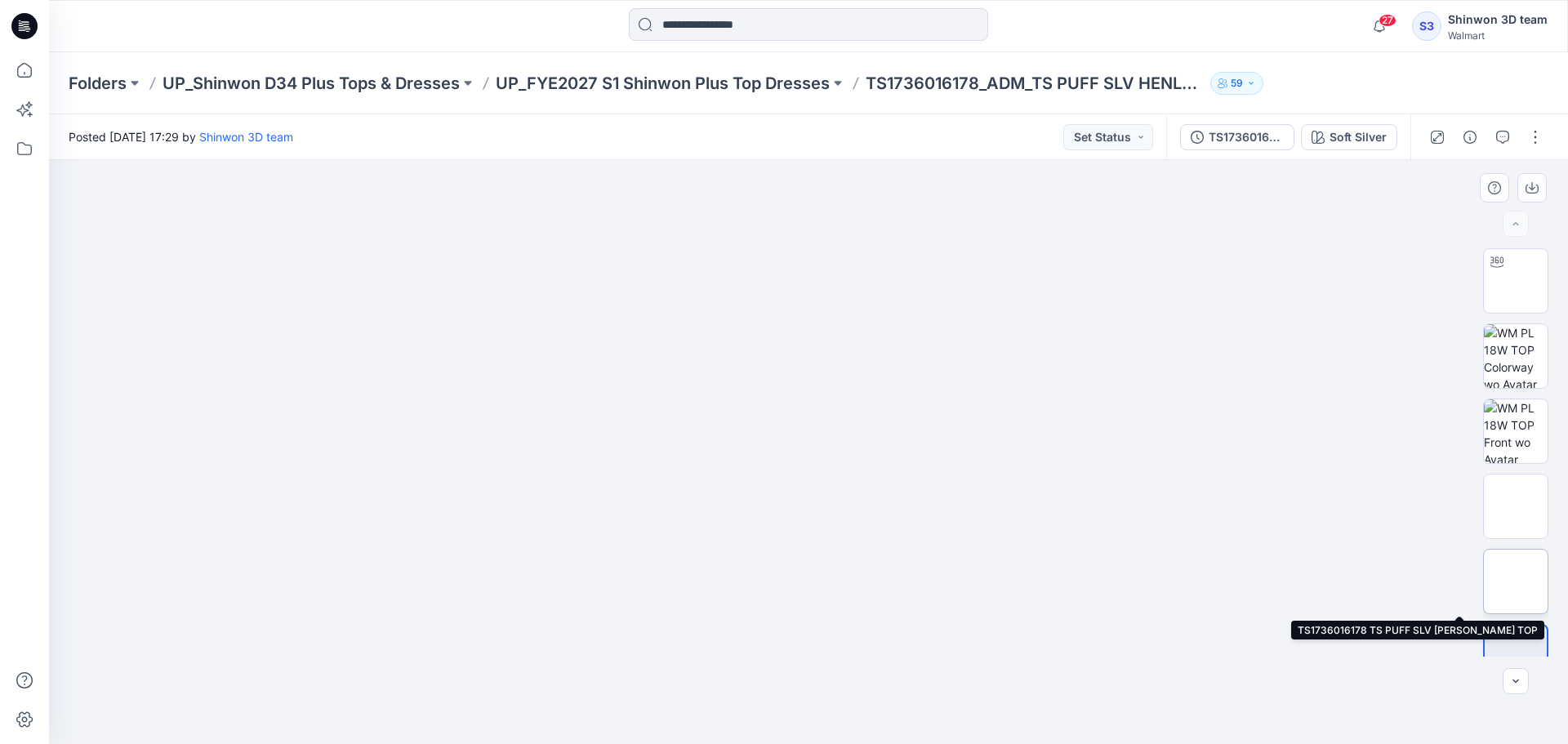
click at [1515, 581] on img at bounding box center [1515, 581] width 0 height 0
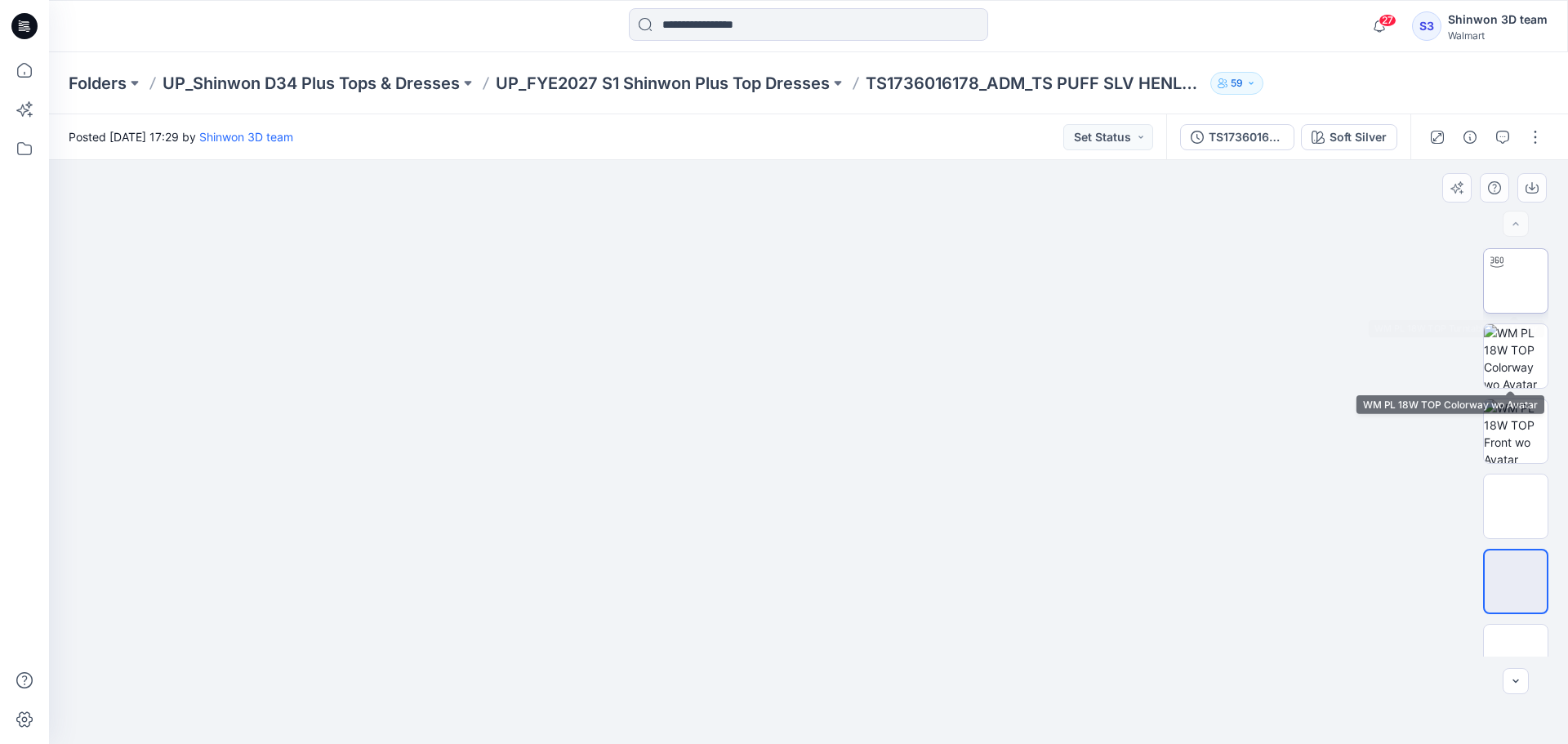
click at [1515, 281] on img at bounding box center [1515, 281] width 0 height 0
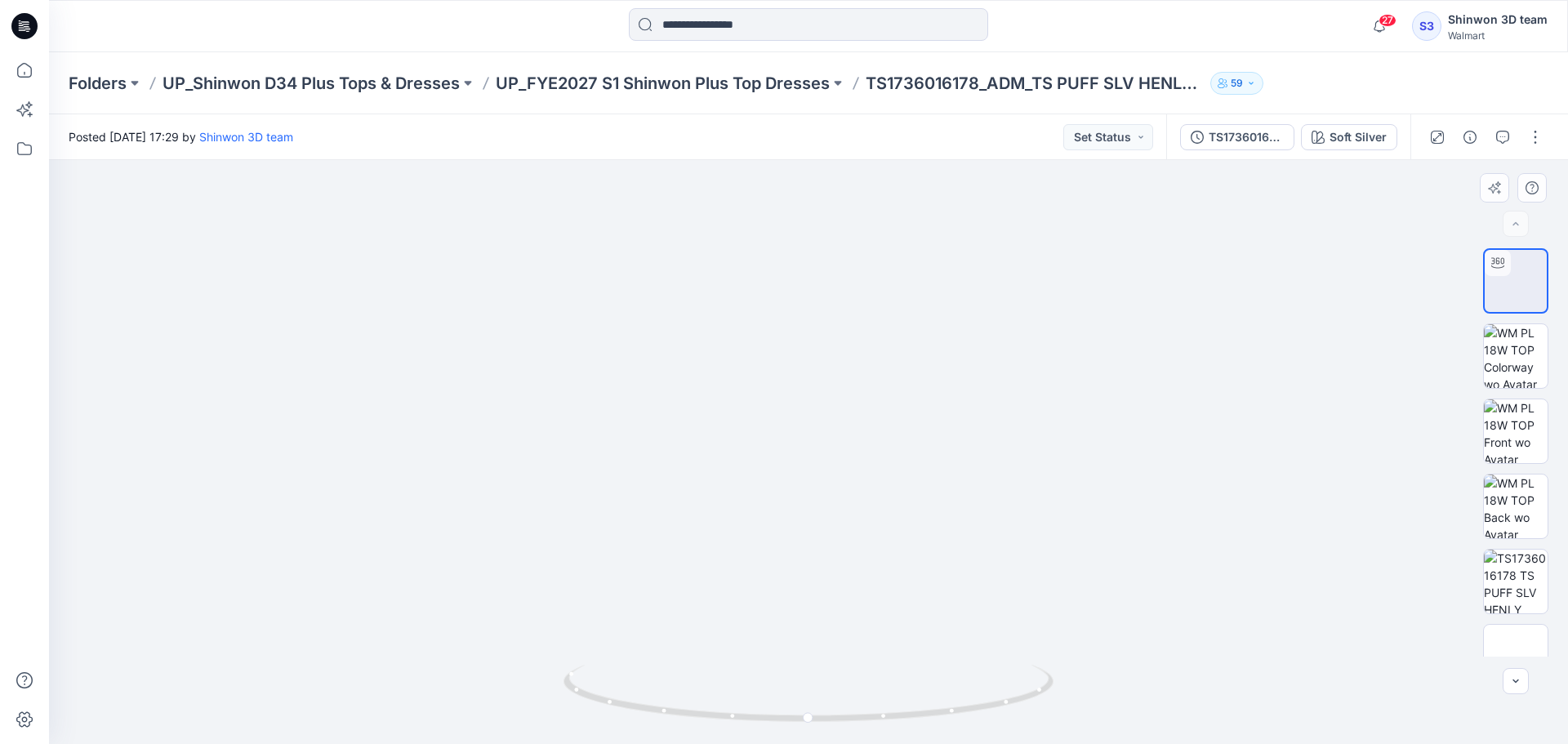
drag, startPoint x: 844, startPoint y: 459, endPoint x: 874, endPoint y: 568, distance: 113.1
click at [1526, 558] on img at bounding box center [1515, 581] width 64 height 64
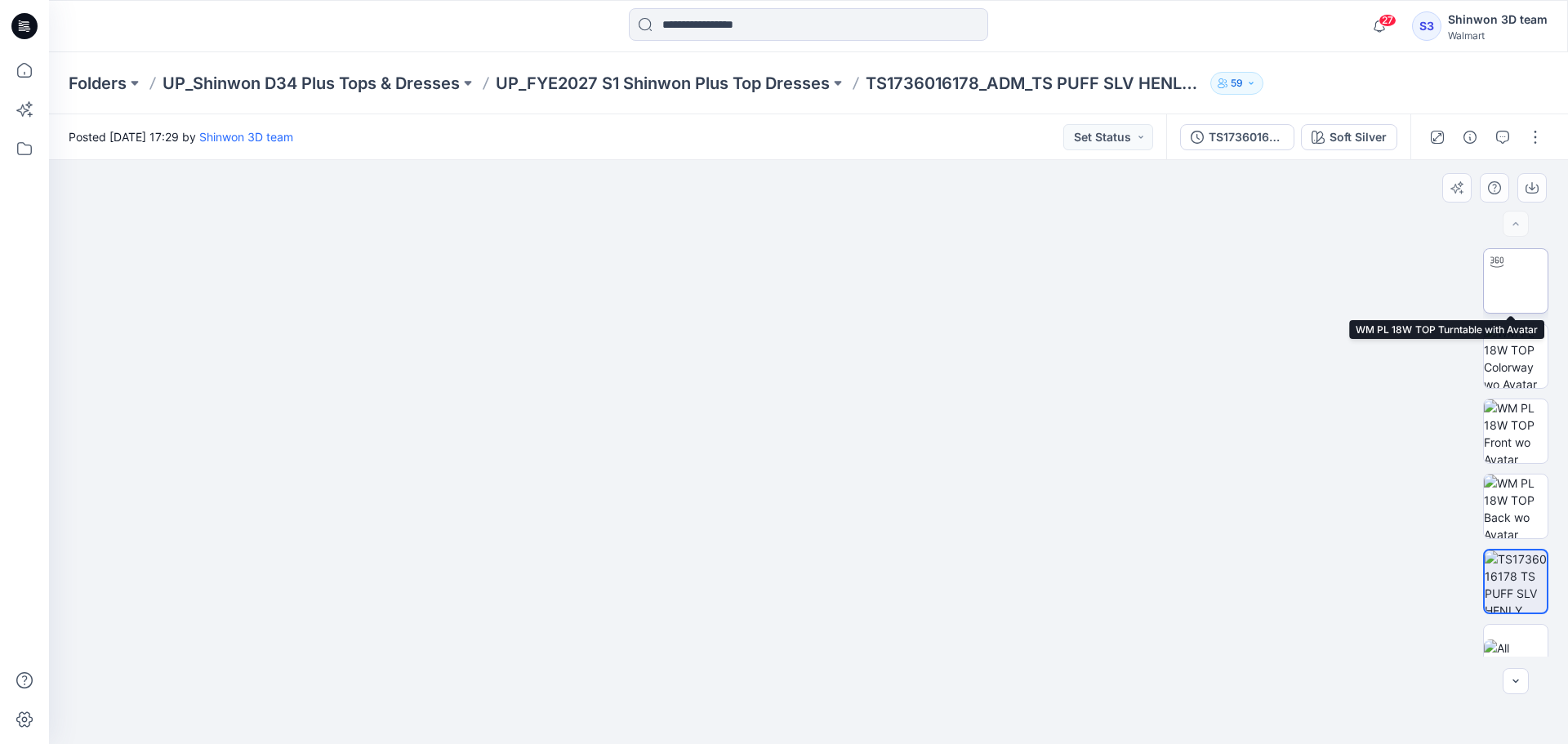
click at [1515, 281] on img at bounding box center [1515, 281] width 0 height 0
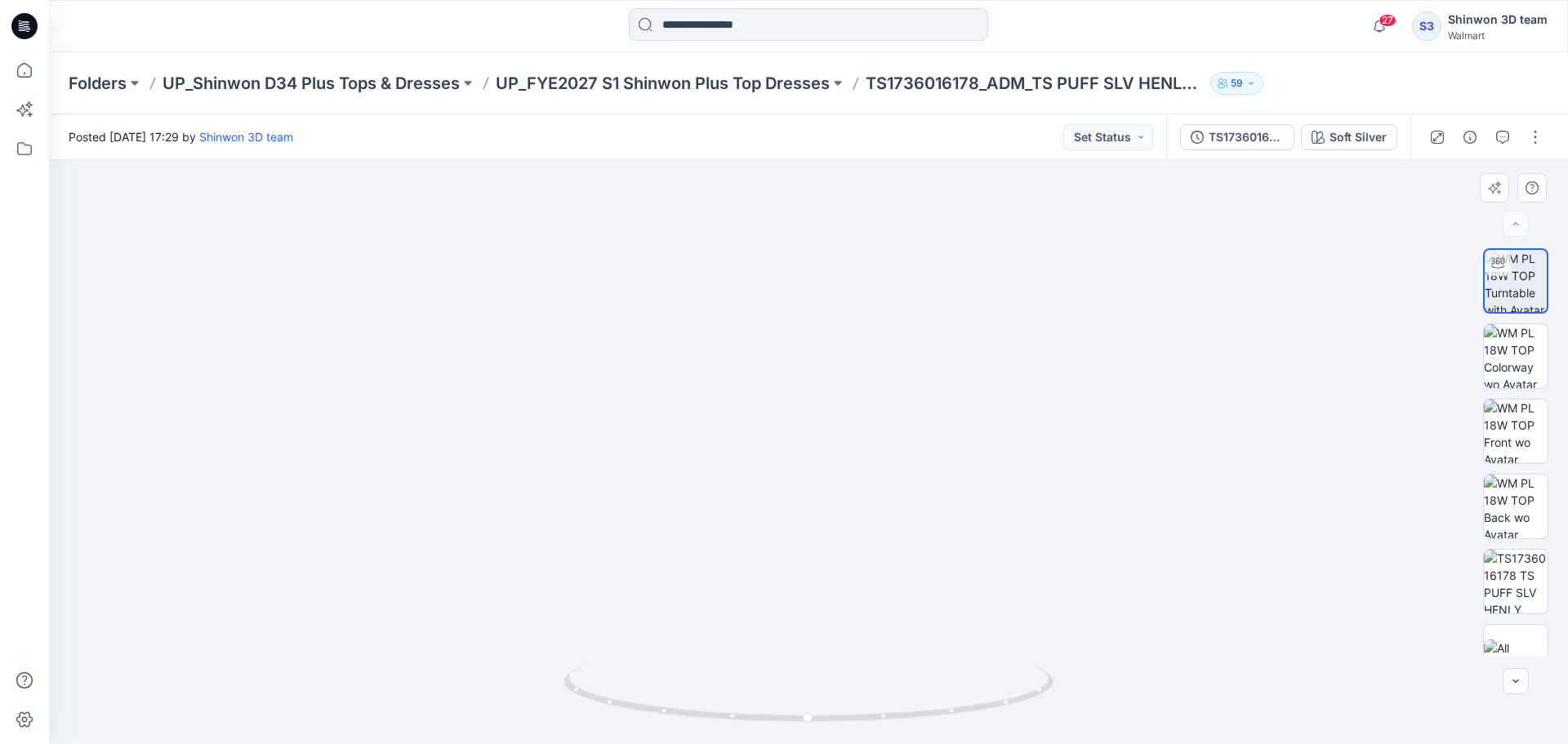
drag, startPoint x: 826, startPoint y: 347, endPoint x: 830, endPoint y: 474, distance: 127.1
click at [830, 474] on img at bounding box center [808, 347] width 1053 height 792
click at [1320, 295] on img at bounding box center [809, 371] width 1523 height 747
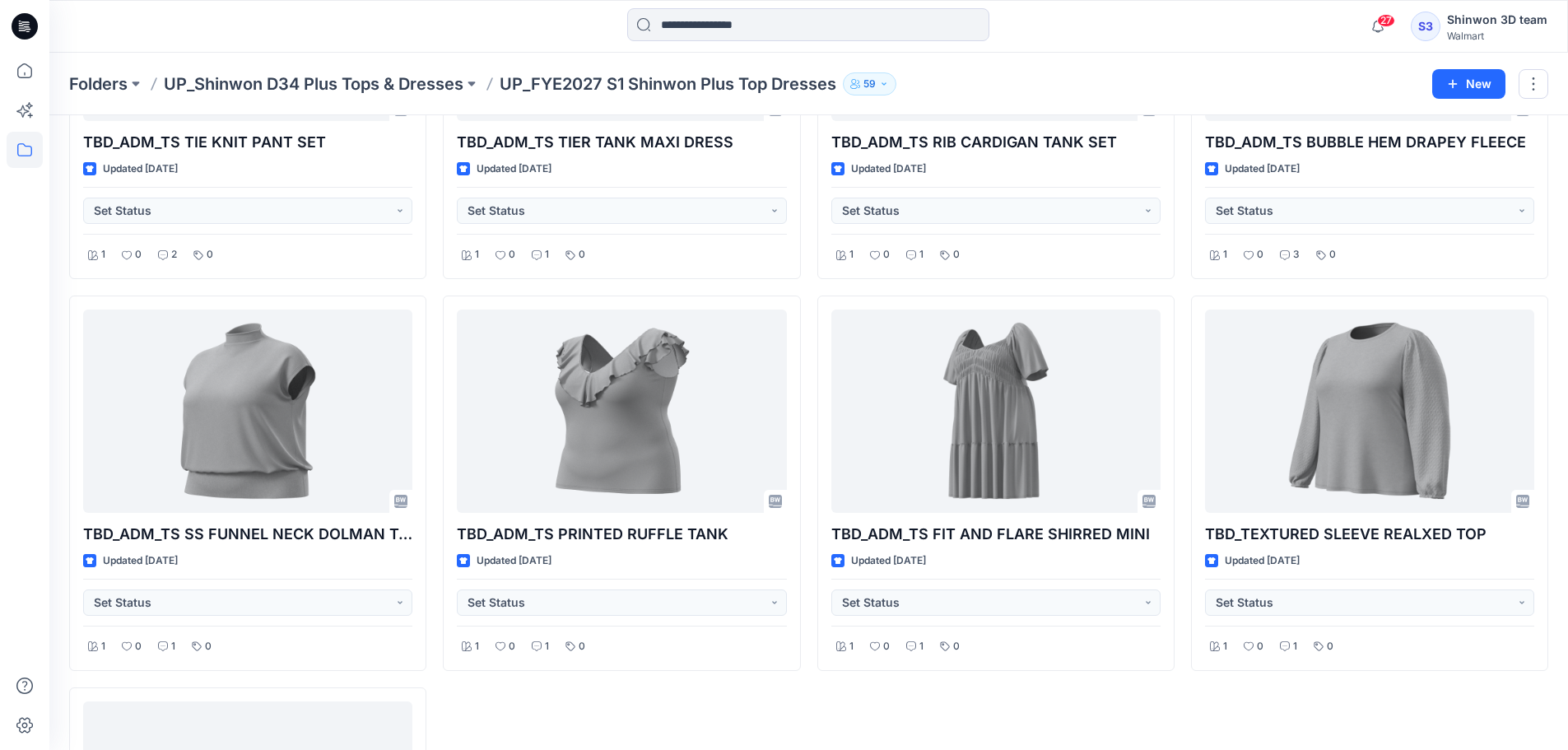
scroll to position [3351, 0]
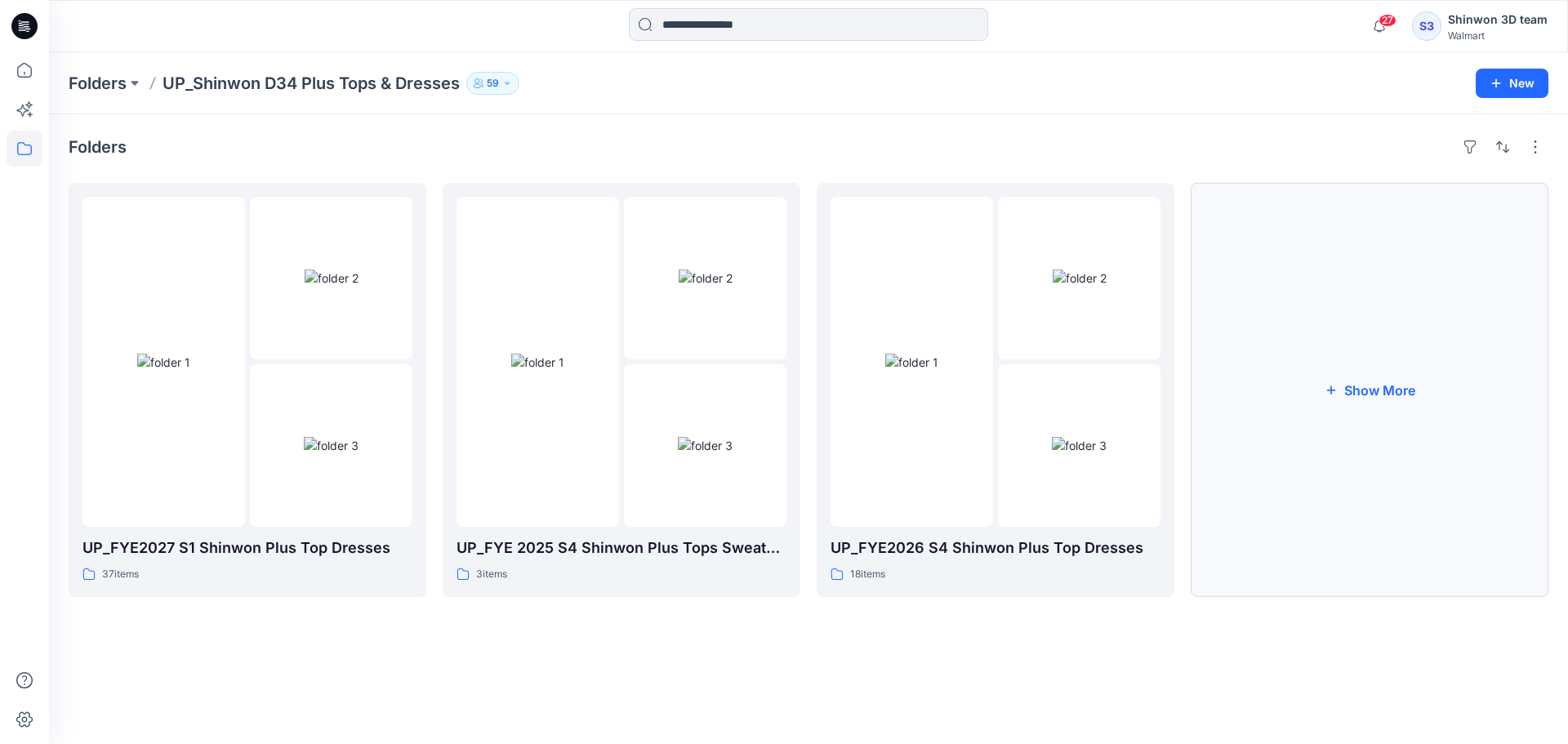
click at [1268, 546] on button "Show More" at bounding box center [1369, 390] width 357 height 414
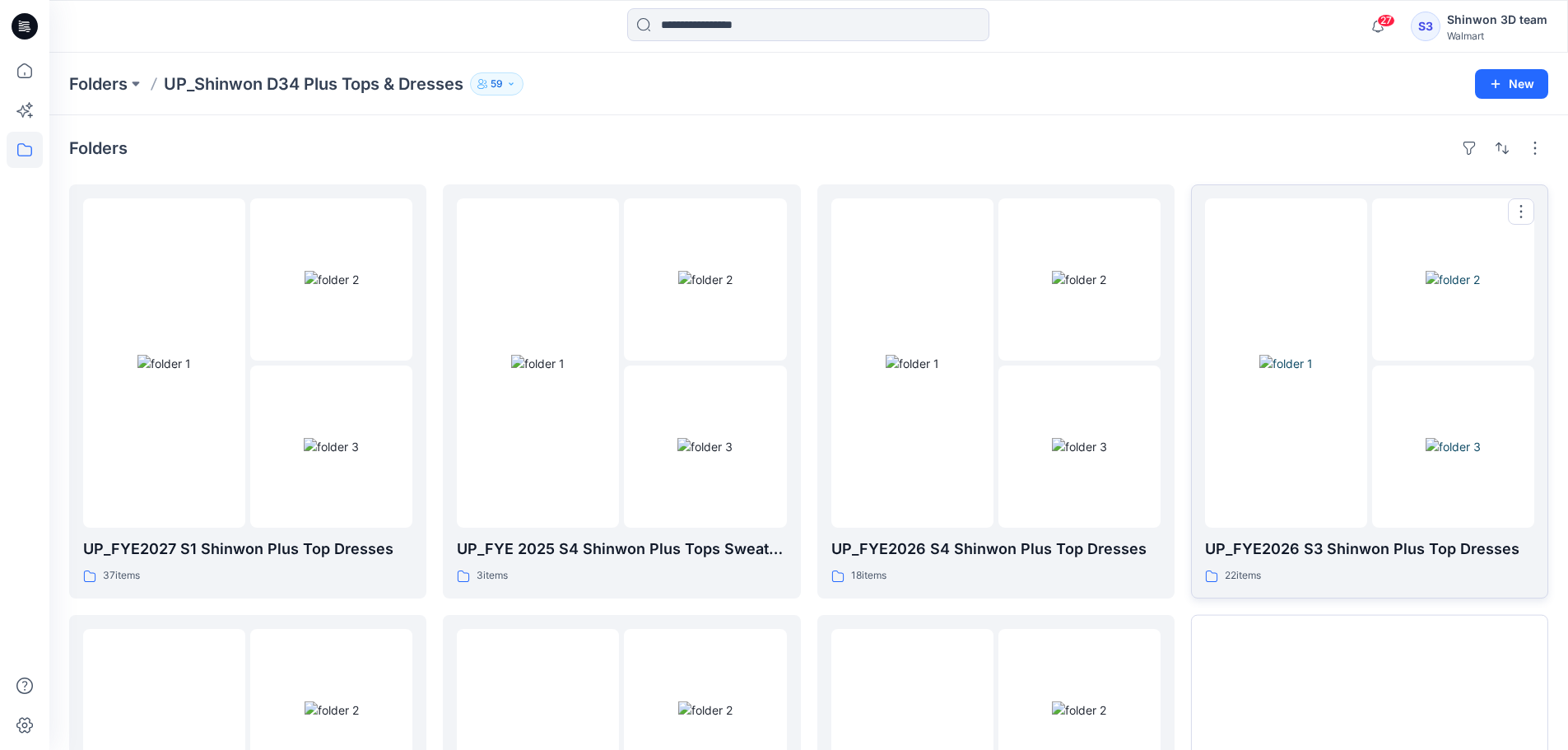
click at [1313, 372] on img at bounding box center [1286, 363] width 53 height 17
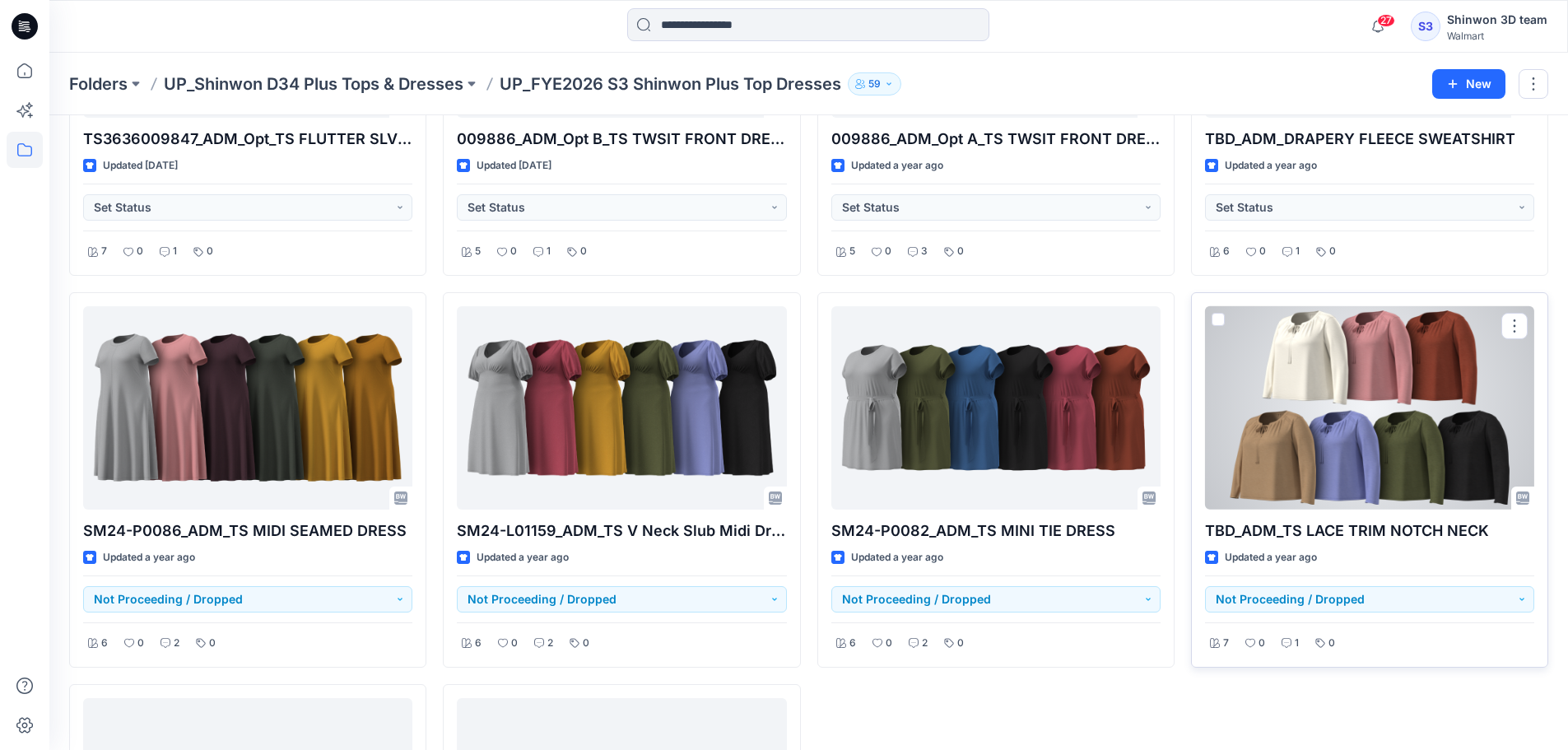
scroll to position [1679, 0]
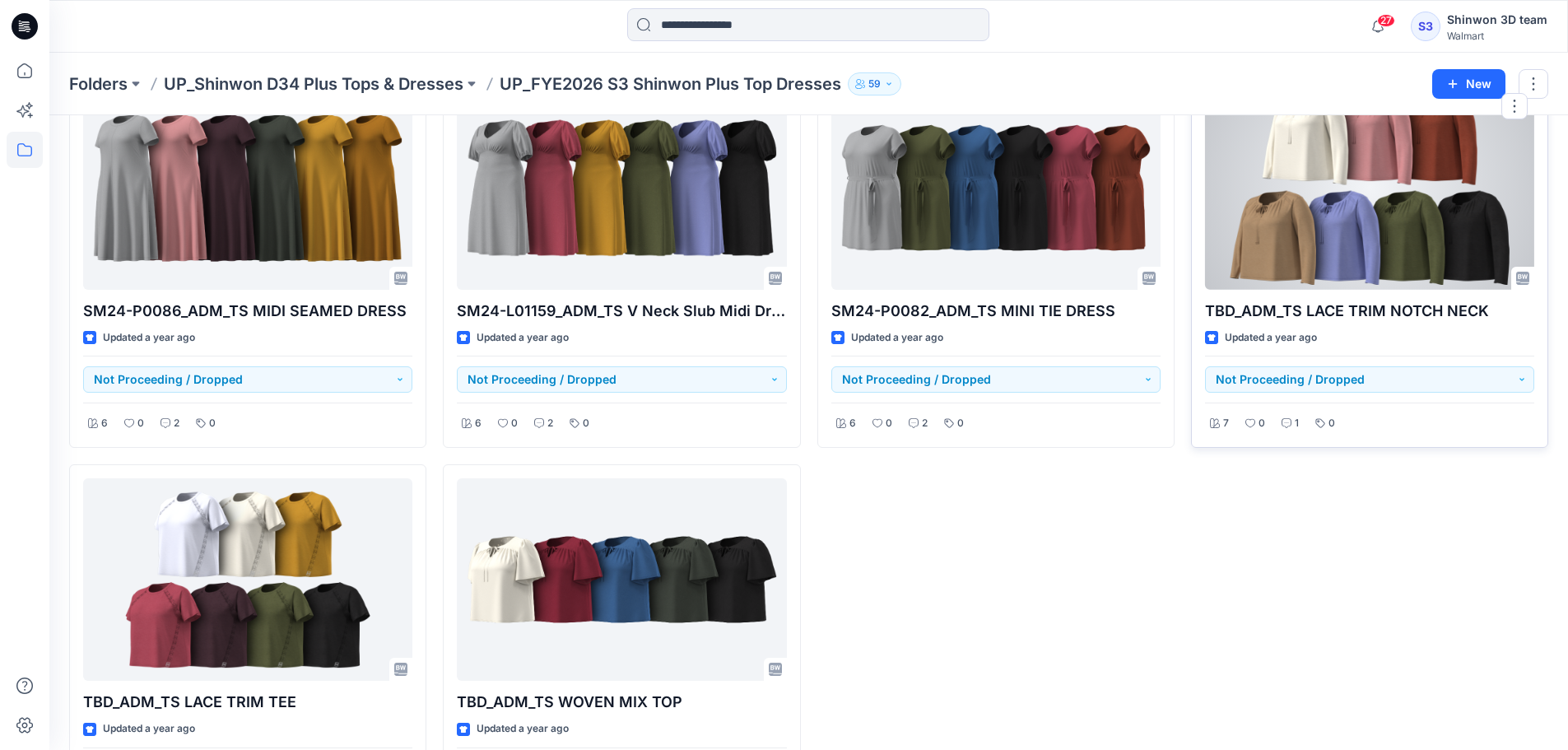
click at [1316, 238] on div at bounding box center [1369, 188] width 329 height 204
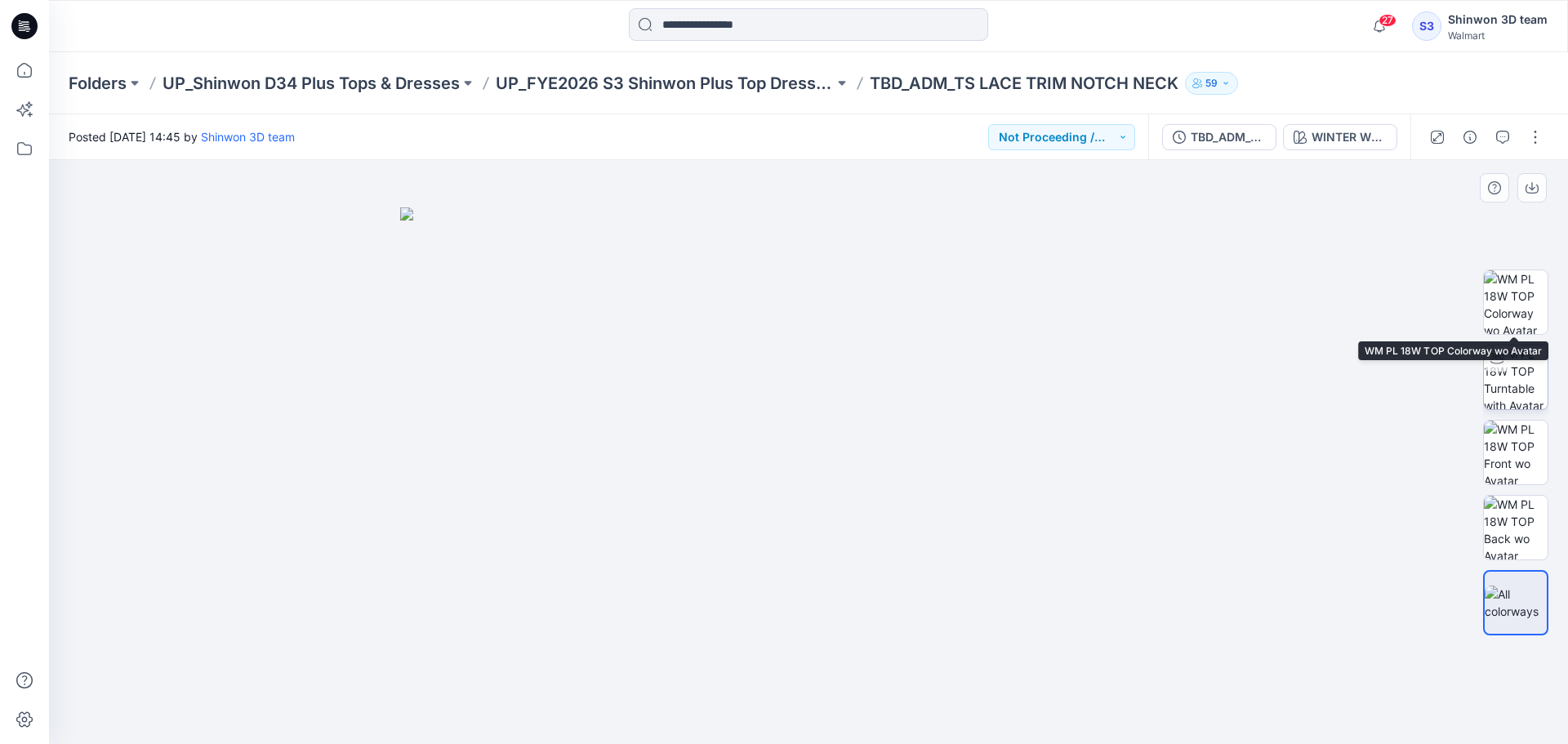
drag, startPoint x: 1510, startPoint y: 304, endPoint x: 1537, endPoint y: 347, distance: 50.8
click at [1509, 304] on img at bounding box center [1515, 301] width 64 height 64
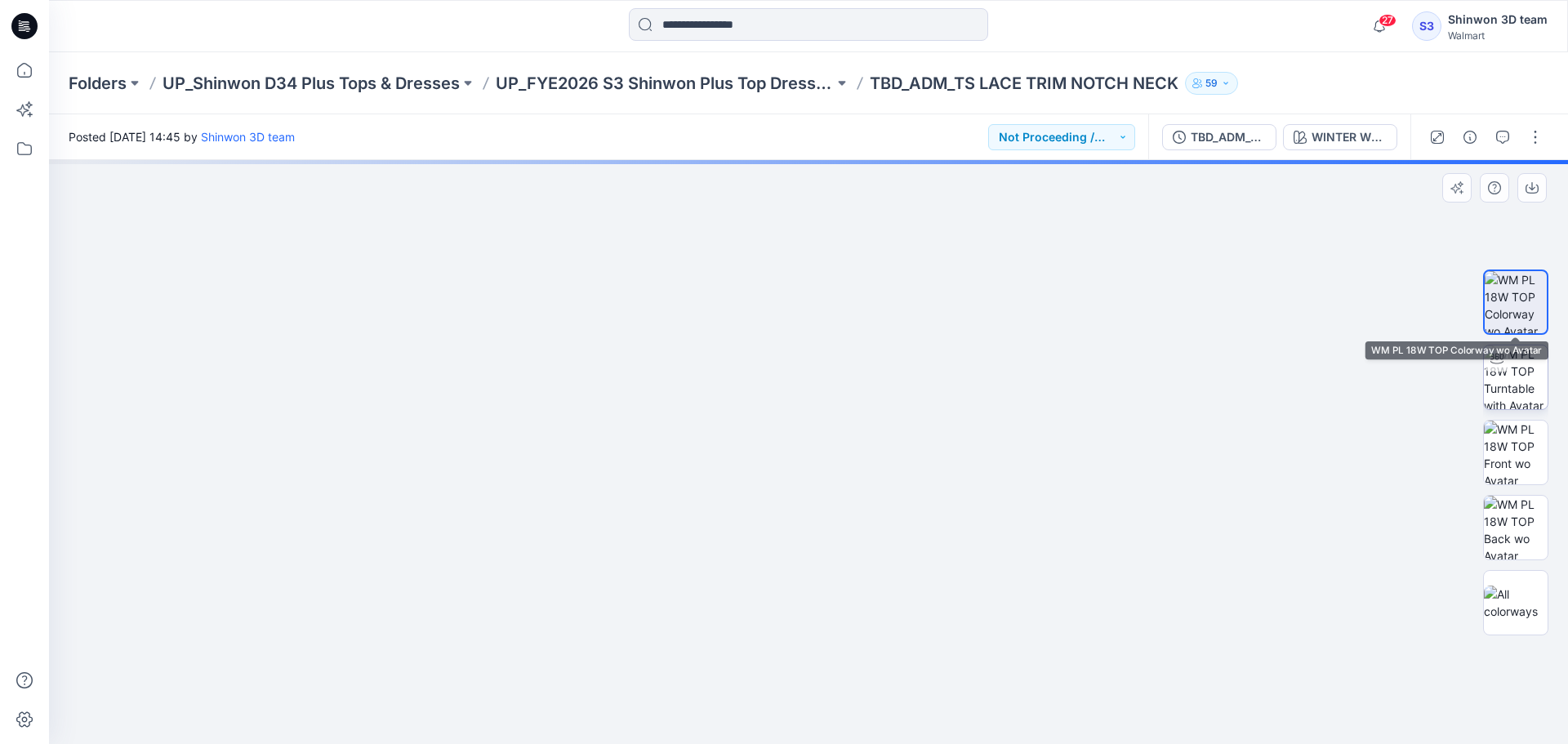
click at [1531, 372] on img at bounding box center [1515, 377] width 64 height 64
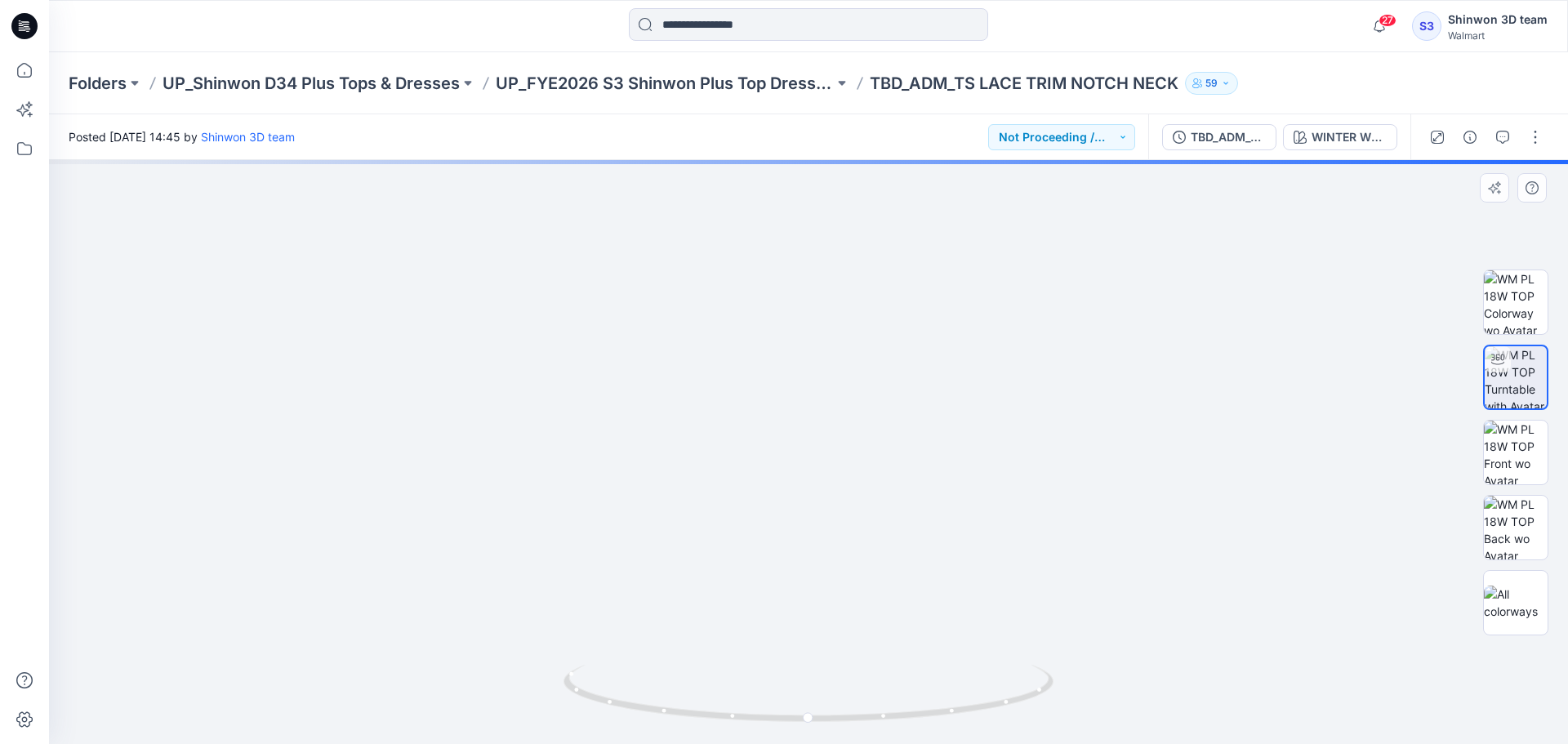
drag, startPoint x: 850, startPoint y: 347, endPoint x: 851, endPoint y: 539, distance: 192.0
click at [852, 548] on img at bounding box center [808, 239] width 1523 height 1008
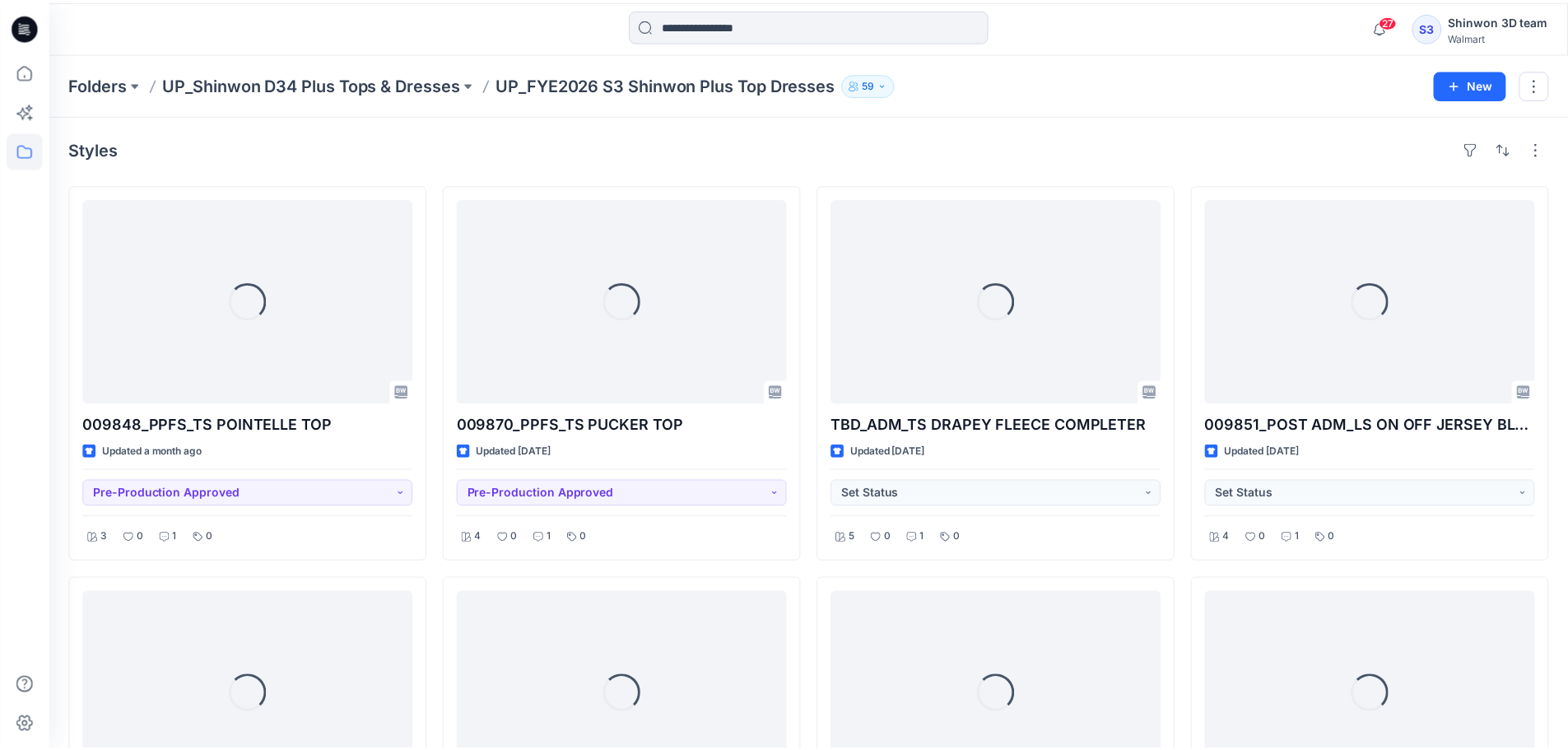
scroll to position [1679, 0]
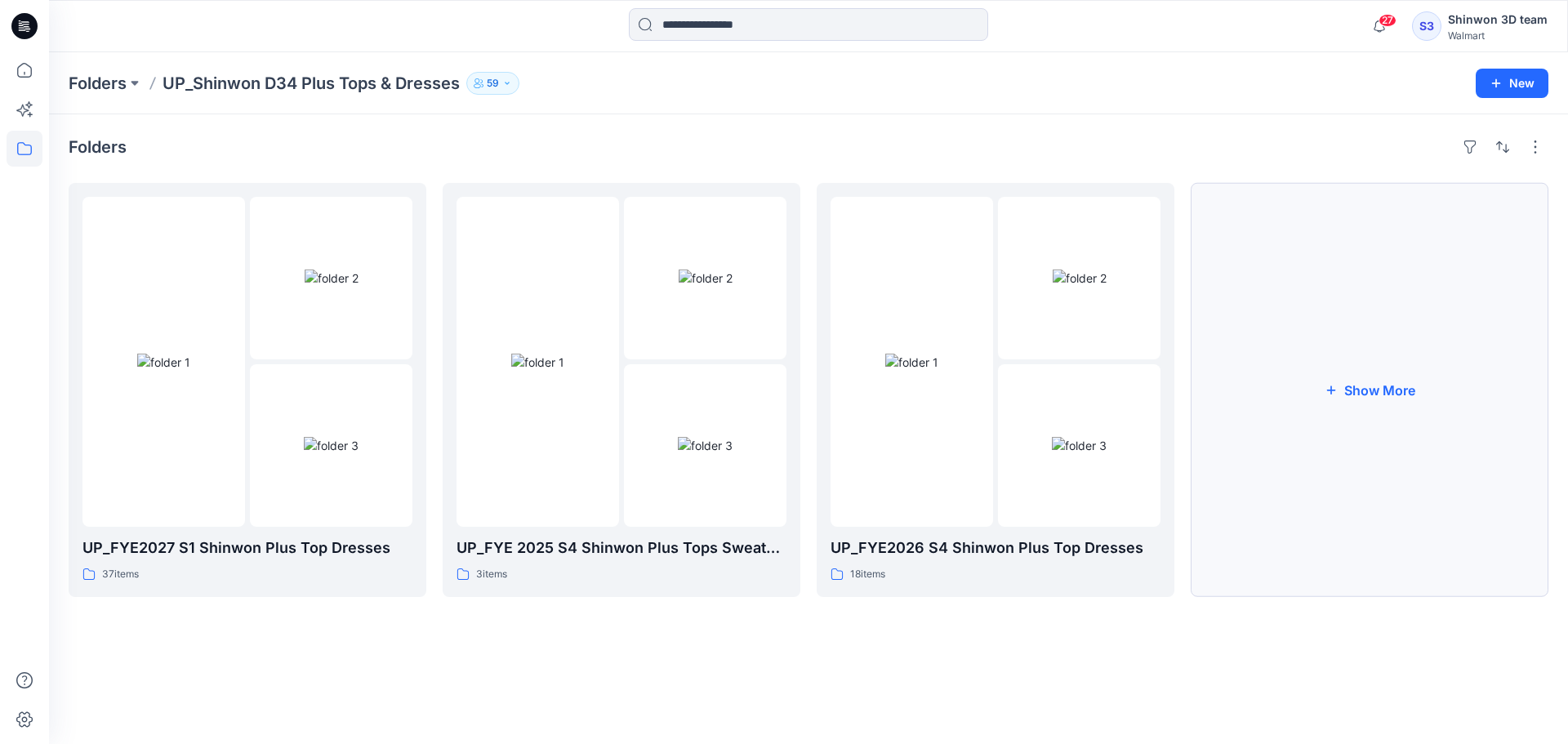
click at [1257, 462] on button "Show More" at bounding box center [1369, 390] width 357 height 414
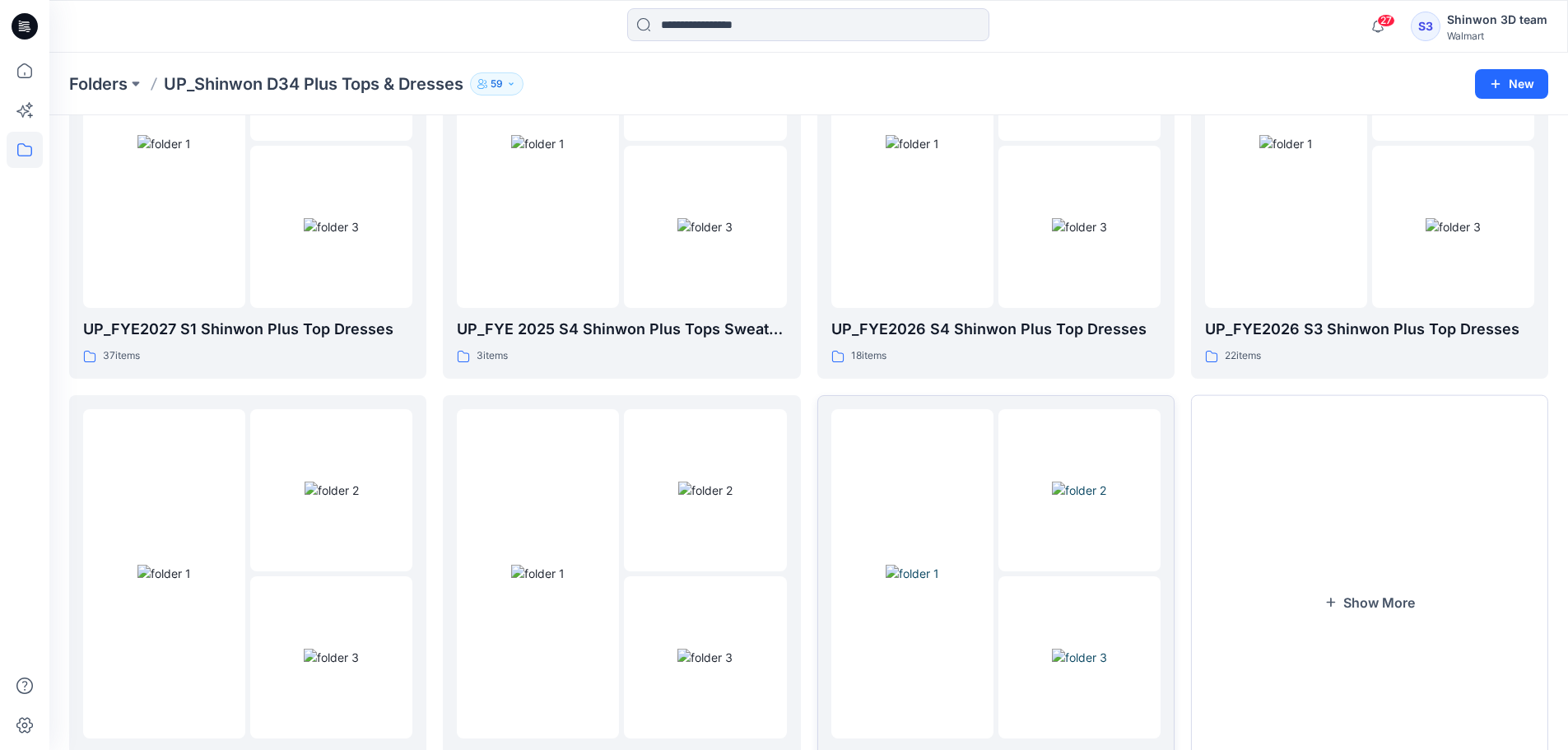
scroll to position [326, 0]
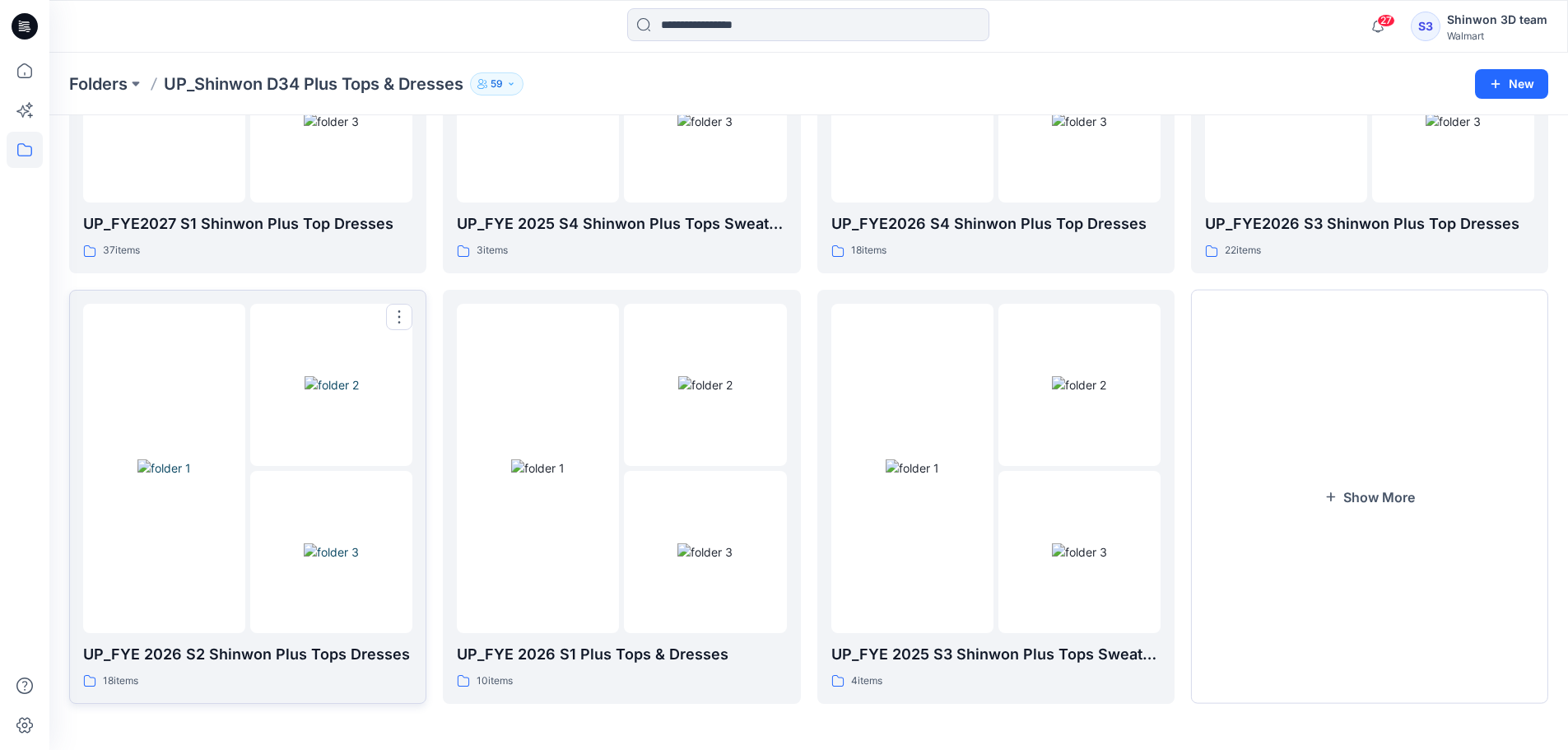
click at [352, 394] on img at bounding box center [331, 384] width 54 height 17
click at [679, 394] on img at bounding box center [705, 384] width 54 height 17
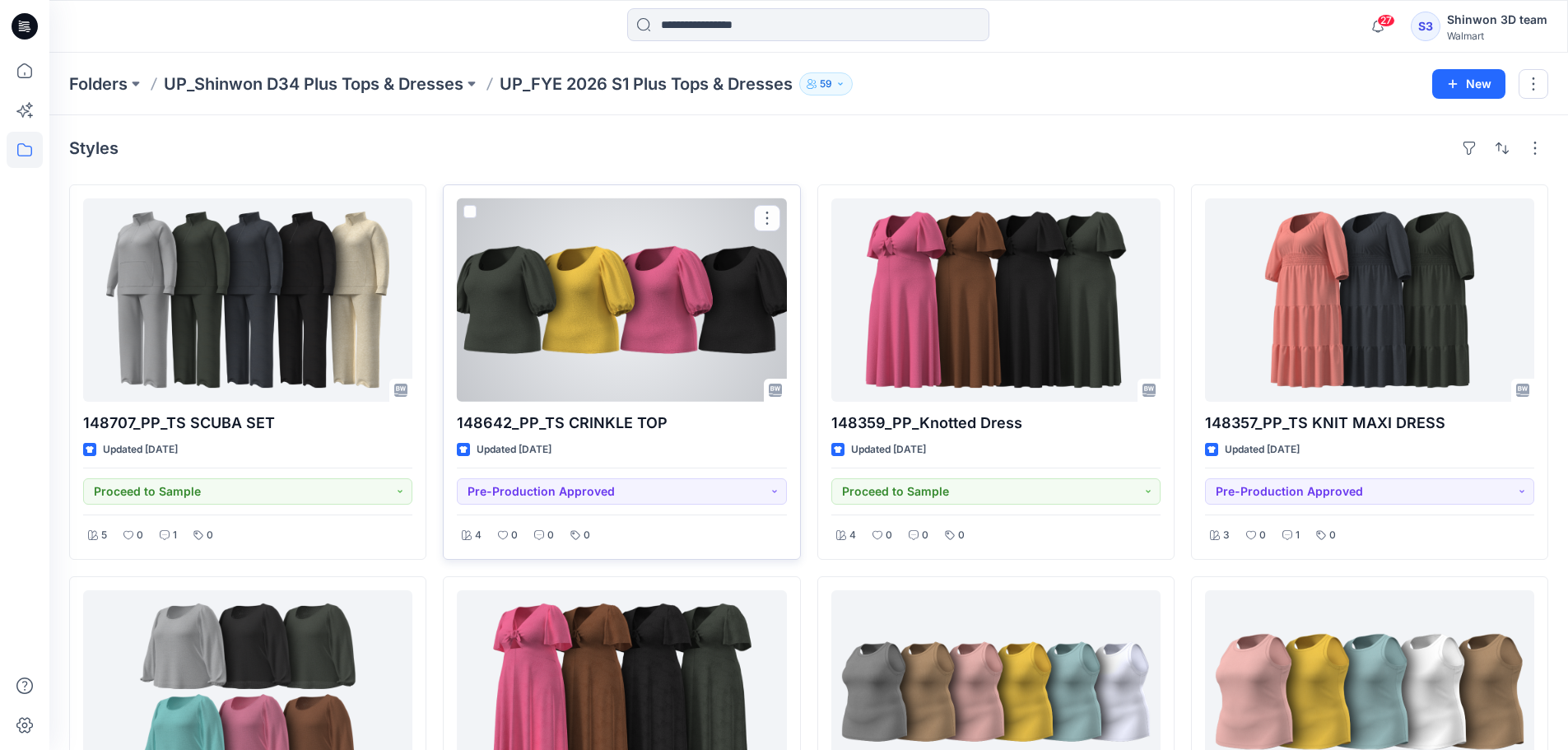
click at [668, 314] on div at bounding box center [621, 301] width 329 height 204
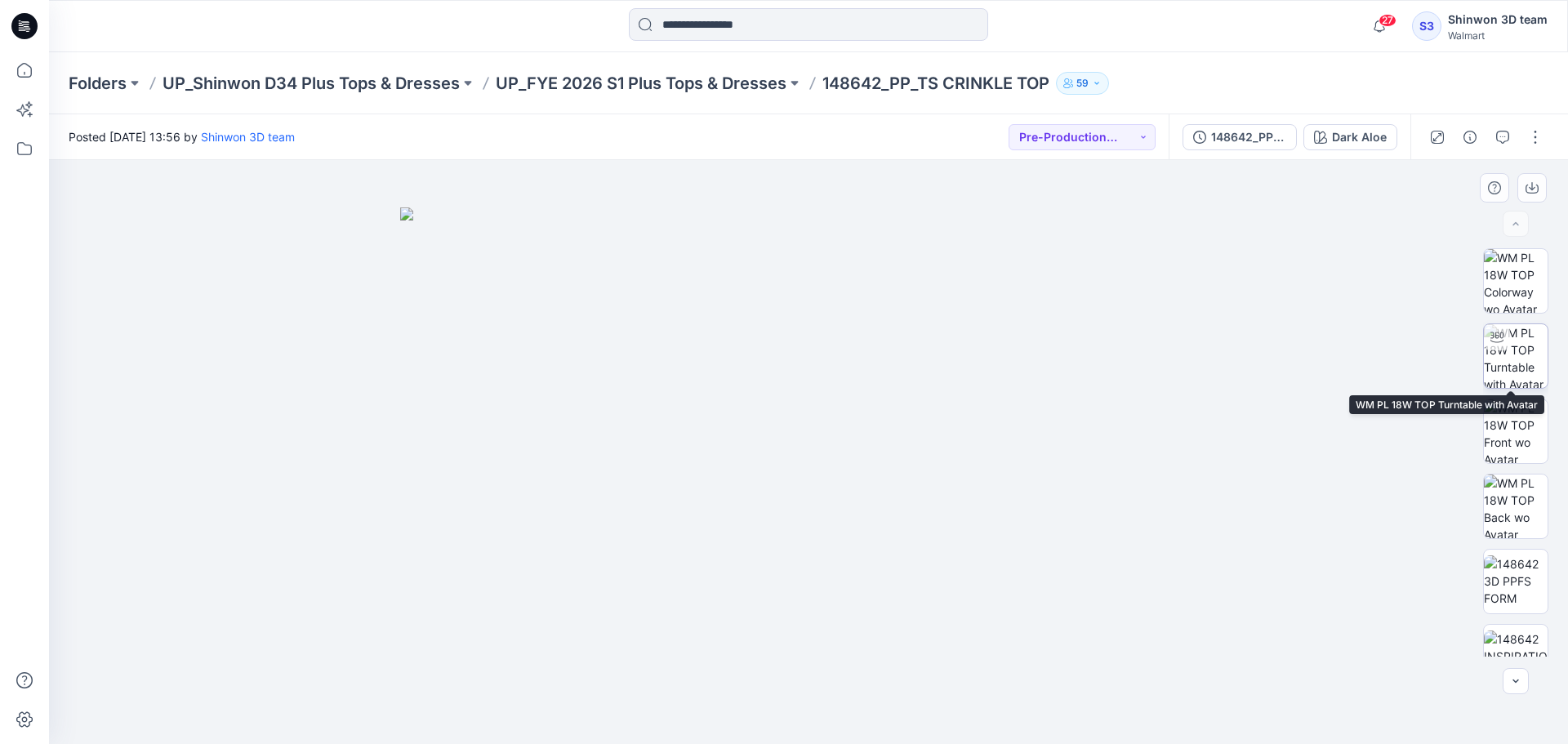
click at [1530, 350] on img at bounding box center [1515, 355] width 64 height 64
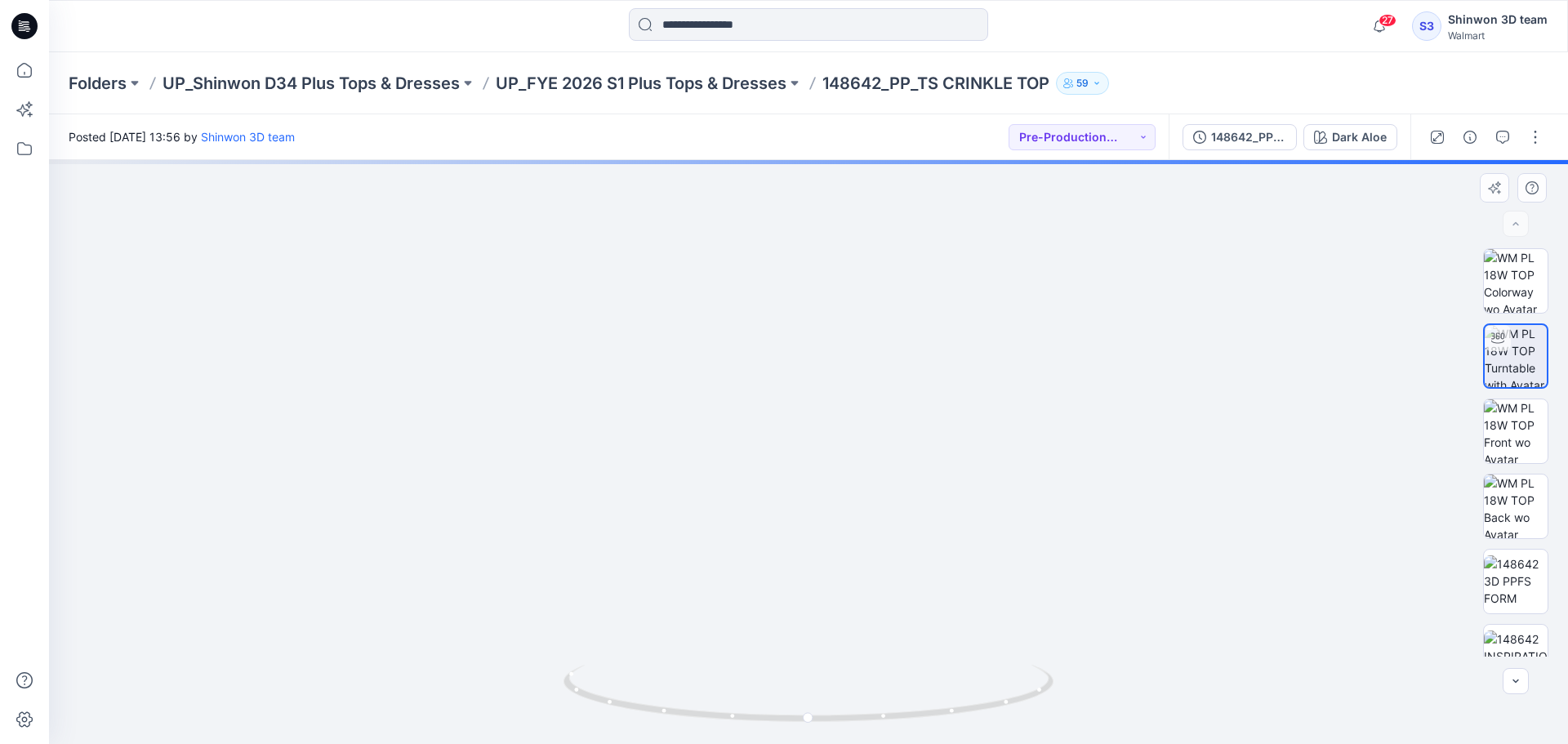
drag, startPoint x: 818, startPoint y: 308, endPoint x: 827, endPoint y: 591, distance: 283.1
click at [827, 601] on img at bounding box center [809, 220] width 1523 height 1047
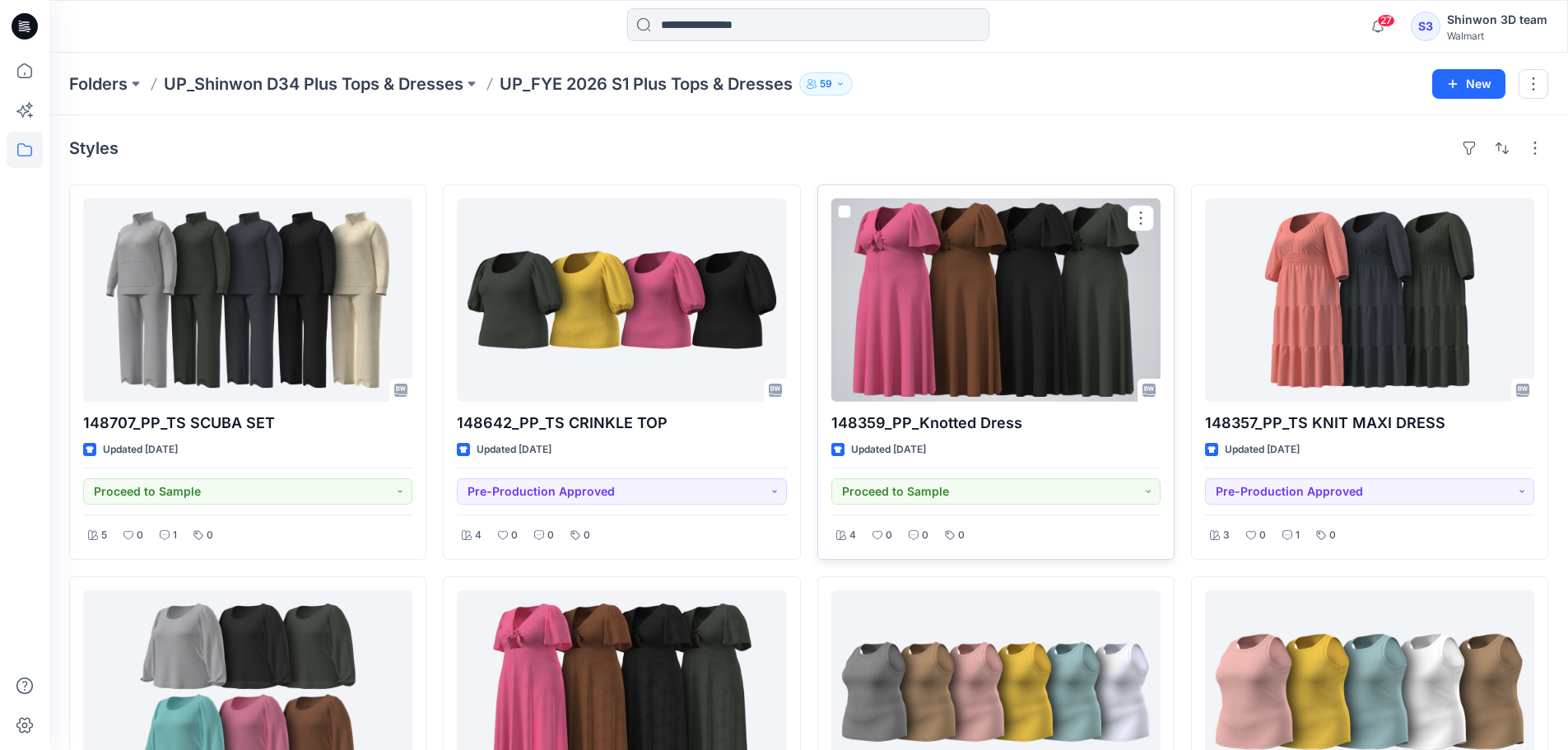
scroll to position [110, 0]
